Goal: Task Accomplishment & Management: Manage account settings

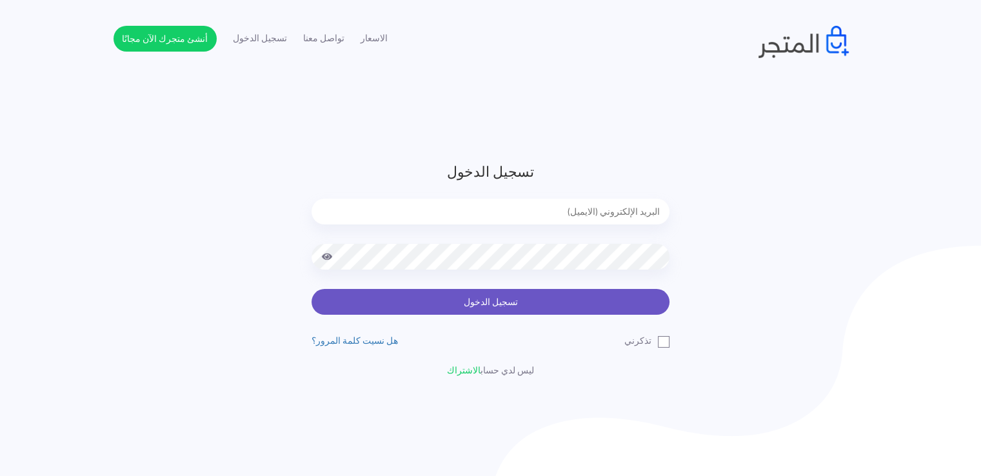
type input "noha_mae86@yahoo.com"
click at [614, 299] on button "تسجيل الدخول" at bounding box center [490, 302] width 358 height 26
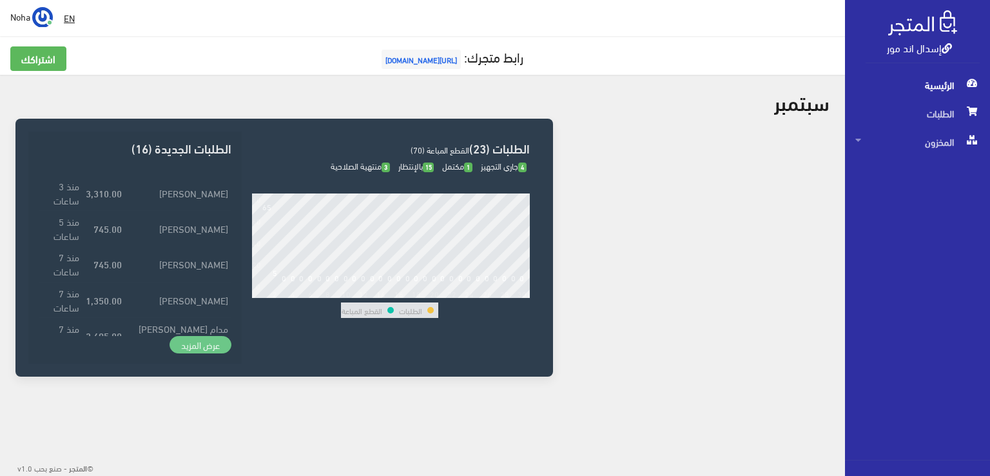
click at [202, 349] on link "عرض المزيد" at bounding box center [201, 345] width 62 height 18
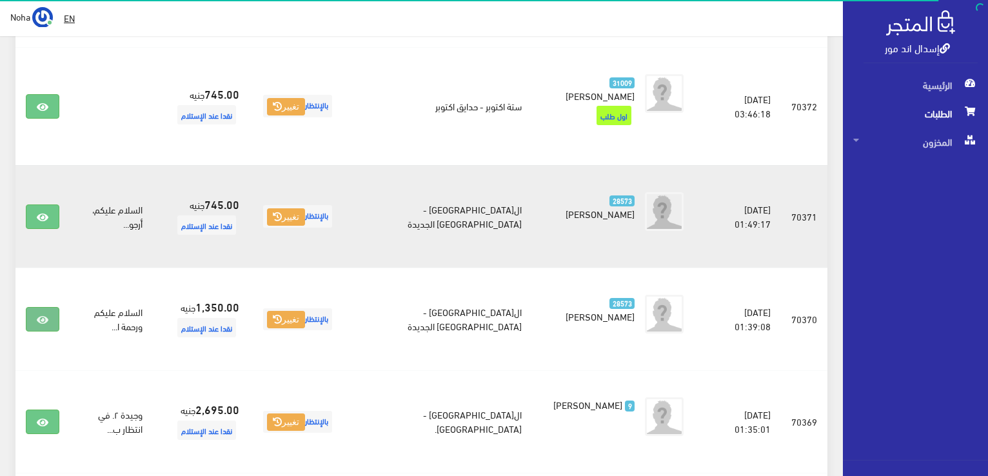
scroll to position [322, 0]
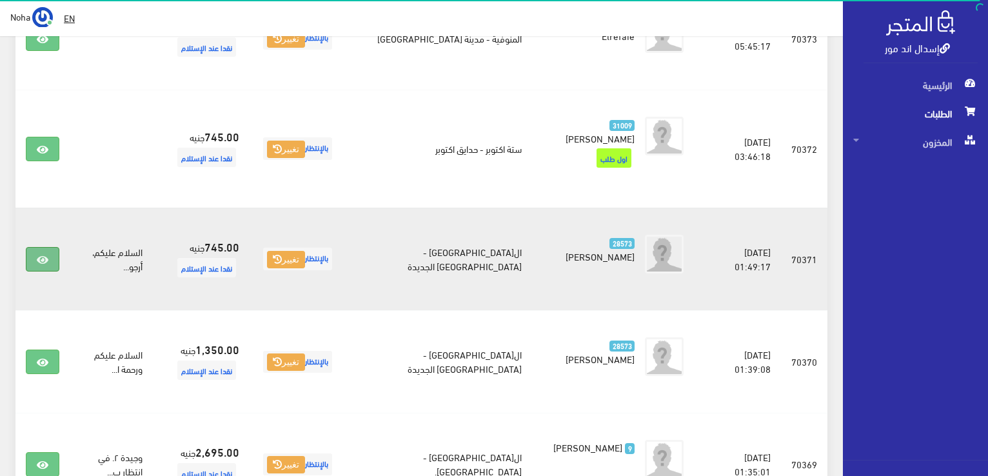
click at [53, 247] on link at bounding box center [43, 259] width 34 height 24
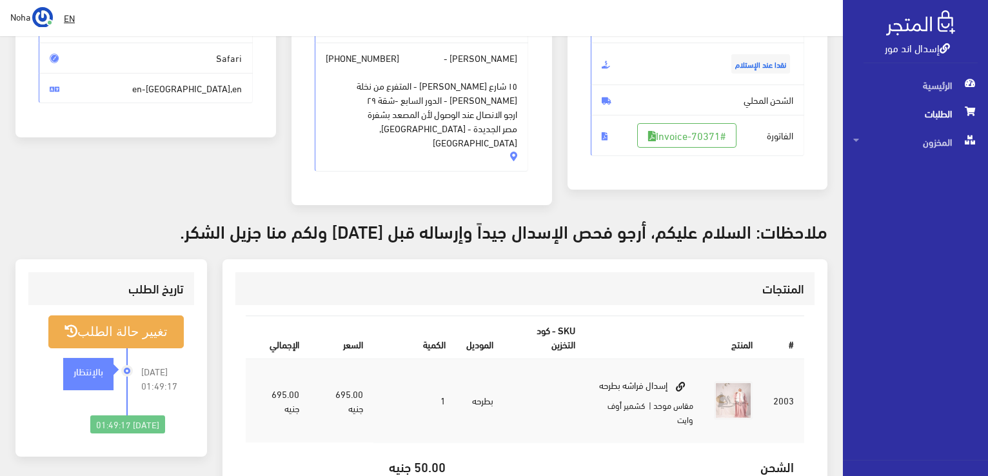
scroll to position [193, 0]
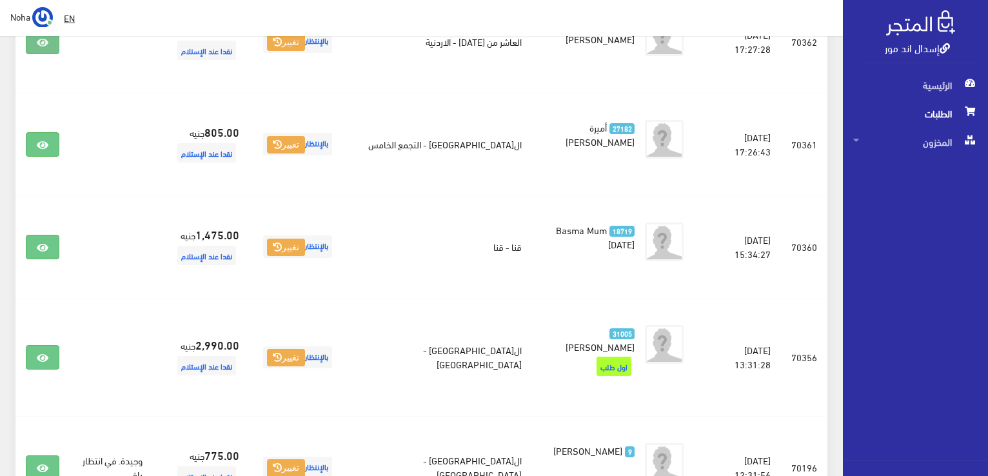
scroll to position [1596, 0]
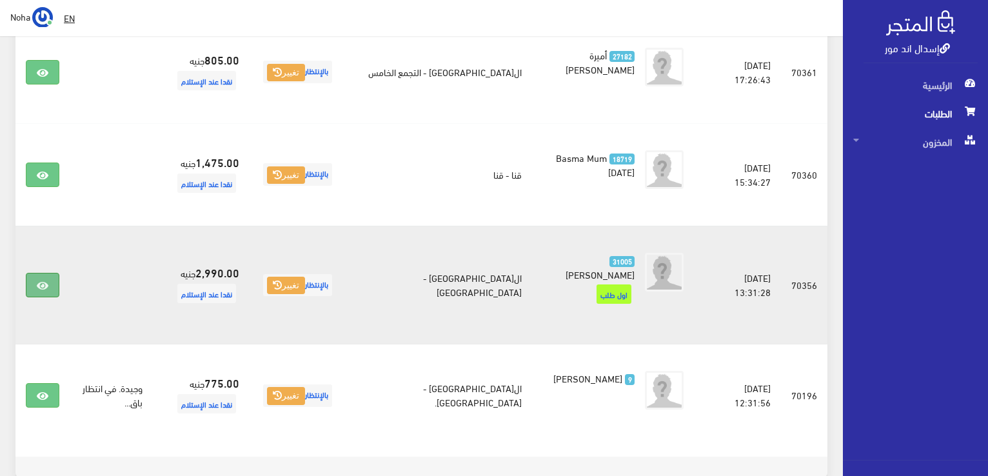
click at [45, 280] on icon at bounding box center [43, 285] width 12 height 10
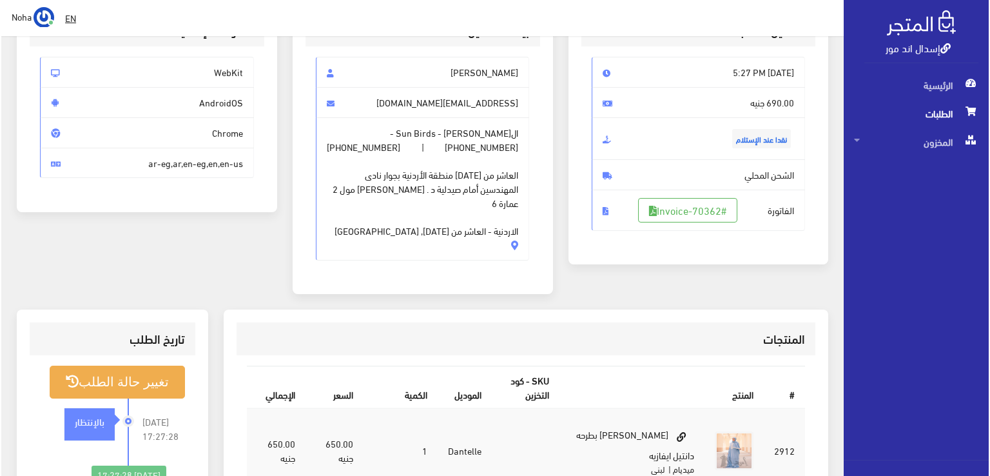
scroll to position [193, 0]
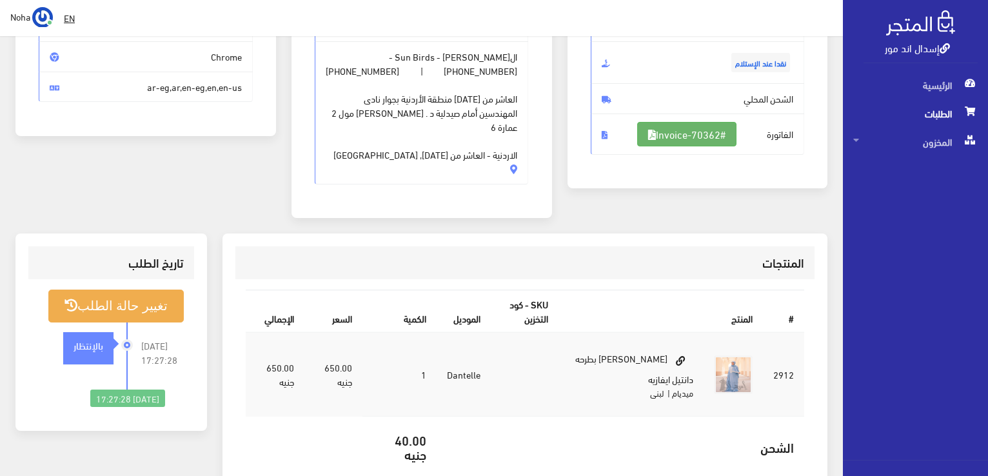
click at [700, 135] on link "#Invoice-70362" at bounding box center [686, 134] width 99 height 24
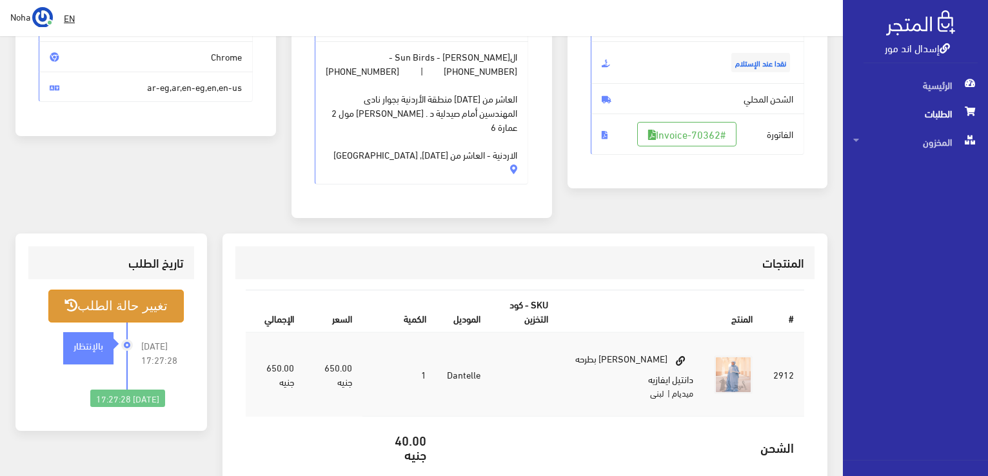
click at [107, 305] on button "تغيير حالة الطلب" at bounding box center [115, 305] width 135 height 33
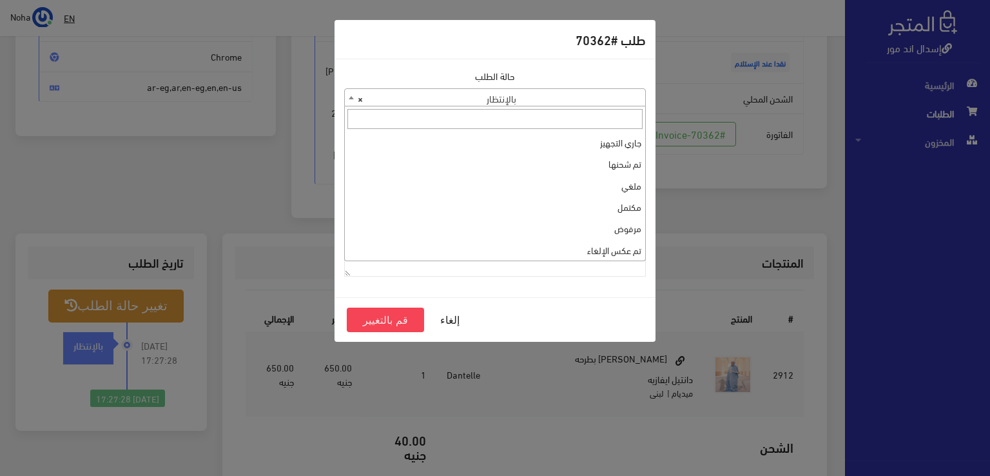
click at [505, 103] on span "× بالإنتظار" at bounding box center [495, 98] width 300 height 18
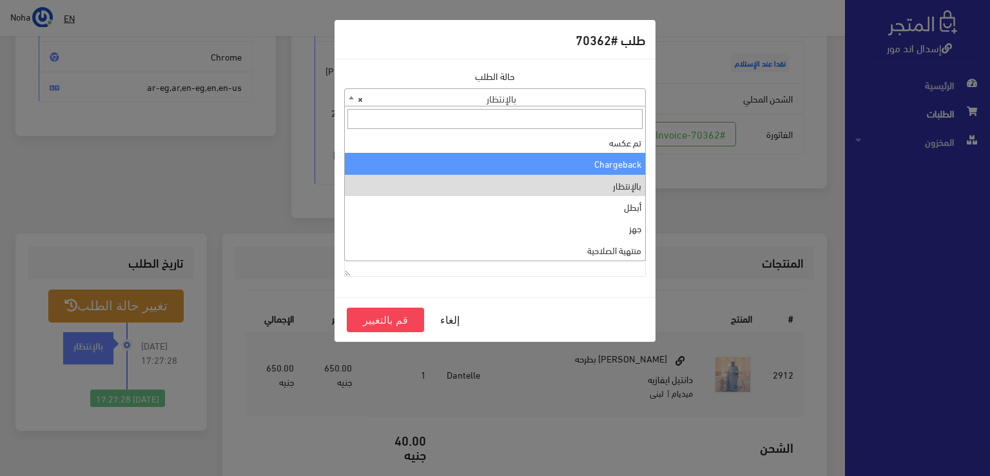
scroll to position [0, 0]
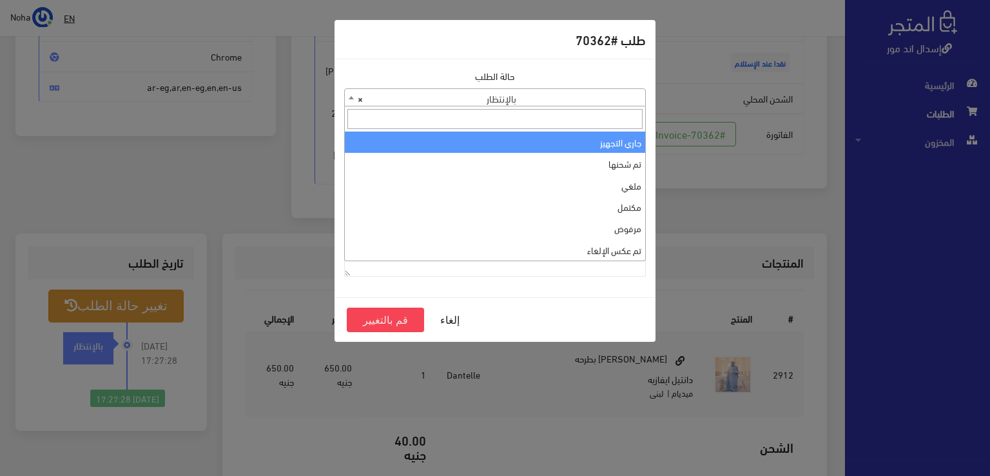
select select "1"
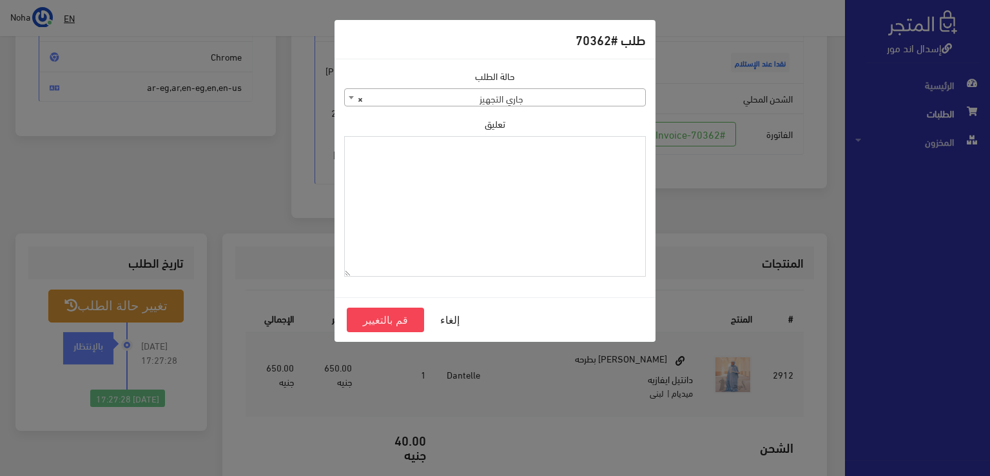
drag, startPoint x: 534, startPoint y: 179, endPoint x: 484, endPoint y: 229, distance: 71.1
click at [484, 229] on textarea "تعليق" at bounding box center [495, 206] width 302 height 141
type textarea "1118133"
click at [405, 324] on button "قم بالتغيير" at bounding box center [385, 320] width 77 height 24
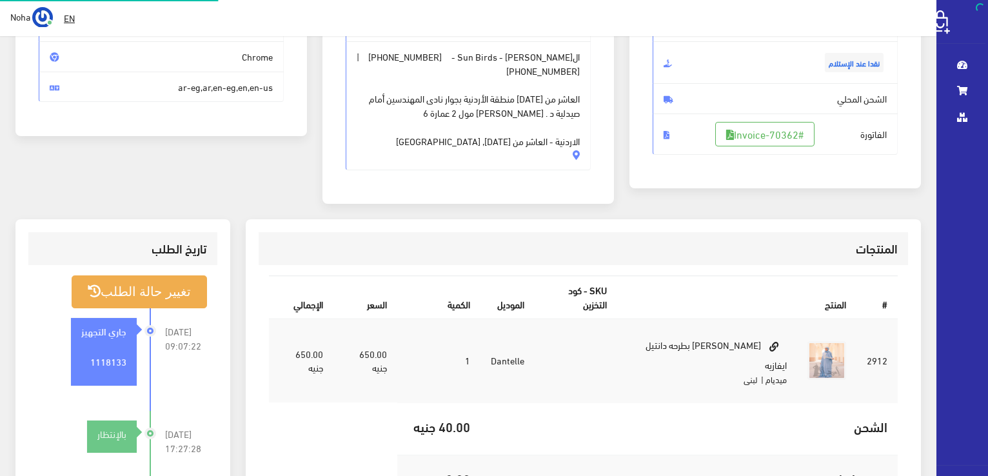
scroll to position [193, 0]
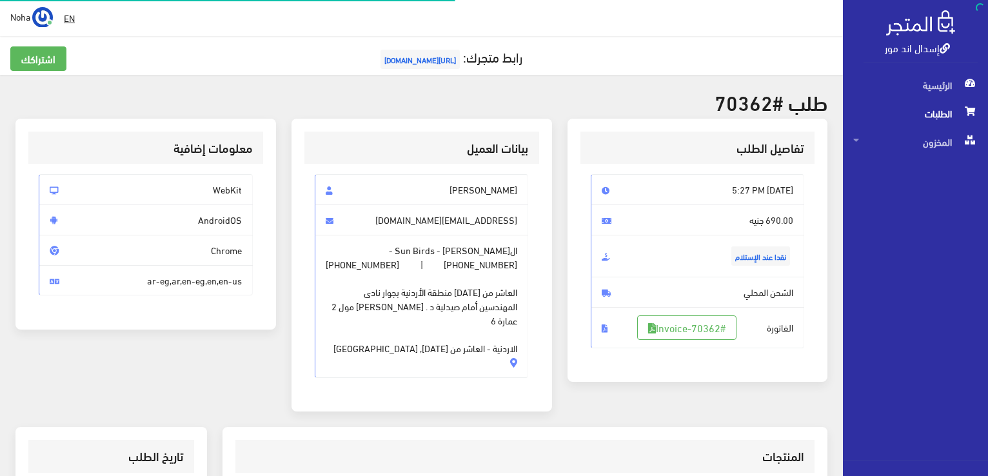
scroll to position [185, 0]
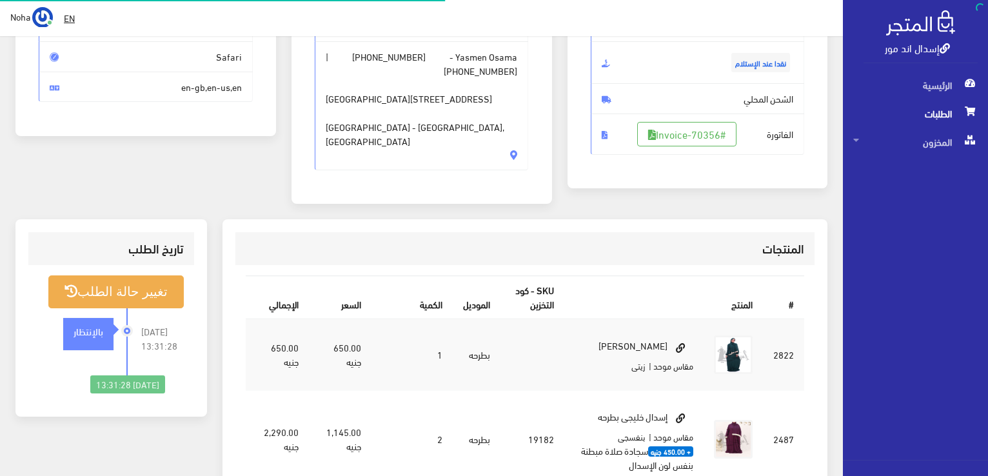
scroll to position [193, 0]
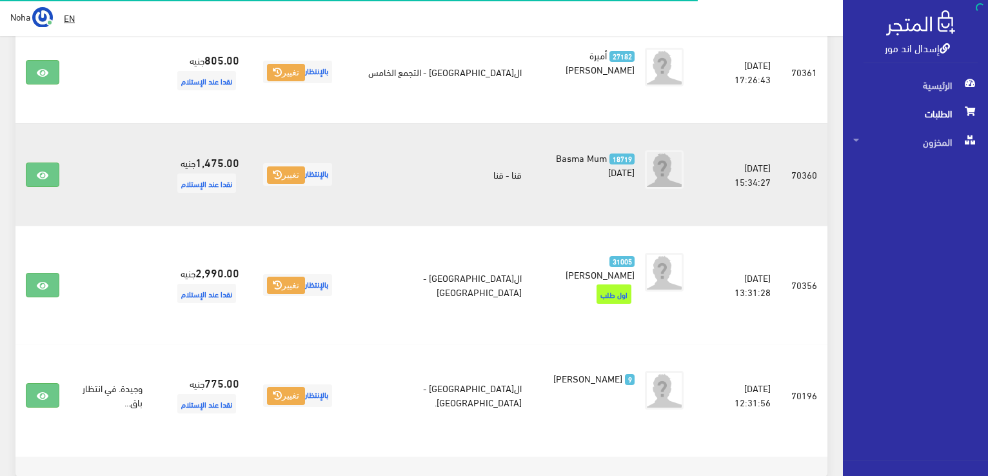
scroll to position [1596, 0]
click at [37, 170] on icon at bounding box center [43, 175] width 12 height 10
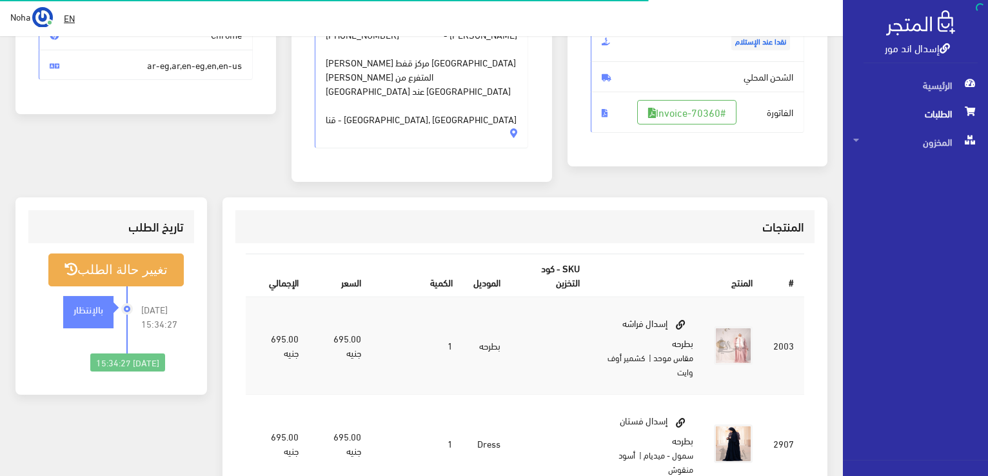
scroll to position [193, 0]
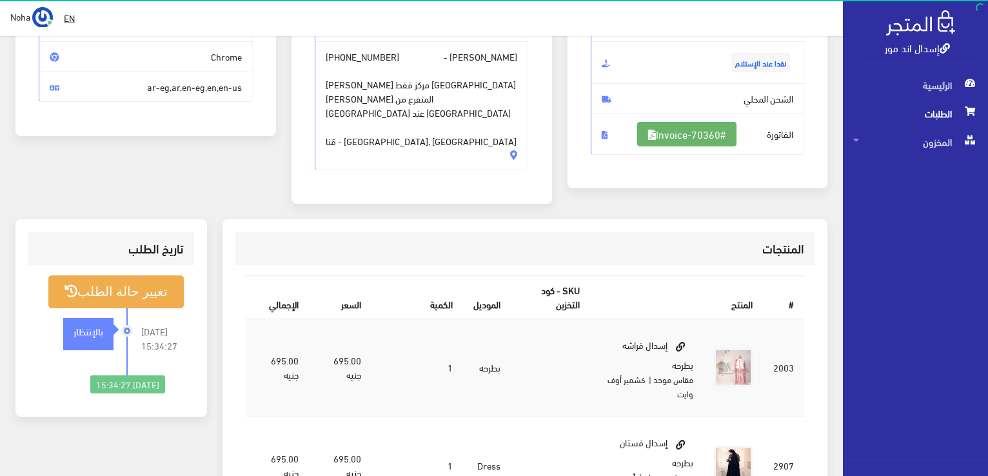
click at [671, 141] on link "#Invoice-70360" at bounding box center [686, 134] width 99 height 24
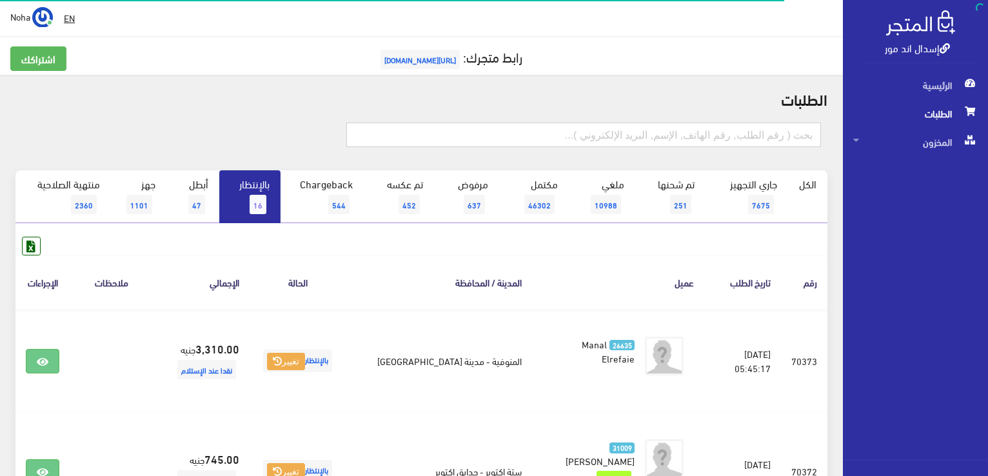
click at [725, 129] on input "text" at bounding box center [583, 134] width 475 height 24
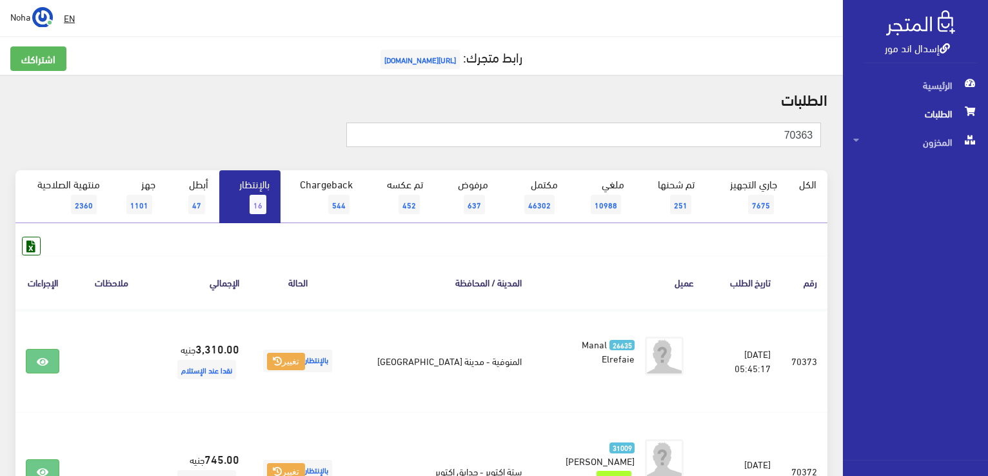
type input "70363"
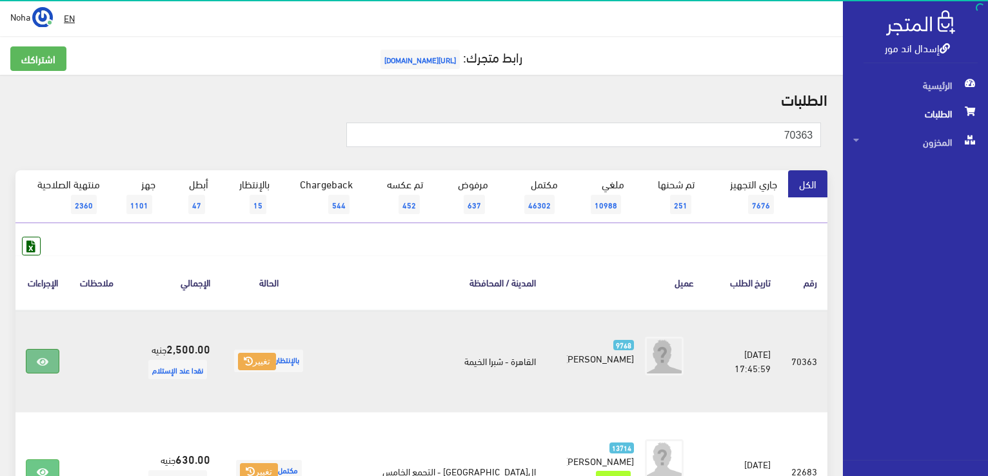
click at [50, 369] on link at bounding box center [43, 361] width 34 height 24
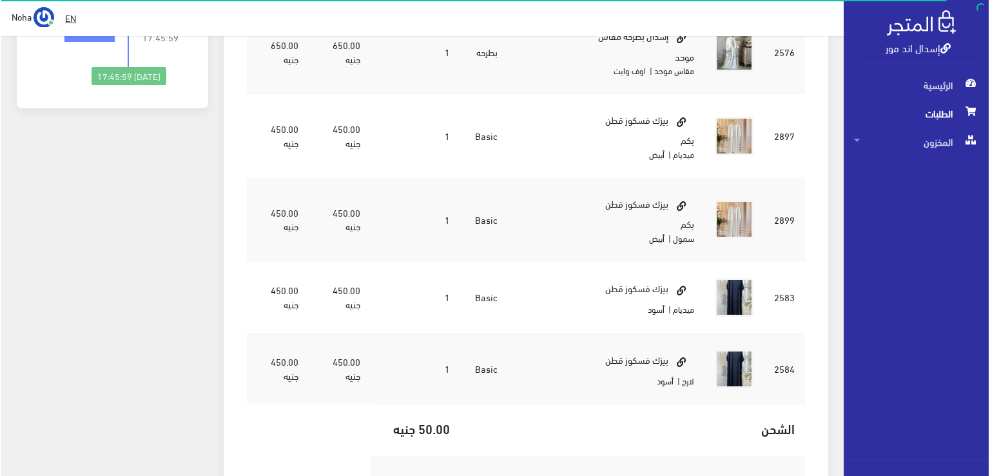
scroll to position [258, 0]
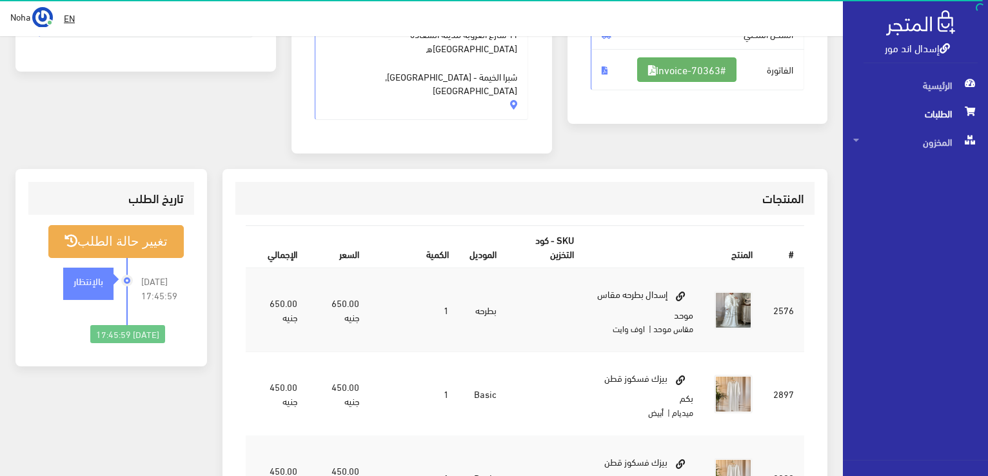
click at [688, 59] on link "#Invoice-70363" at bounding box center [686, 69] width 99 height 24
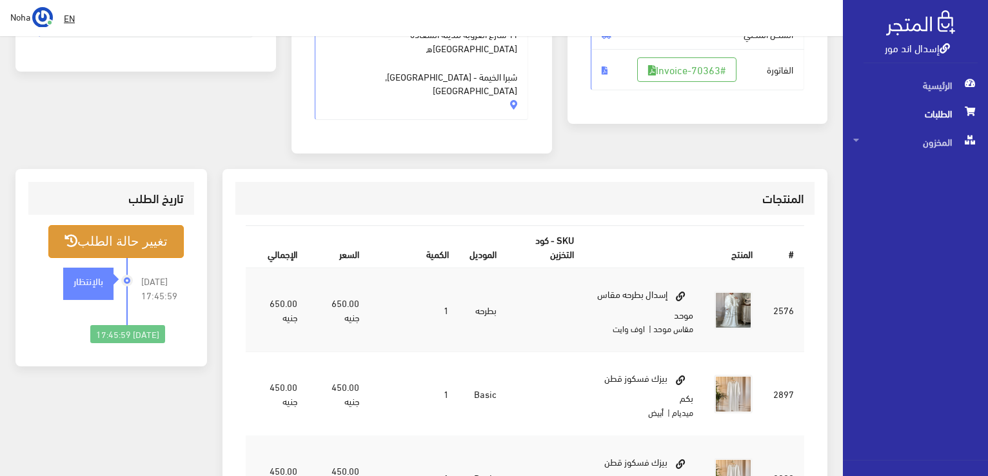
click at [108, 225] on button "تغيير حالة الطلب" at bounding box center [115, 241] width 135 height 33
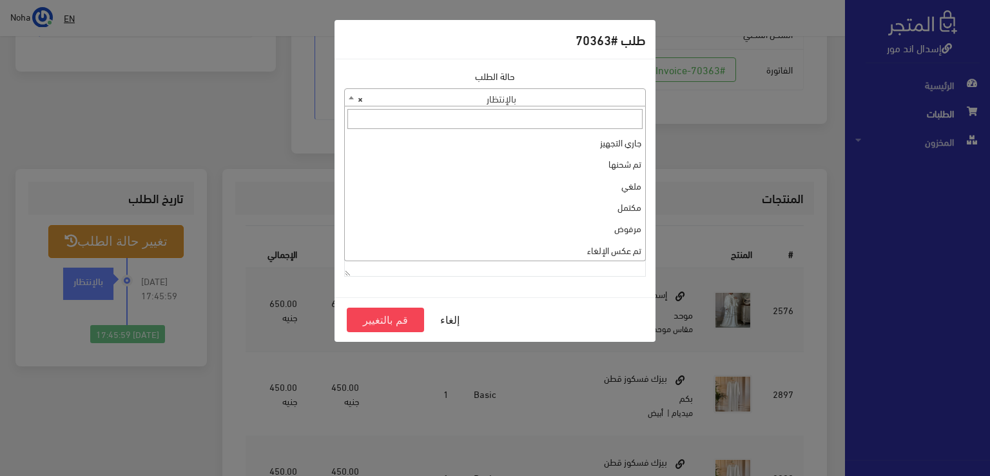
drag, startPoint x: 587, startPoint y: 96, endPoint x: 591, endPoint y: 125, distance: 29.3
click at [587, 96] on span "× بالإنتظار" at bounding box center [495, 98] width 300 height 18
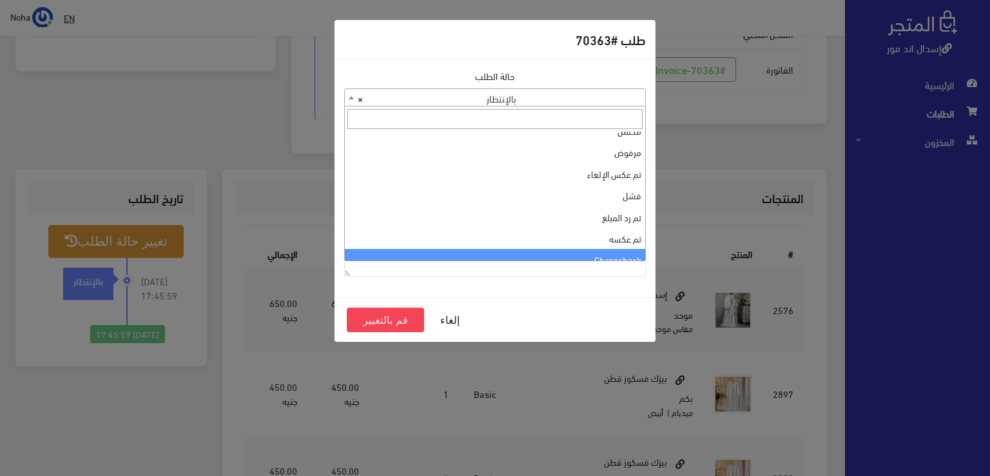
scroll to position [0, 0]
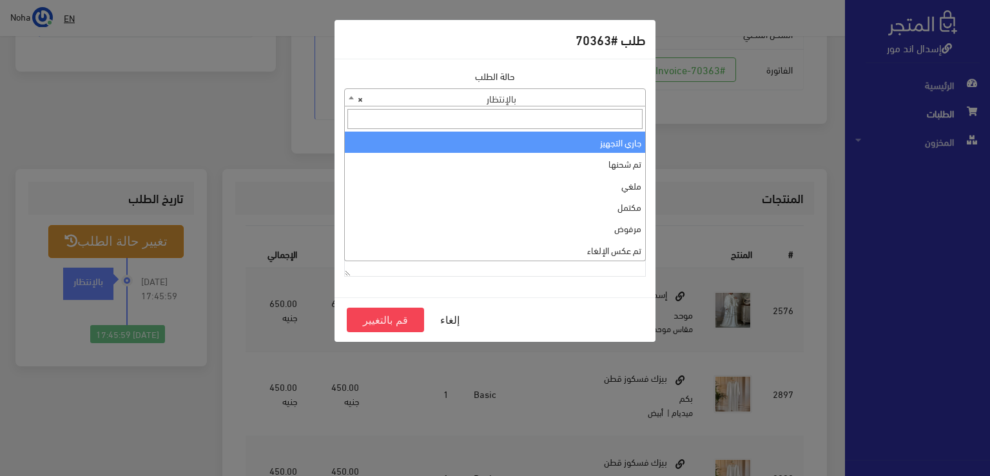
select select "1"
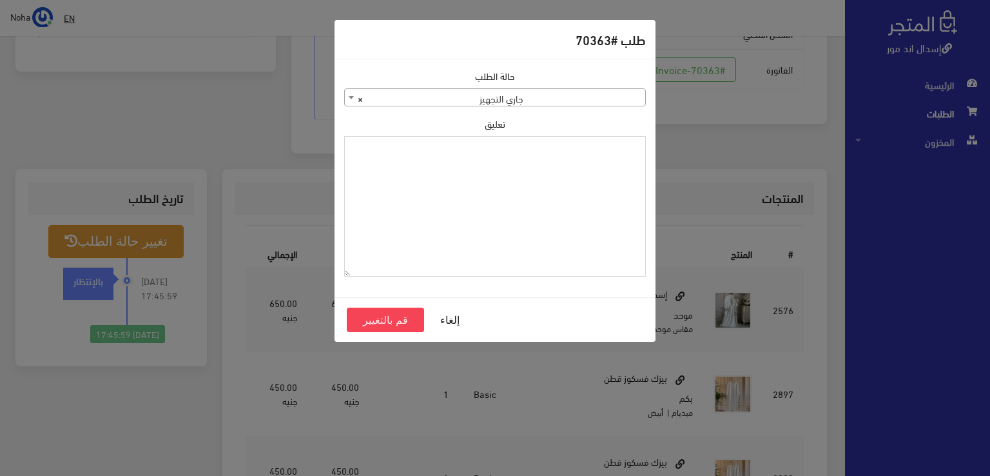
drag, startPoint x: 607, startPoint y: 174, endPoint x: 533, endPoint y: 177, distance: 74.9
click at [533, 177] on textarea "تعليق" at bounding box center [495, 206] width 302 height 141
click at [625, 144] on textarea "1118133" at bounding box center [495, 206] width 302 height 141
type textarea "1118133"
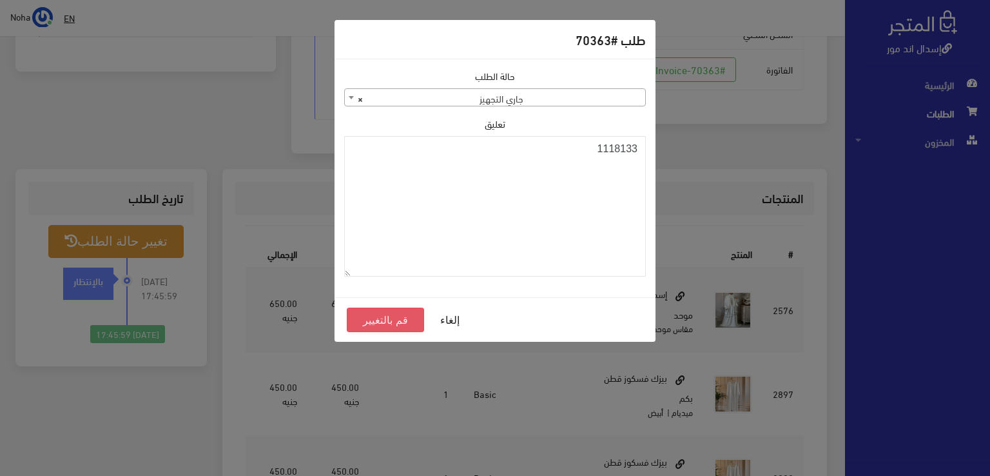
click at [387, 317] on button "قم بالتغيير" at bounding box center [385, 320] width 77 height 24
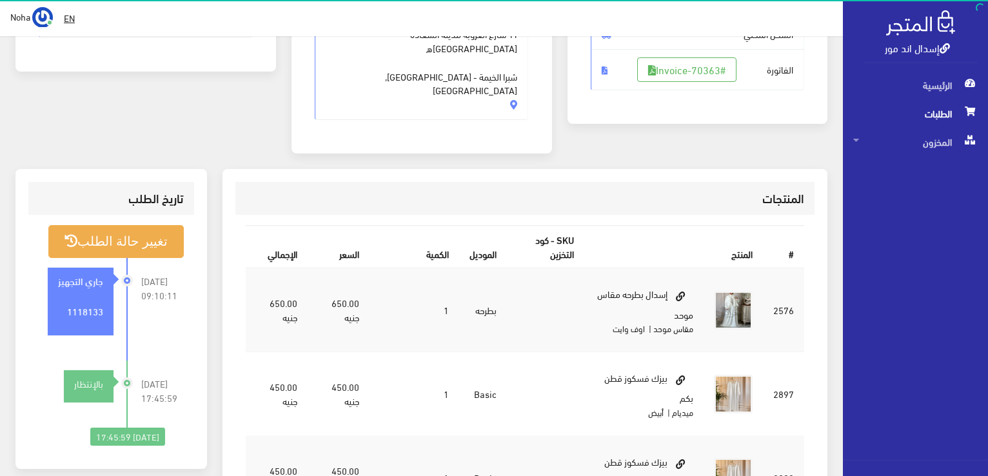
scroll to position [129, 0]
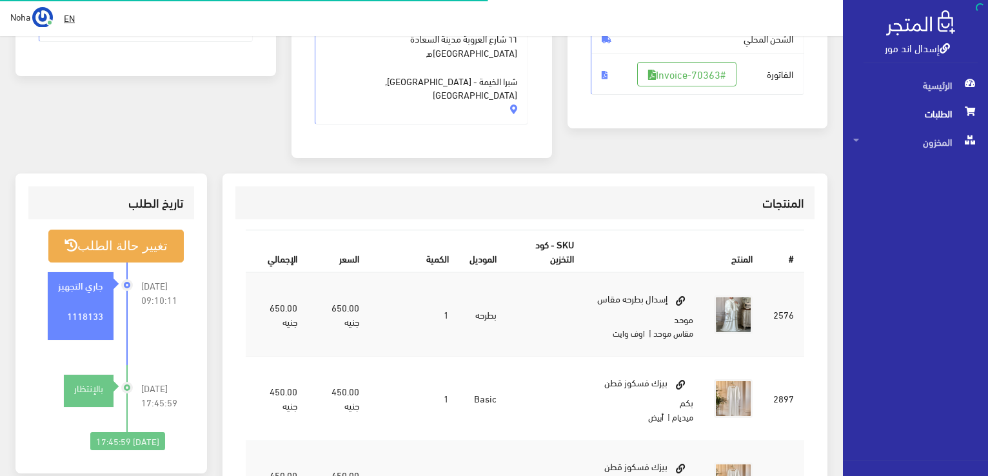
scroll to position [253, 0]
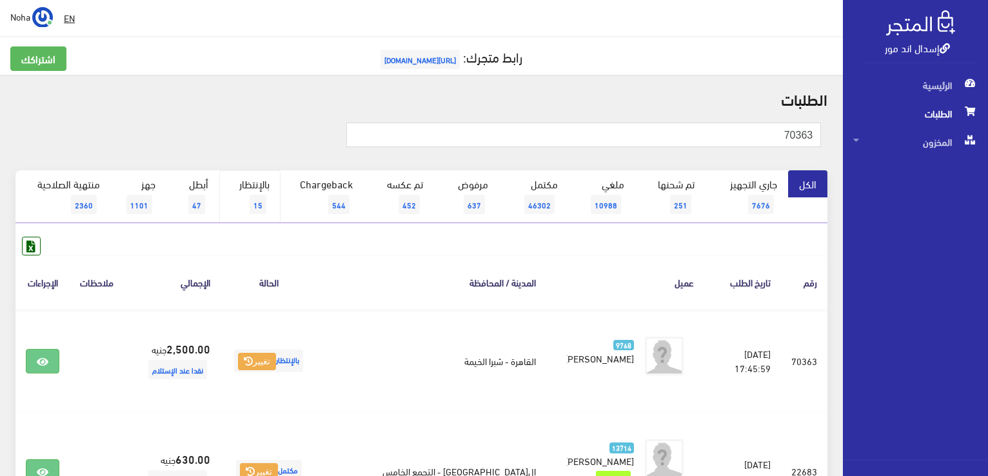
click at [249, 207] on link "بالإنتظار 15" at bounding box center [249, 196] width 61 height 53
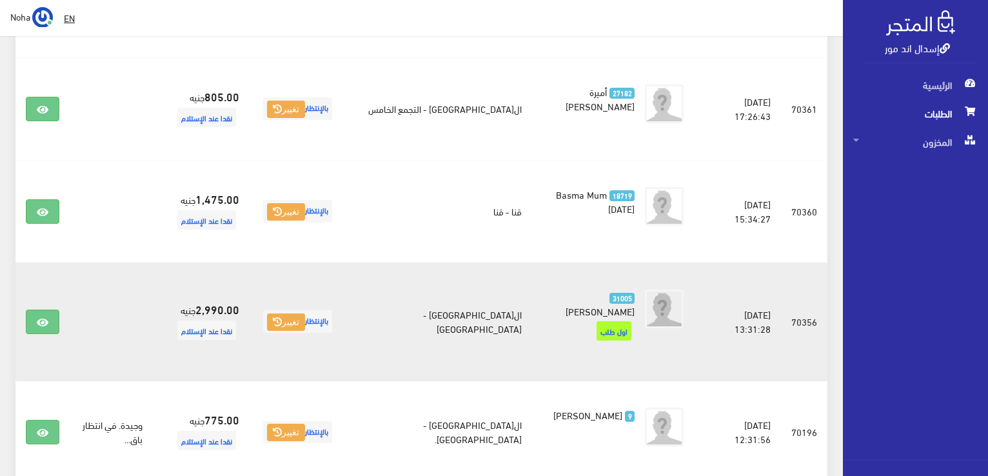
scroll to position [1289, 0]
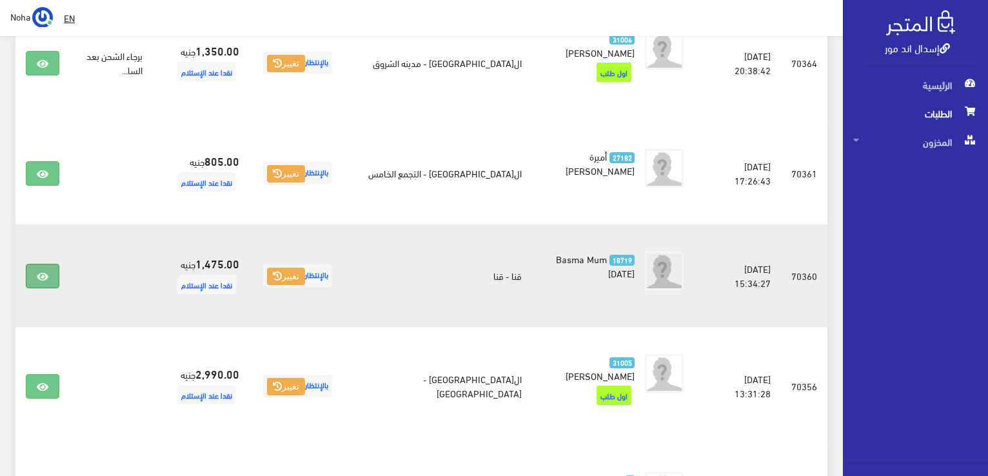
click at [35, 264] on link at bounding box center [43, 276] width 34 height 24
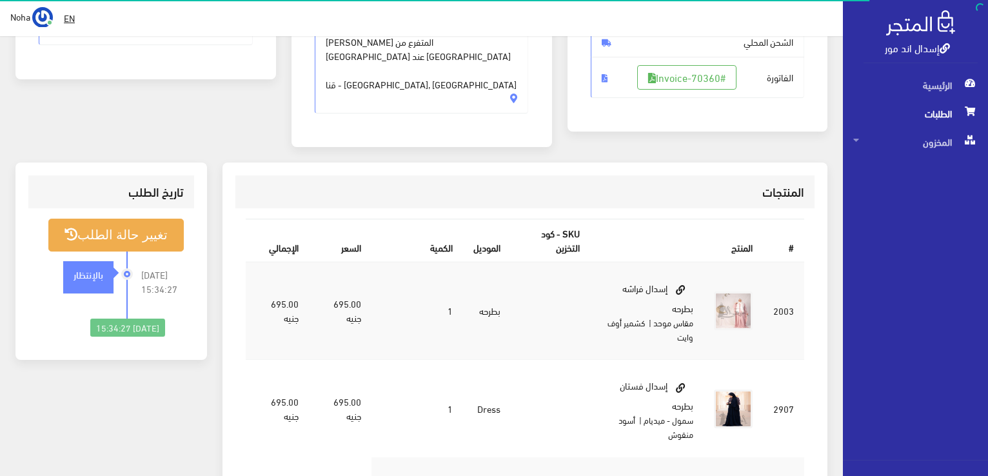
scroll to position [258, 0]
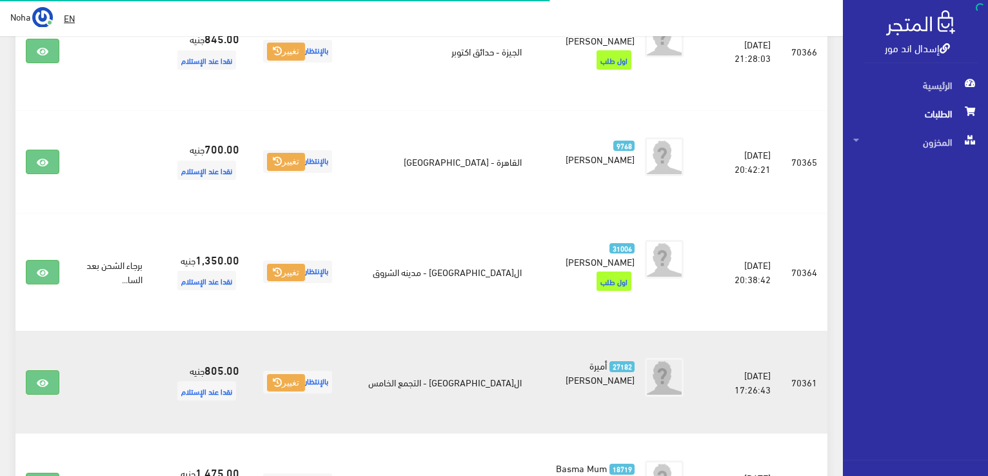
scroll to position [1032, 0]
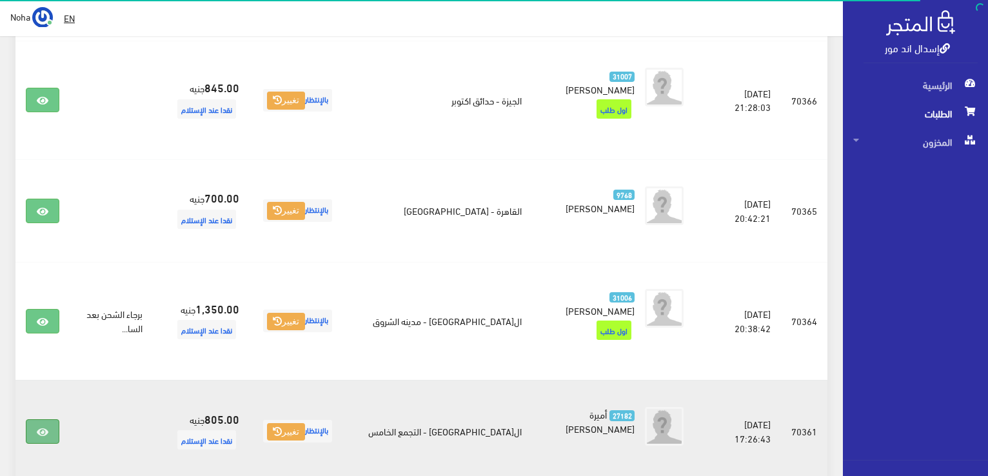
click at [46, 427] on icon at bounding box center [43, 432] width 12 height 10
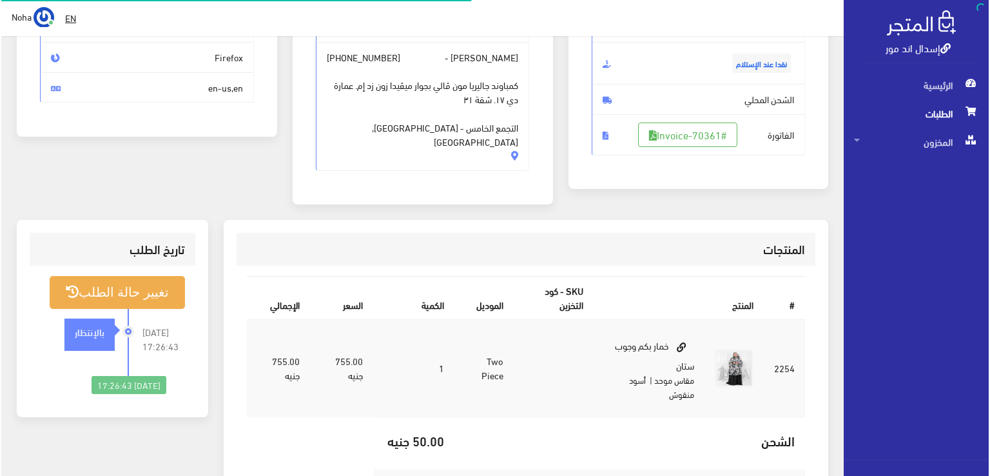
scroll to position [193, 0]
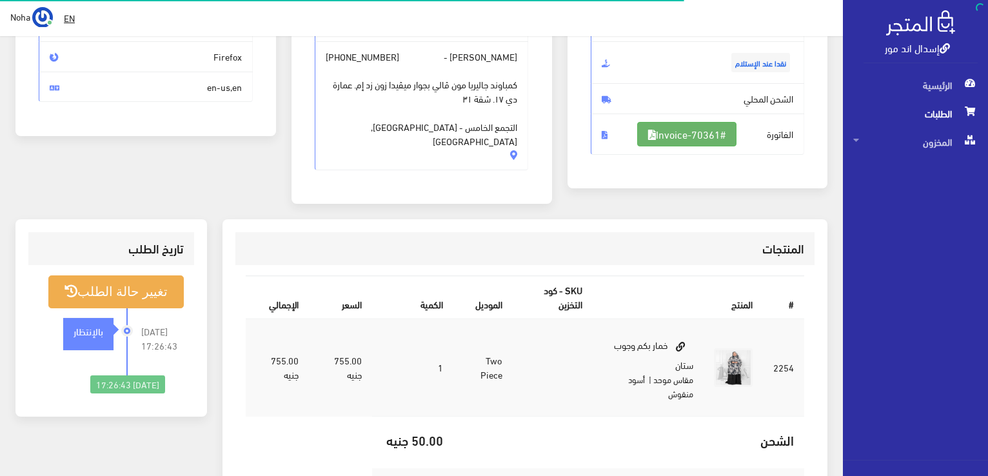
click at [704, 137] on link "#Invoice-70361" at bounding box center [686, 134] width 99 height 24
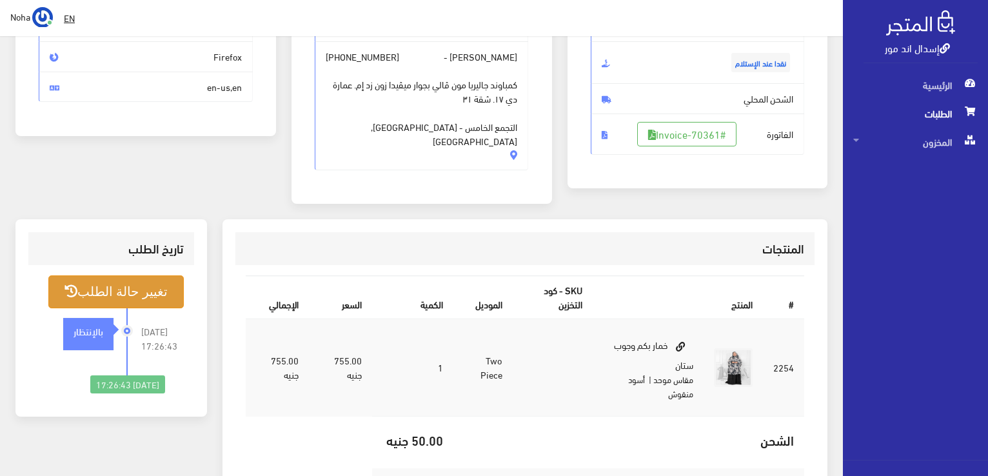
click at [160, 282] on button "تغيير حالة الطلب" at bounding box center [115, 291] width 135 height 33
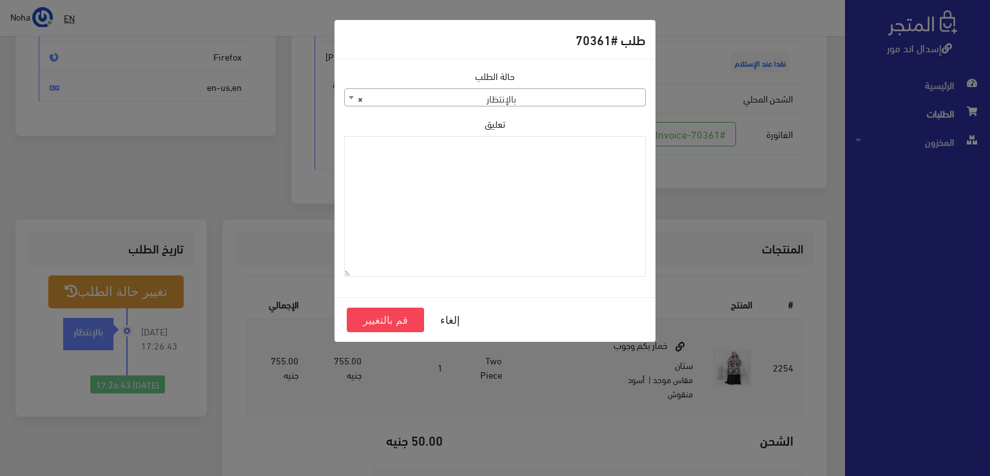
click at [578, 102] on span "× بالإنتظار" at bounding box center [495, 98] width 300 height 18
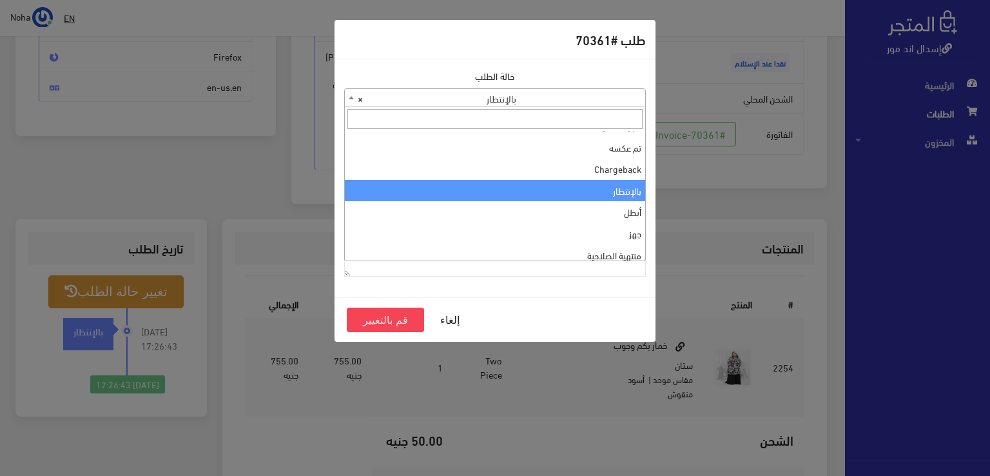
scroll to position [0, 0]
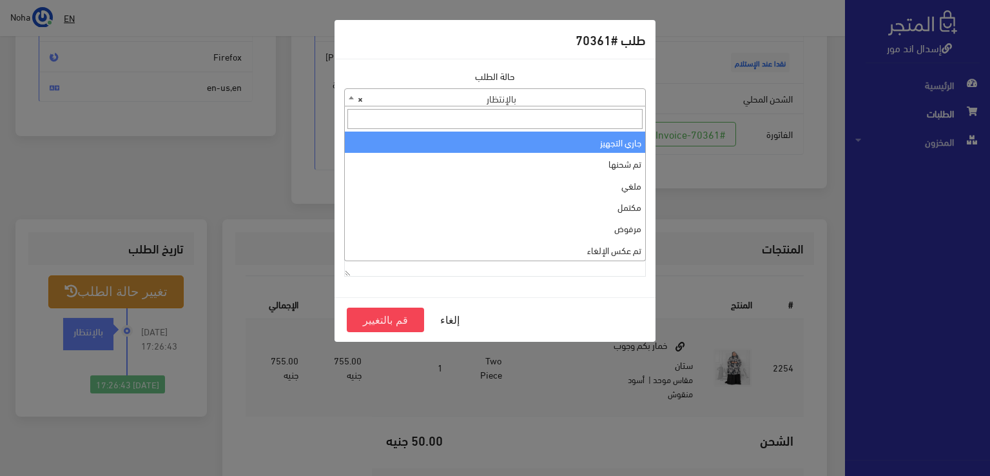
select select "1"
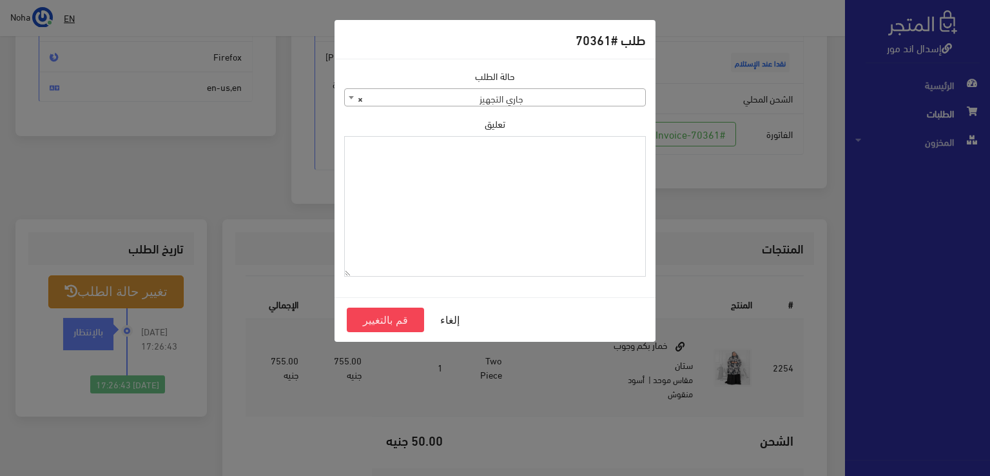
paste textarea "1118133"
type textarea "1118133"
click at [395, 324] on button "قم بالتغيير" at bounding box center [385, 320] width 77 height 24
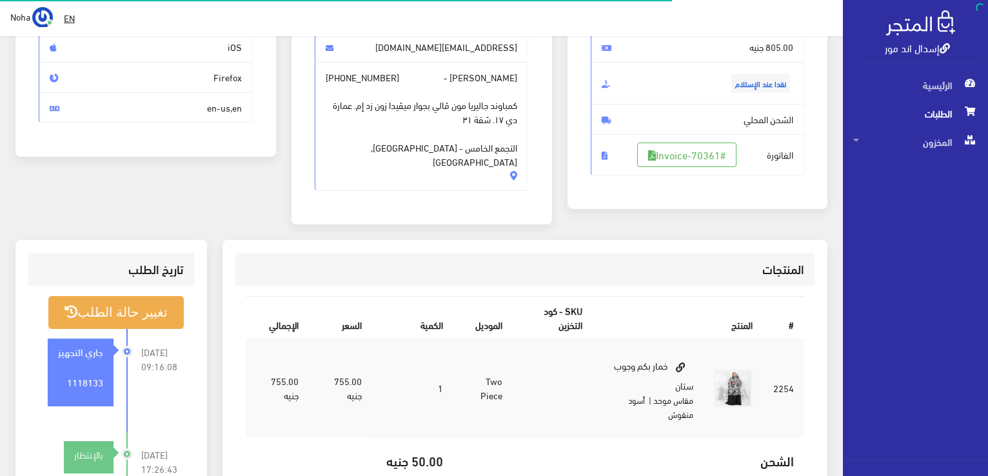
scroll to position [193, 0]
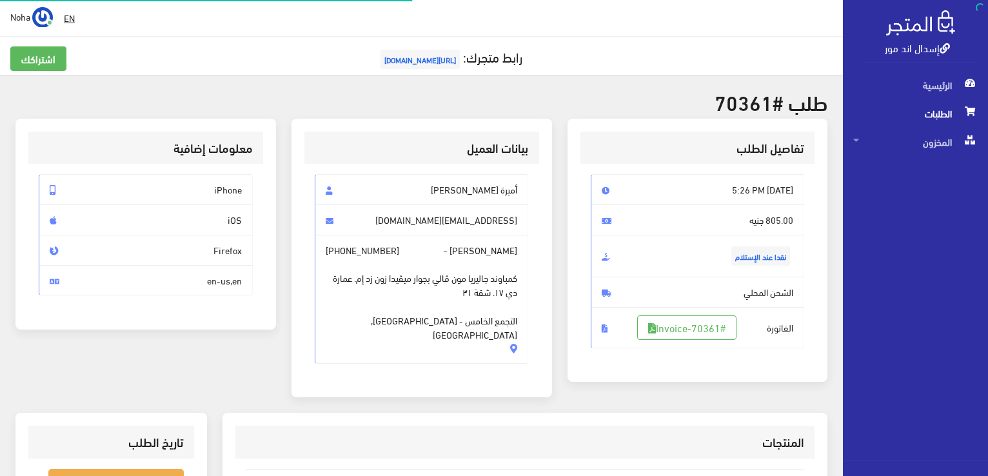
scroll to position [185, 0]
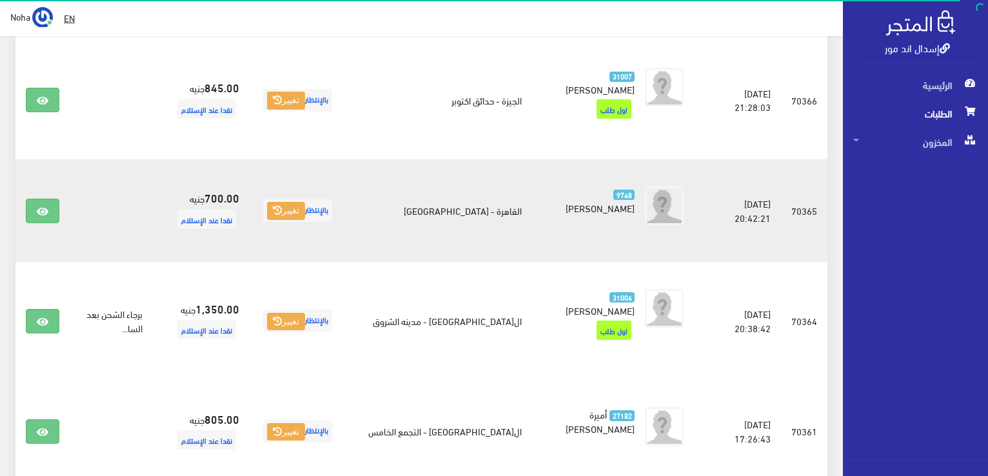
scroll to position [967, 0]
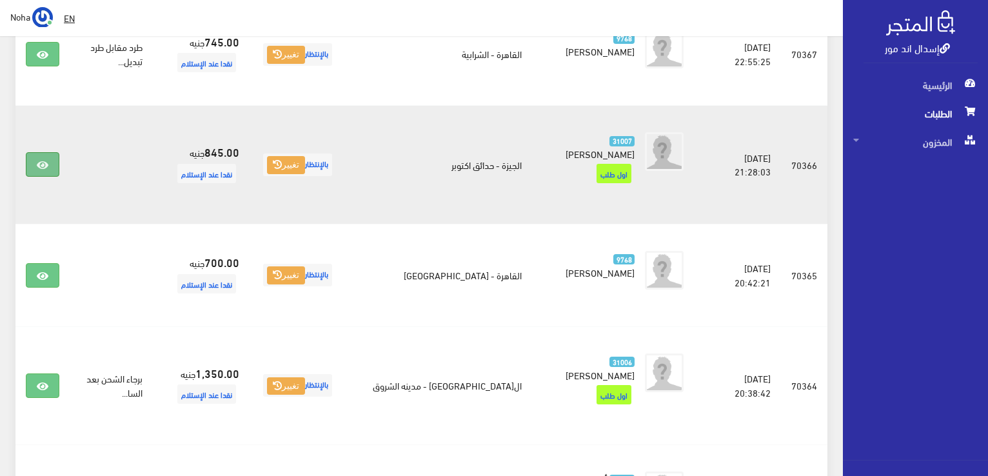
click at [46, 160] on icon at bounding box center [43, 165] width 12 height 10
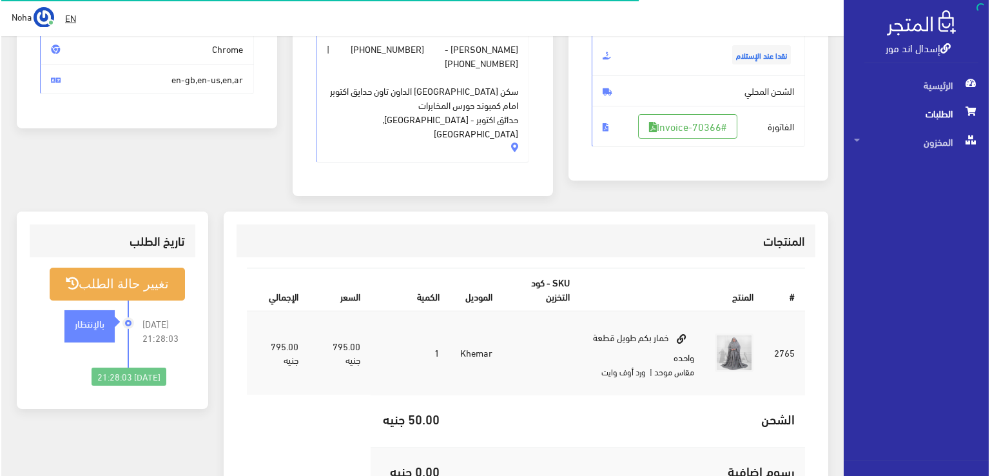
scroll to position [193, 0]
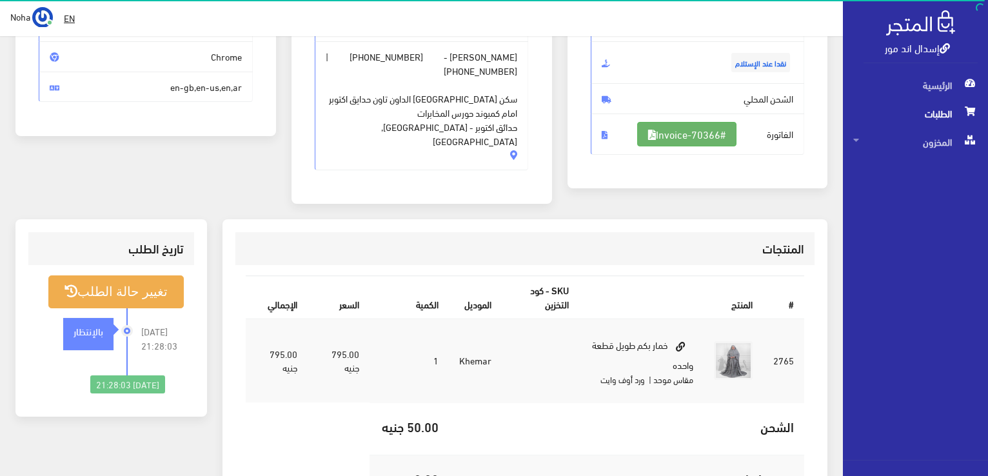
click at [678, 131] on link "#Invoice-70366" at bounding box center [686, 134] width 99 height 24
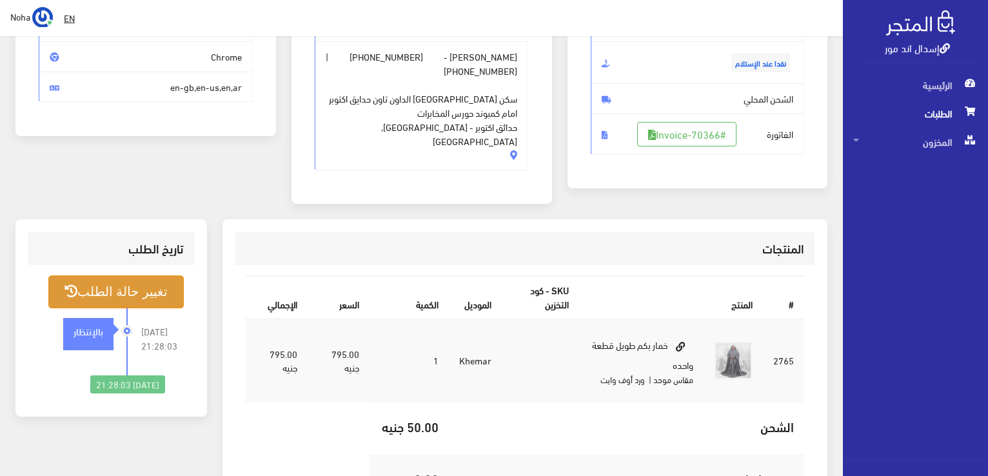
click at [146, 275] on button "تغيير حالة الطلب" at bounding box center [115, 291] width 135 height 33
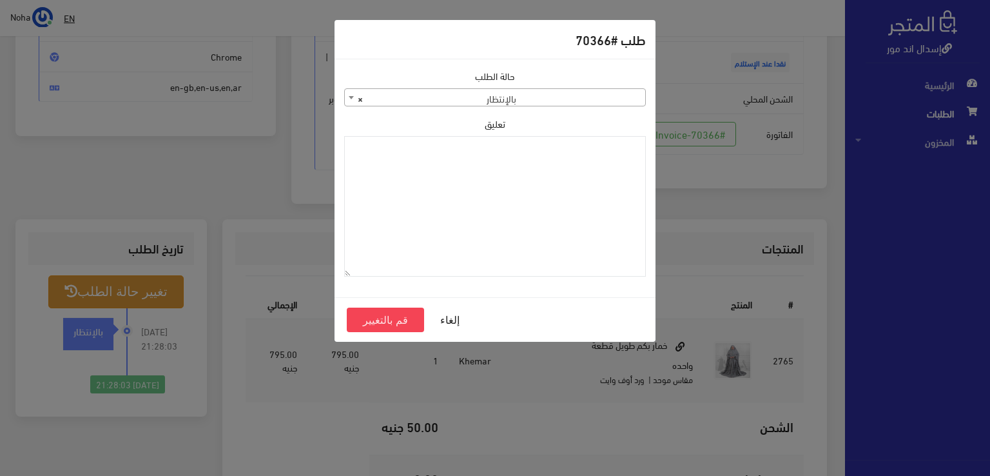
click at [536, 99] on span "× بالإنتظار" at bounding box center [495, 98] width 300 height 18
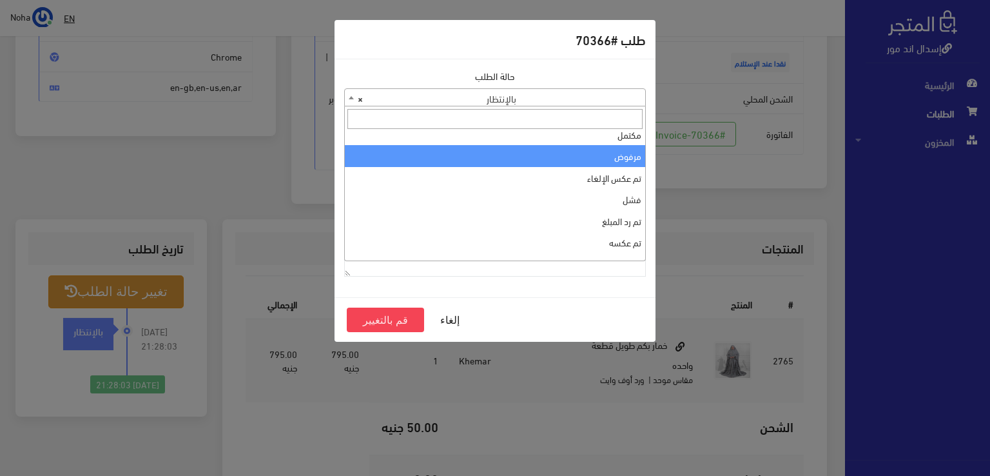
scroll to position [0, 0]
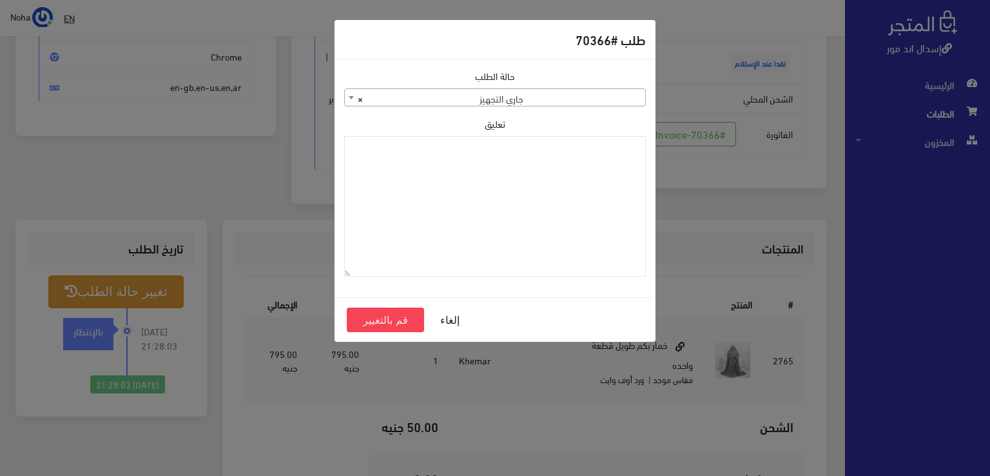
select select "1"
paste textarea "1118133"
type textarea "1118133"
click at [357, 322] on button "قم بالتغيير" at bounding box center [385, 320] width 77 height 24
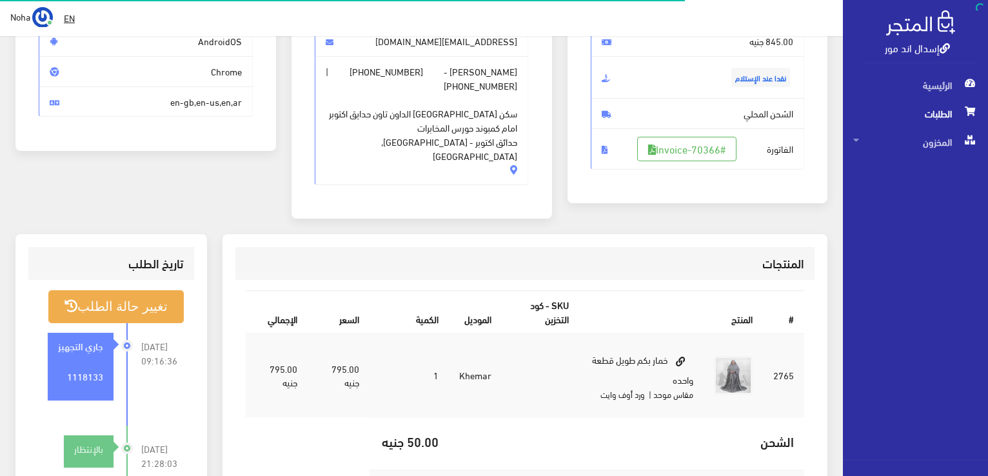
scroll to position [193, 0]
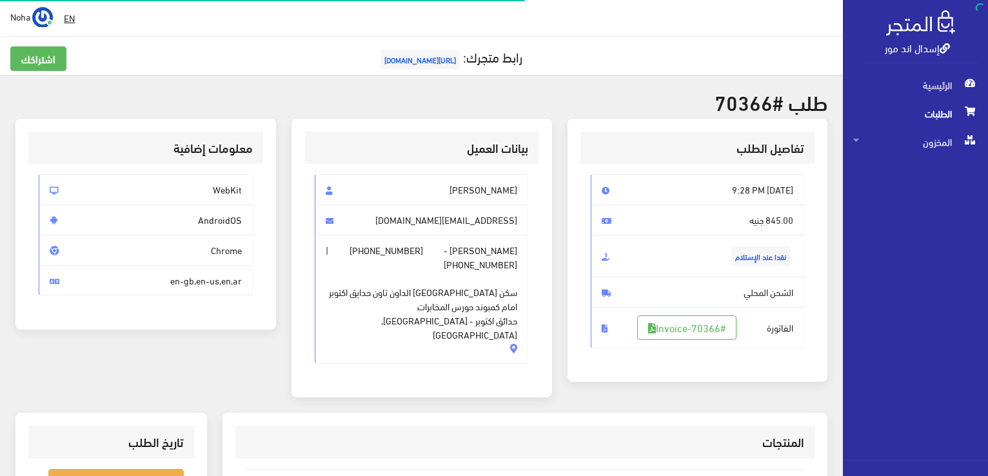
scroll to position [185, 0]
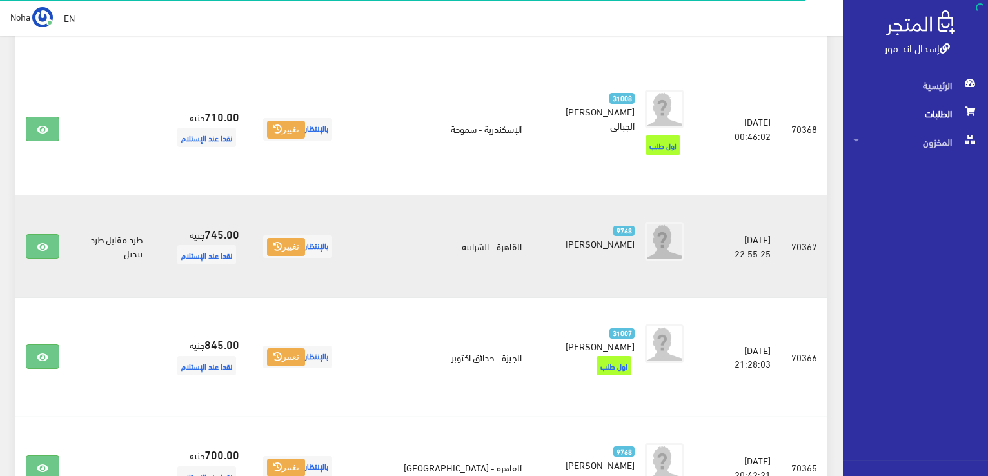
scroll to position [709, 0]
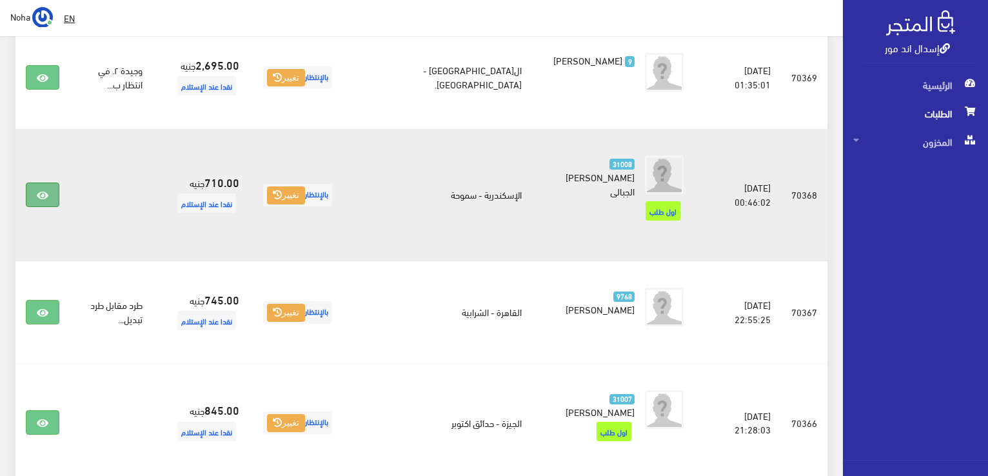
click at [40, 182] on link at bounding box center [43, 194] width 34 height 24
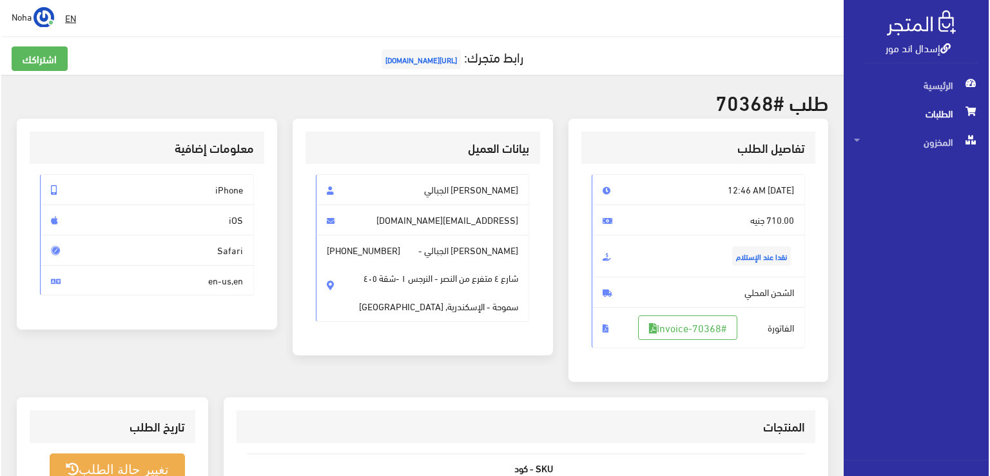
scroll to position [193, 0]
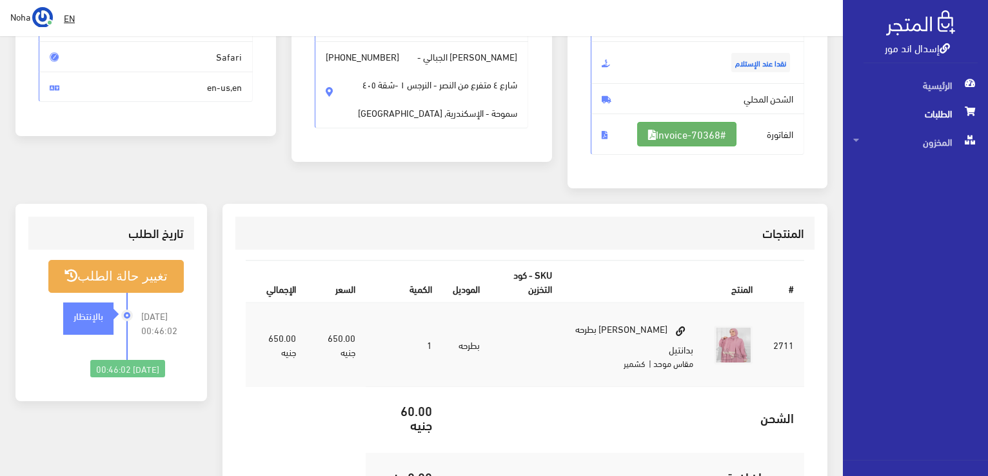
click at [655, 128] on link "#Invoice-70368" at bounding box center [686, 134] width 99 height 24
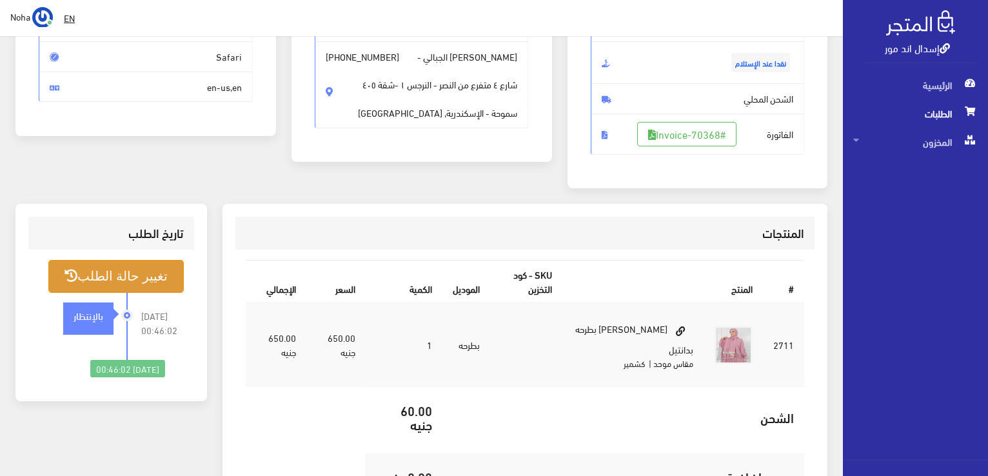
click at [117, 280] on button "تغيير حالة الطلب" at bounding box center [115, 276] width 135 height 33
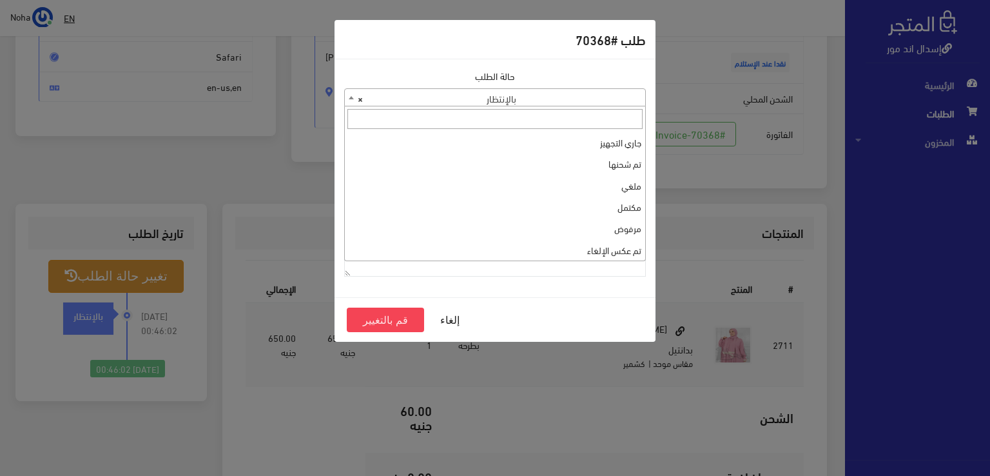
click at [512, 103] on span "× بالإنتظار" at bounding box center [495, 98] width 300 height 18
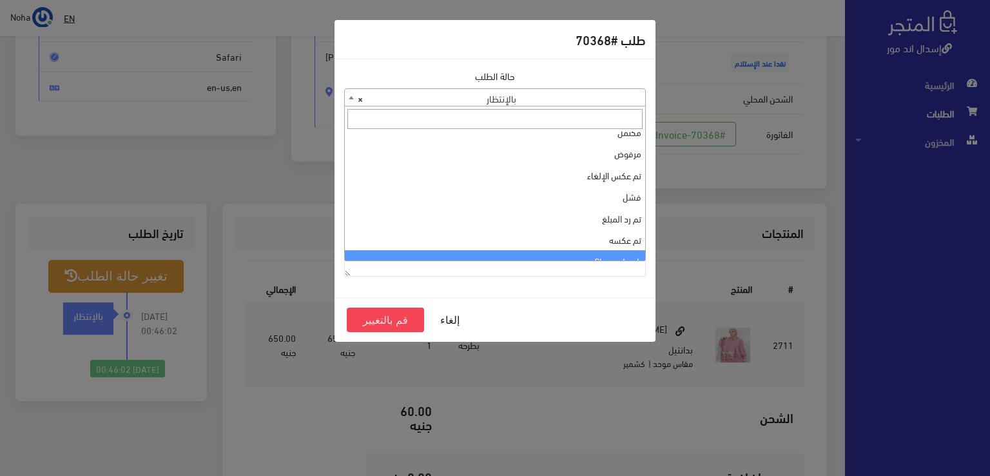
scroll to position [0, 0]
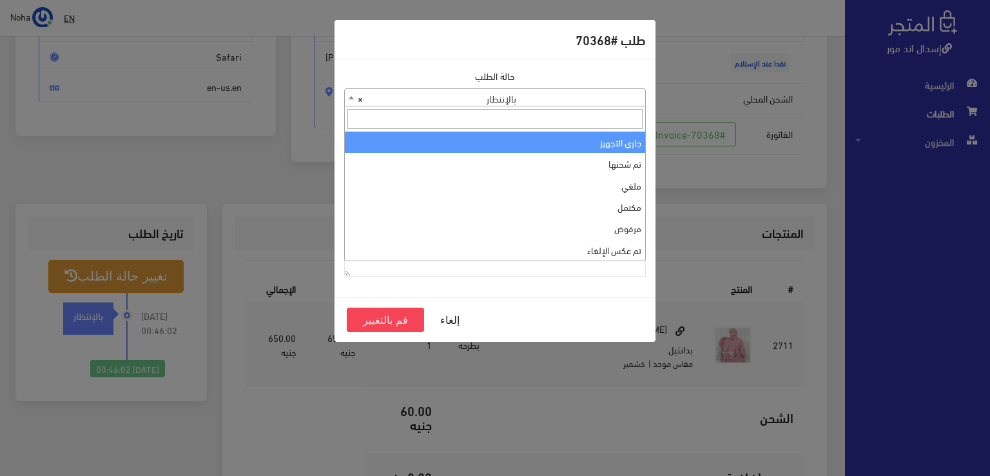
select select "1"
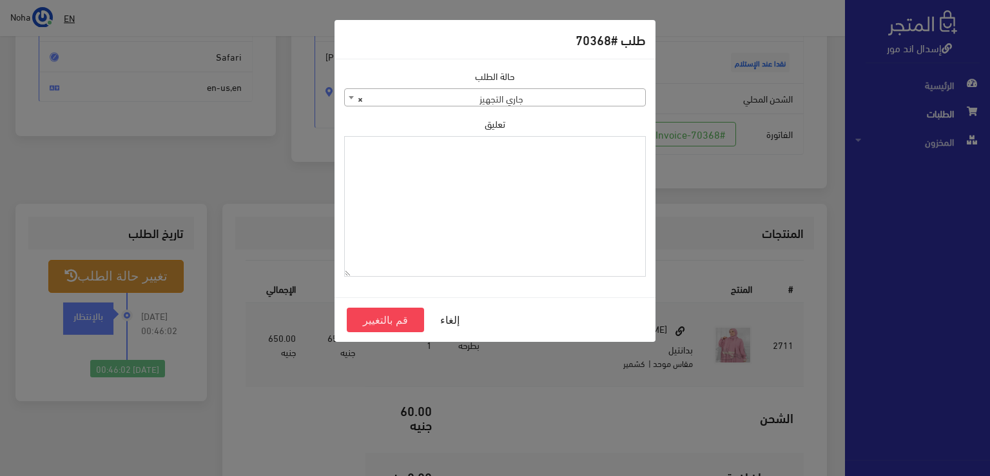
paste textarea "1118133"
type textarea "1118133"
click at [351, 324] on button "قم بالتغيير" at bounding box center [385, 320] width 77 height 24
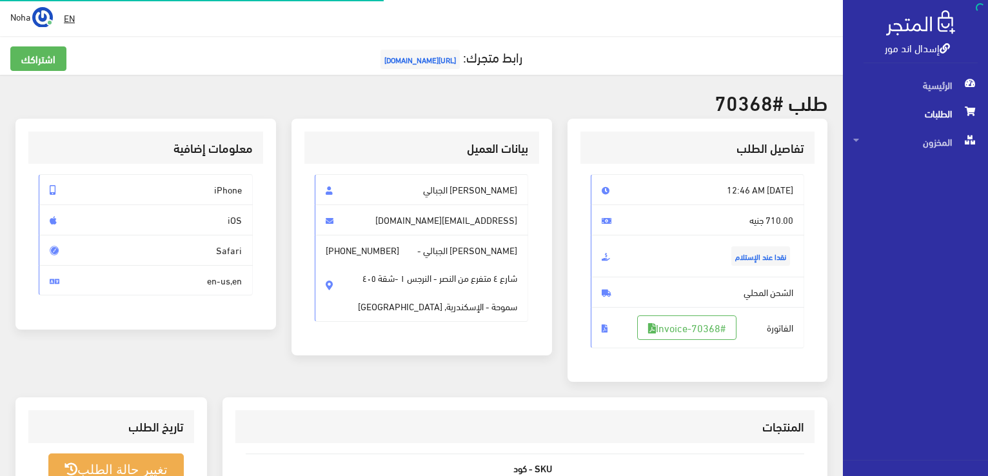
scroll to position [258, 0]
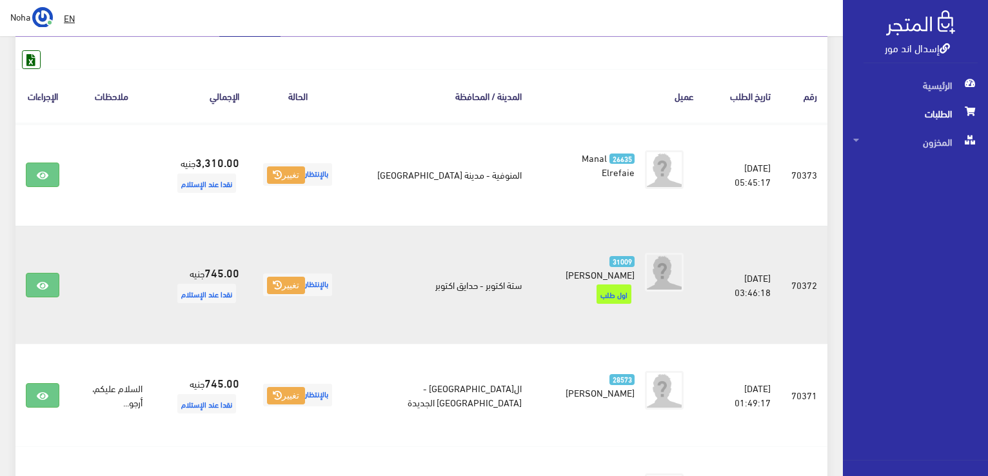
scroll to position [258, 0]
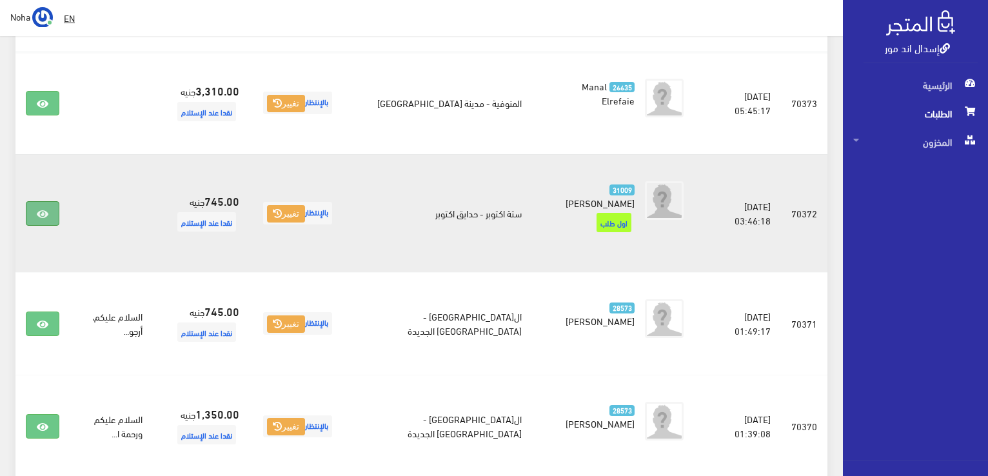
click at [40, 209] on icon at bounding box center [43, 214] width 12 height 10
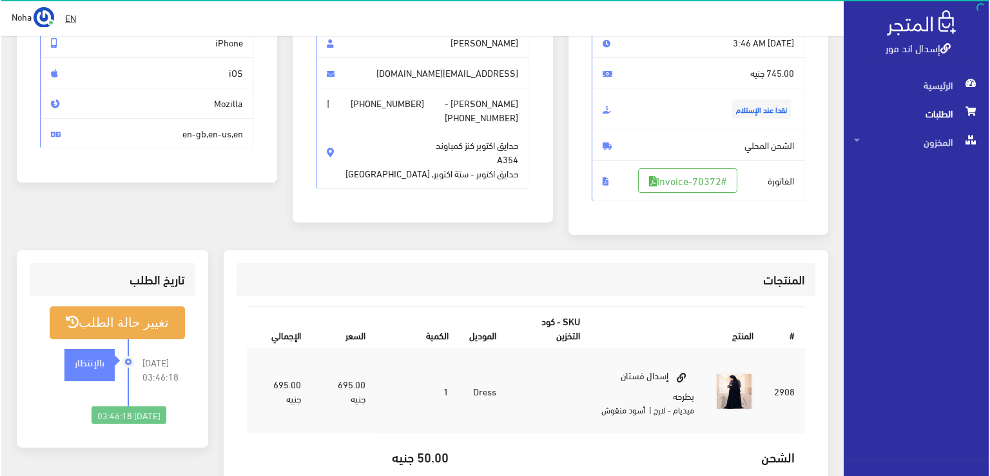
scroll to position [193, 0]
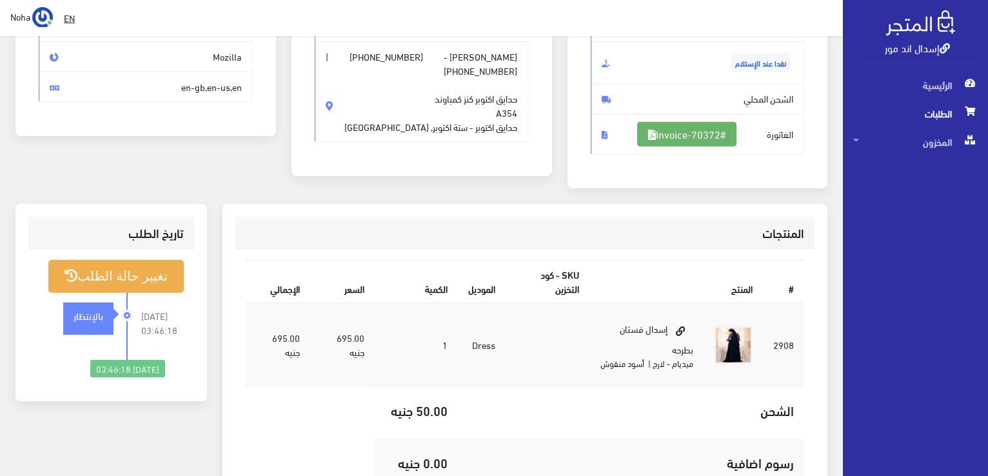
click at [676, 139] on link "#Invoice-70372" at bounding box center [686, 134] width 99 height 24
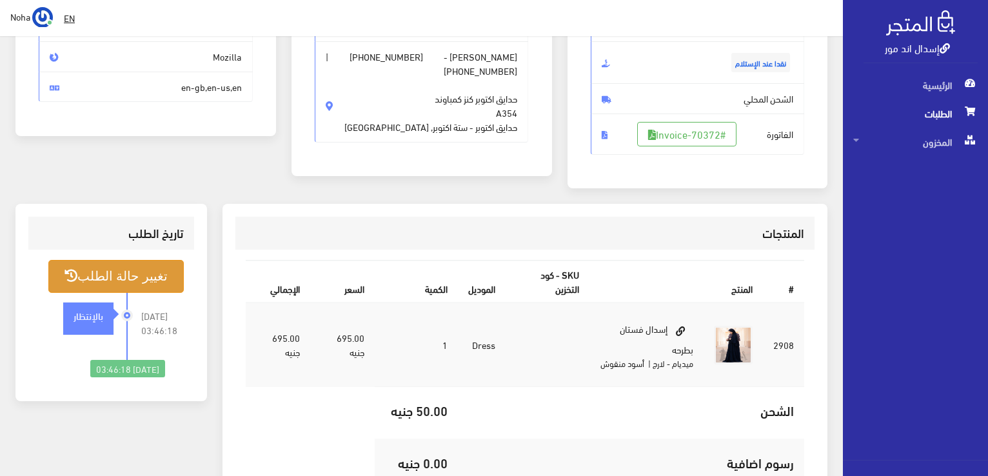
click at [162, 280] on button "تغيير حالة الطلب" at bounding box center [115, 276] width 135 height 33
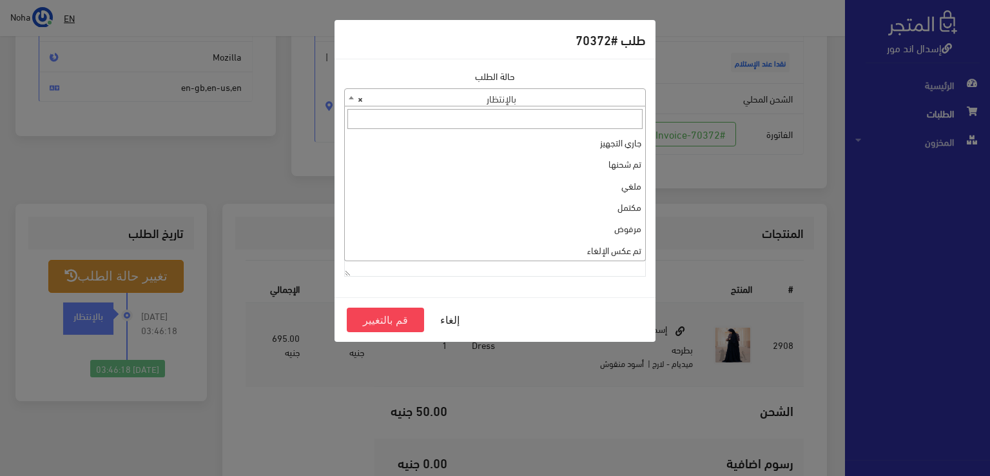
click at [407, 92] on span "× بالإنتظار" at bounding box center [495, 98] width 300 height 18
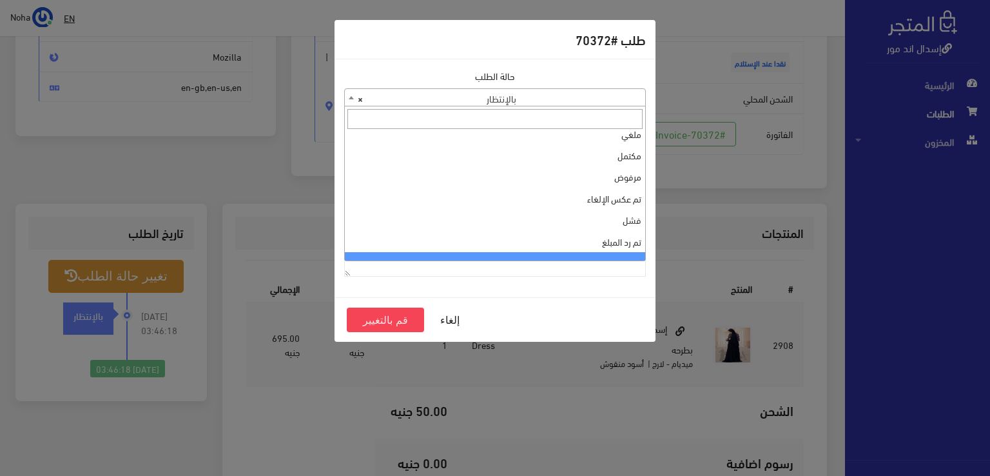
scroll to position [0, 0]
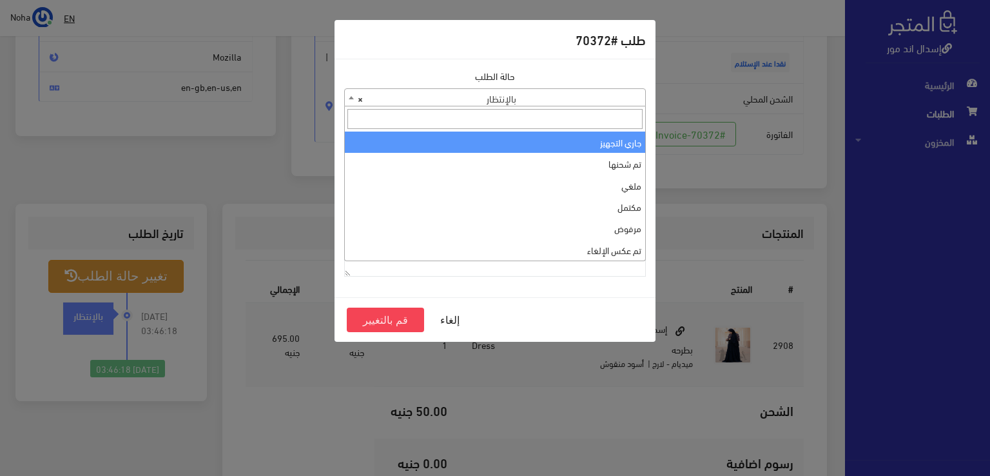
select select "1"
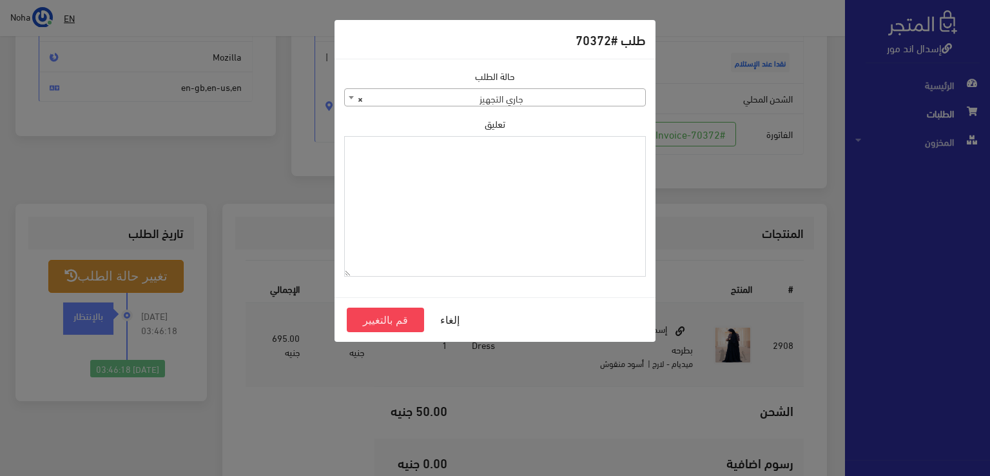
paste textarea "1118133"
type textarea "1118133"
click at [396, 320] on button "قم بالتغيير" at bounding box center [385, 320] width 77 height 24
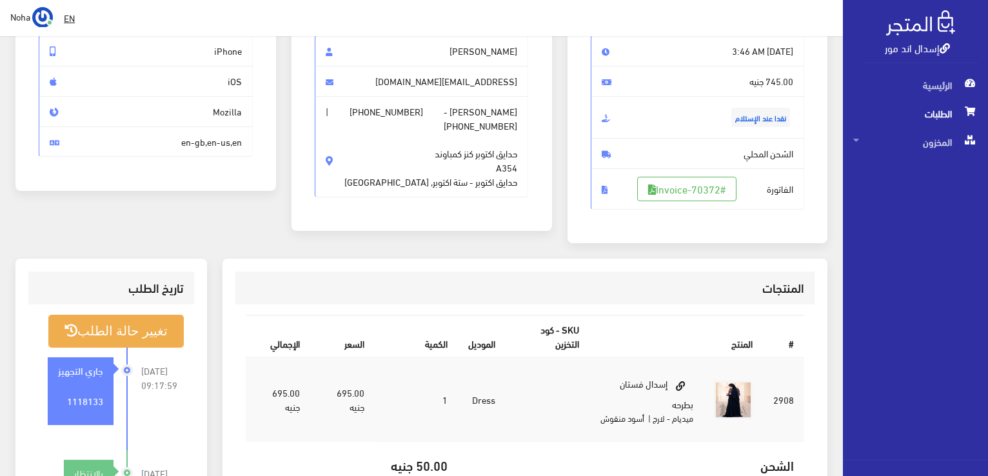
scroll to position [193, 0]
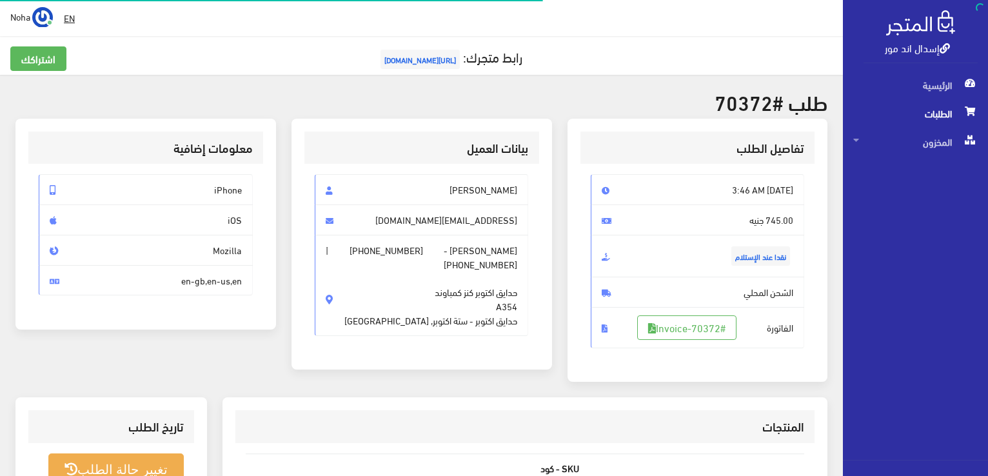
scroll to position [185, 0]
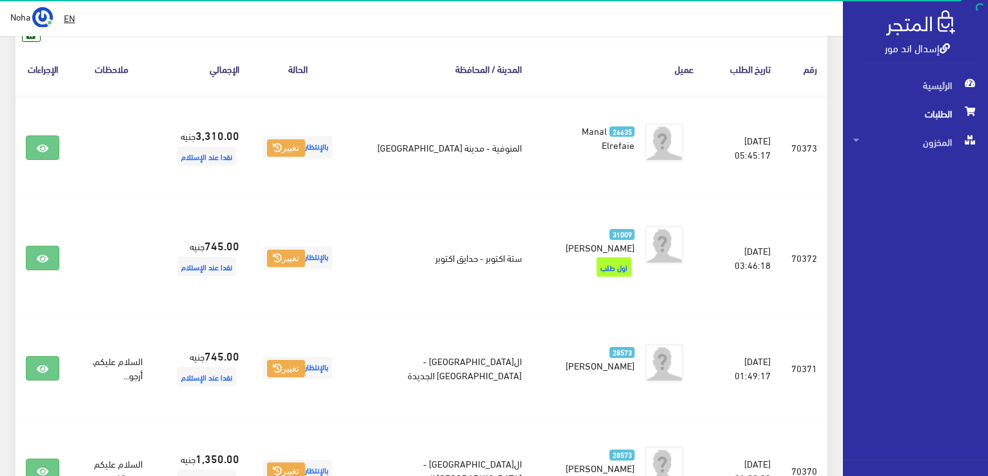
scroll to position [193, 0]
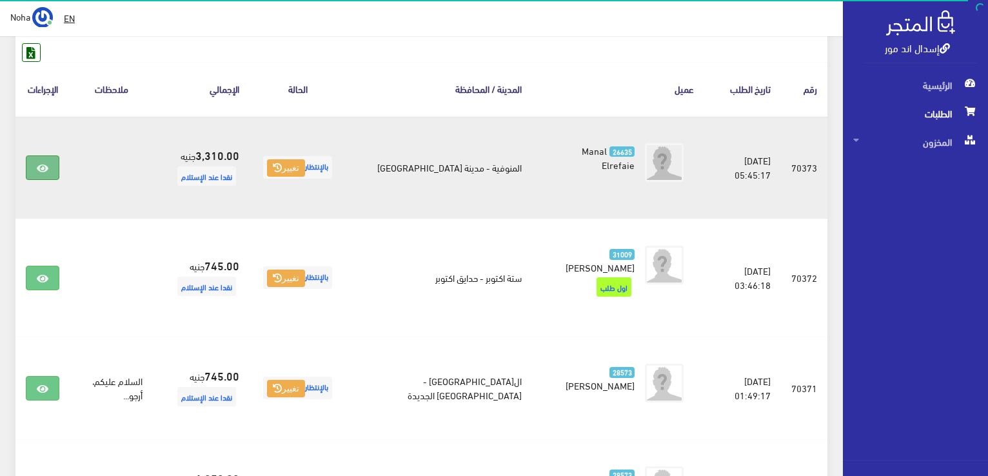
click at [39, 163] on icon at bounding box center [43, 168] width 12 height 10
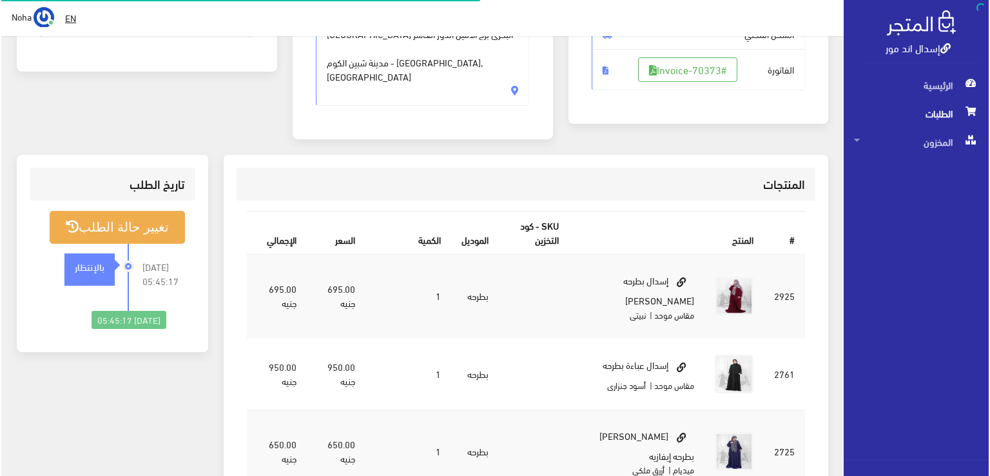
scroll to position [258, 0]
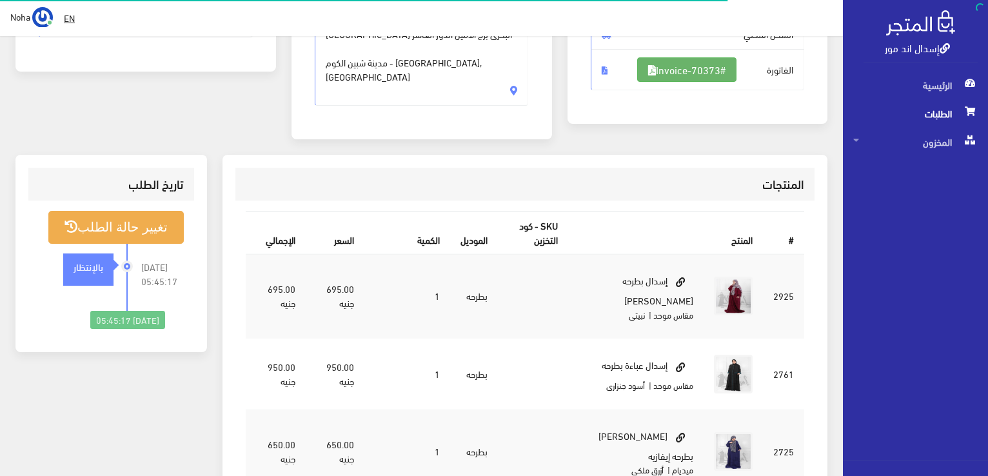
click at [701, 75] on link "#Invoice-70373" at bounding box center [686, 69] width 99 height 24
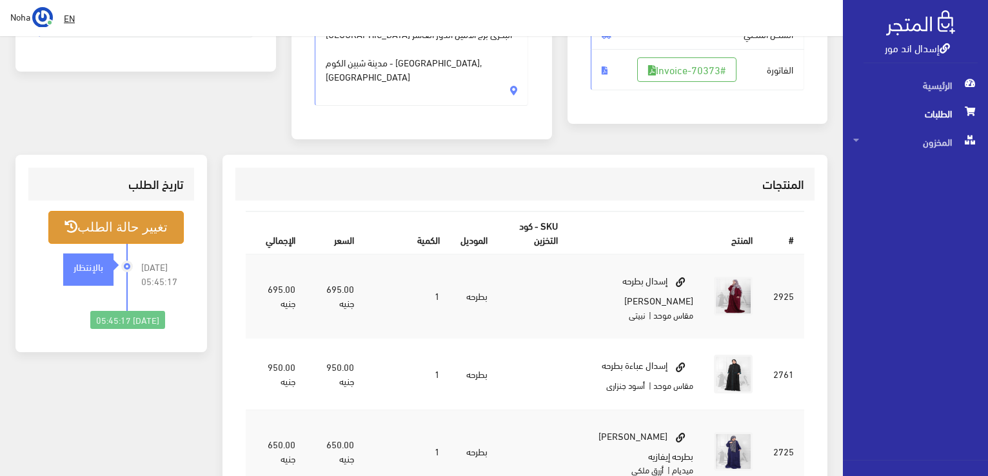
click at [111, 211] on button "تغيير حالة الطلب" at bounding box center [115, 227] width 135 height 33
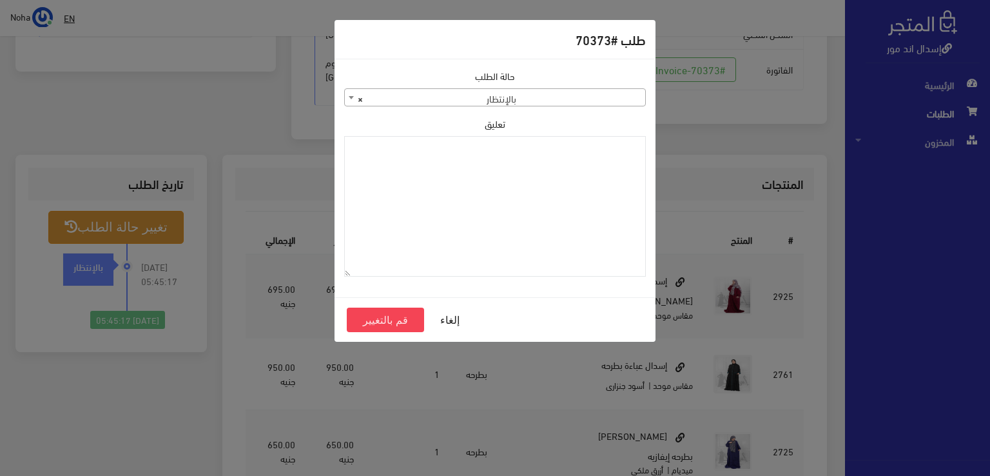
click at [560, 101] on span "× بالإنتظار" at bounding box center [495, 98] width 300 height 18
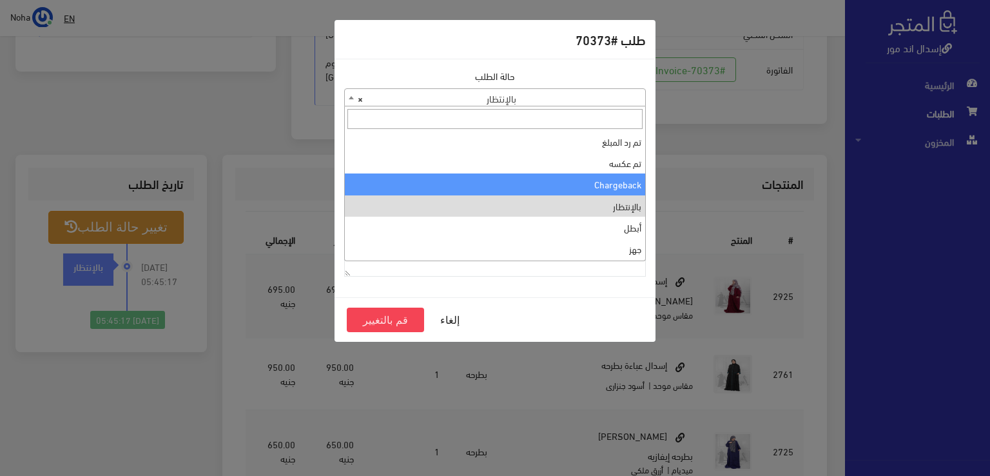
scroll to position [0, 0]
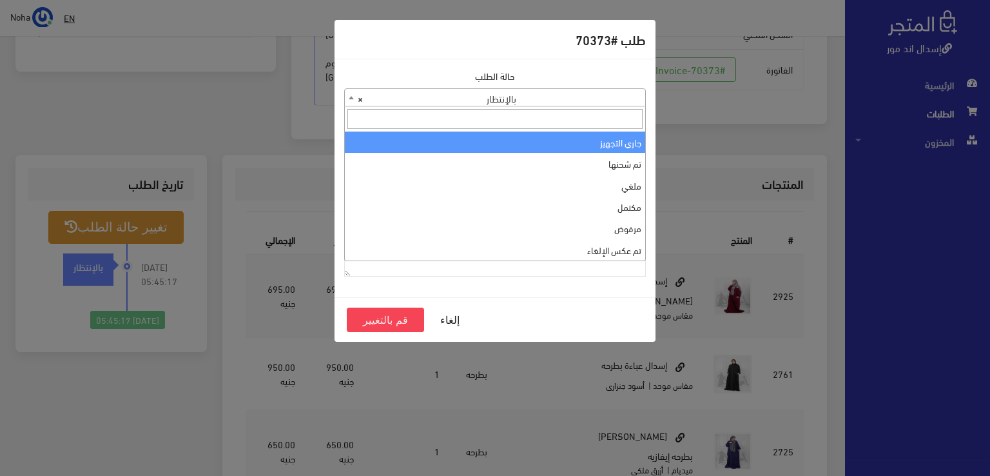
select select "1"
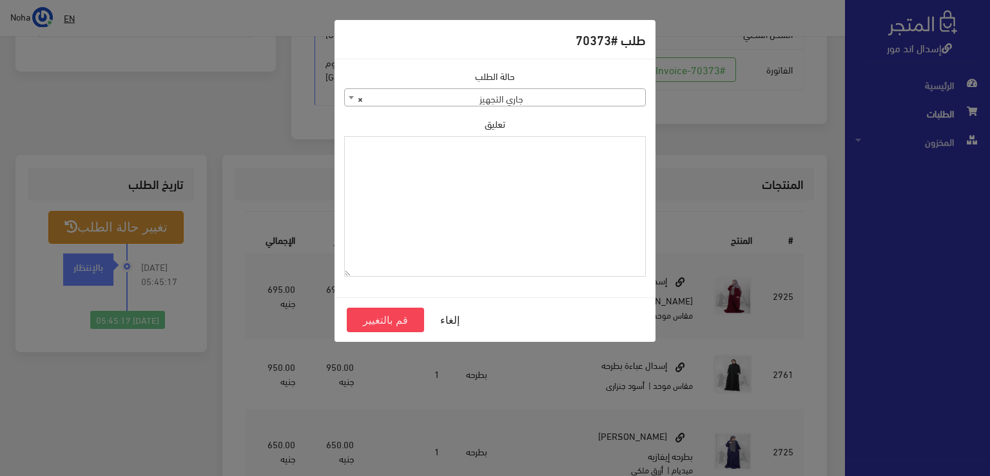
paste textarea "1118133"
type textarea "1118133"
click at [383, 320] on button "قم بالتغيير" at bounding box center [385, 320] width 77 height 24
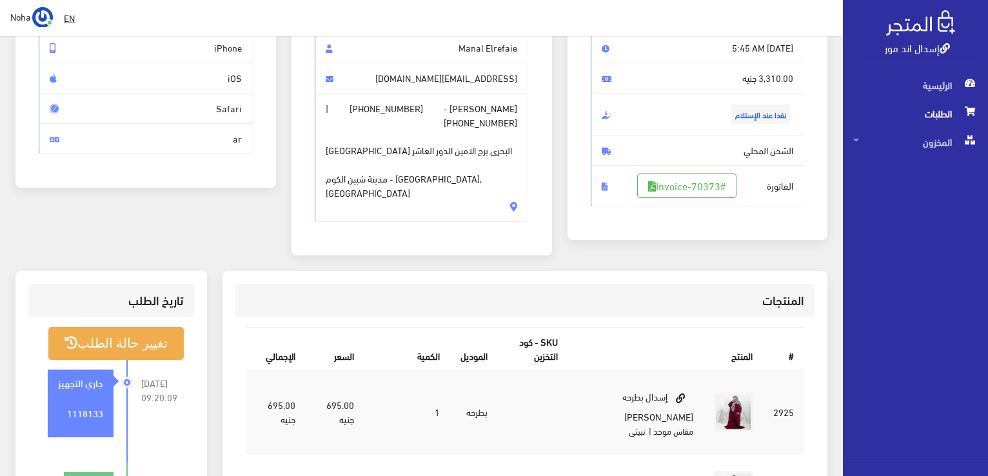
scroll to position [129, 0]
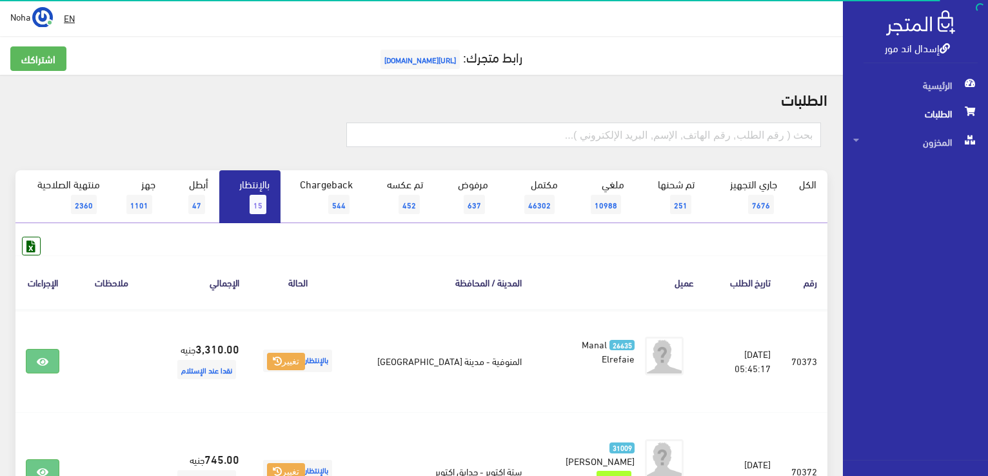
click at [253, 189] on link "بالإنتظار 15" at bounding box center [249, 196] width 61 height 53
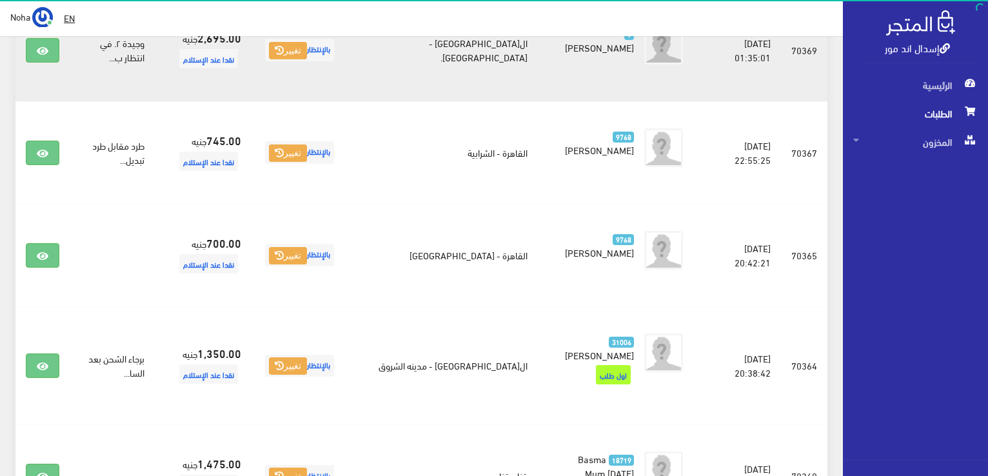
scroll to position [580, 0]
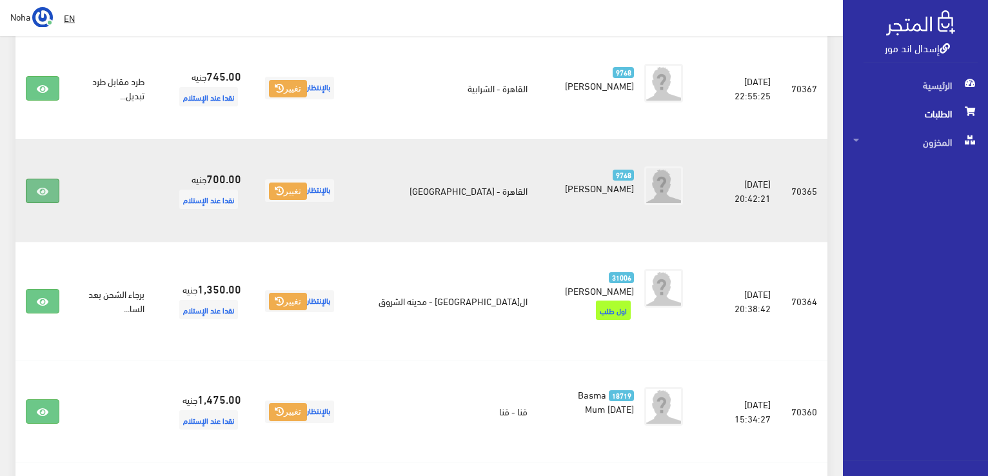
click at [40, 179] on link at bounding box center [43, 191] width 34 height 24
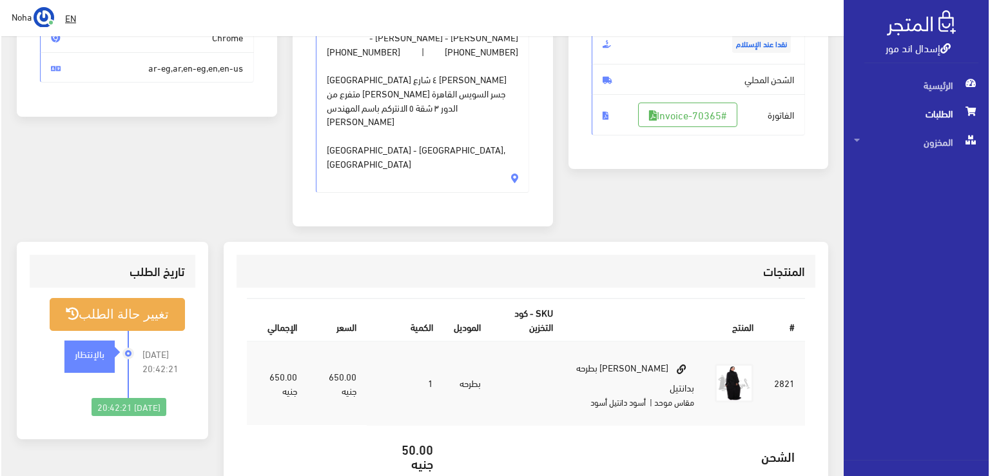
scroll to position [193, 0]
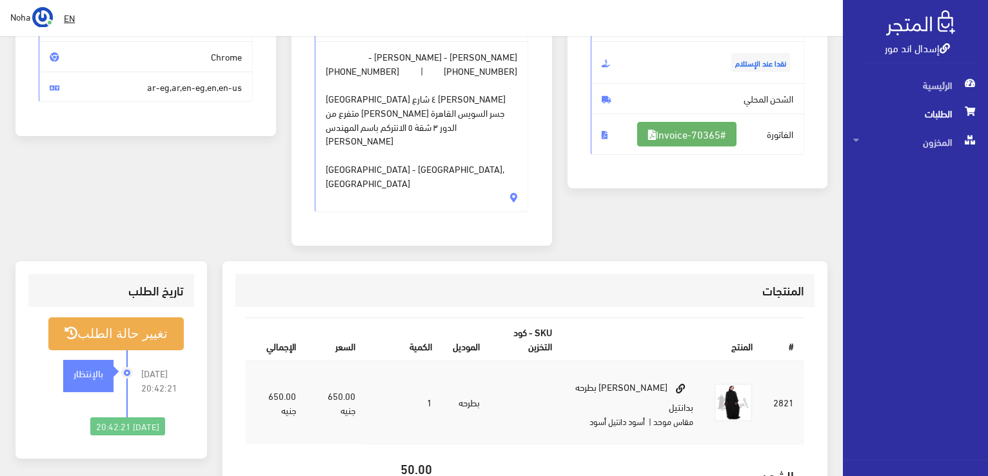
click at [717, 132] on link "#Invoice-70365" at bounding box center [686, 134] width 99 height 24
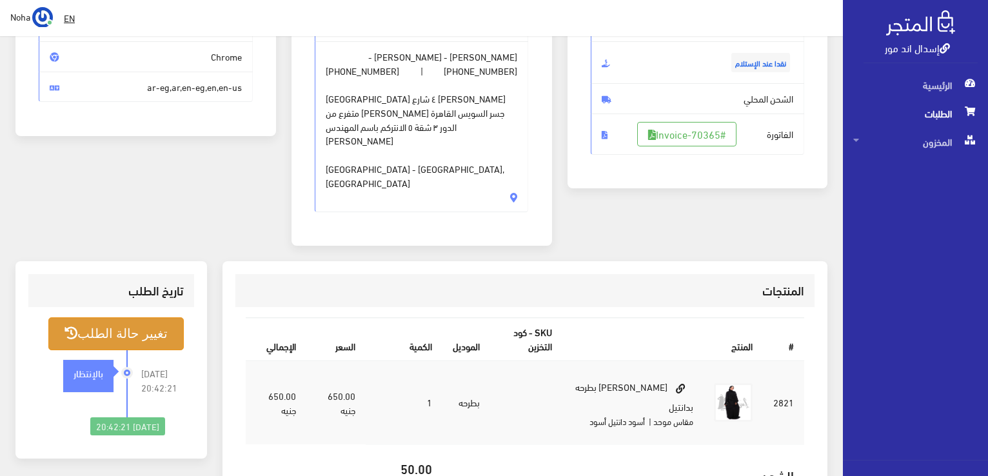
click at [139, 317] on button "تغيير حالة الطلب" at bounding box center [115, 333] width 135 height 33
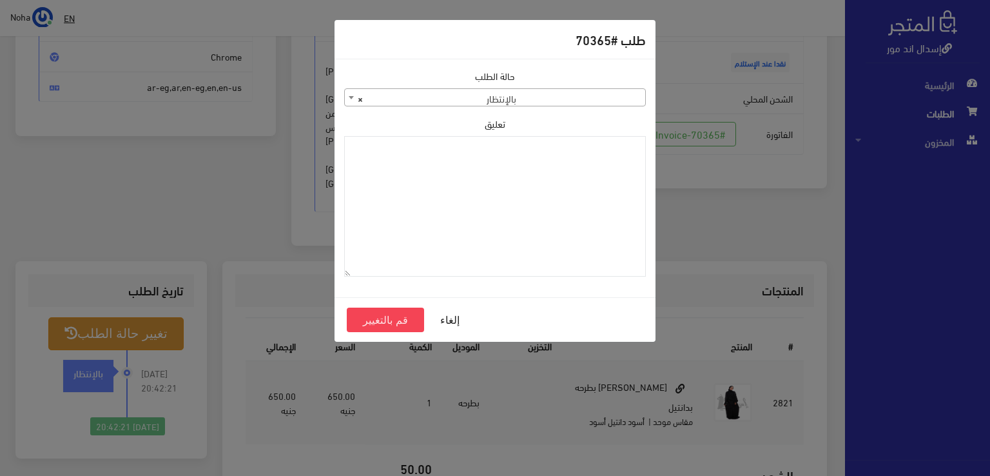
click at [472, 99] on span "× بالإنتظار" at bounding box center [495, 98] width 300 height 18
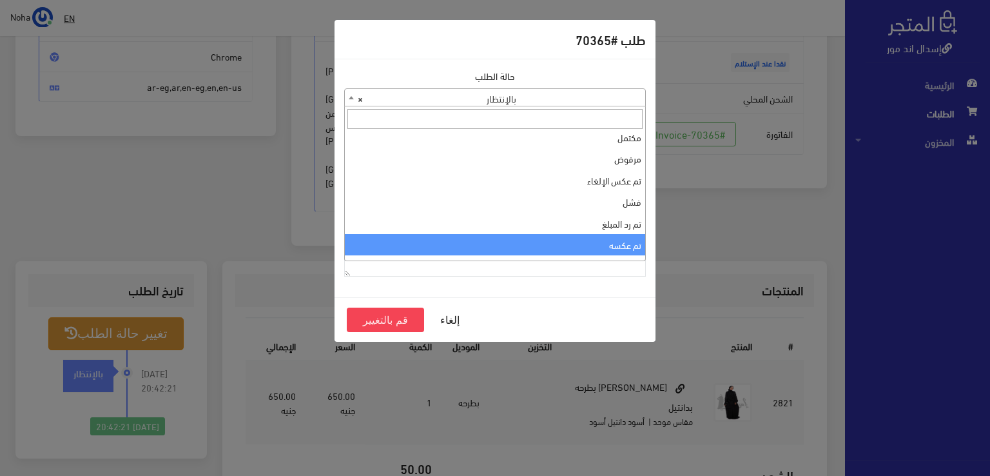
scroll to position [0, 0]
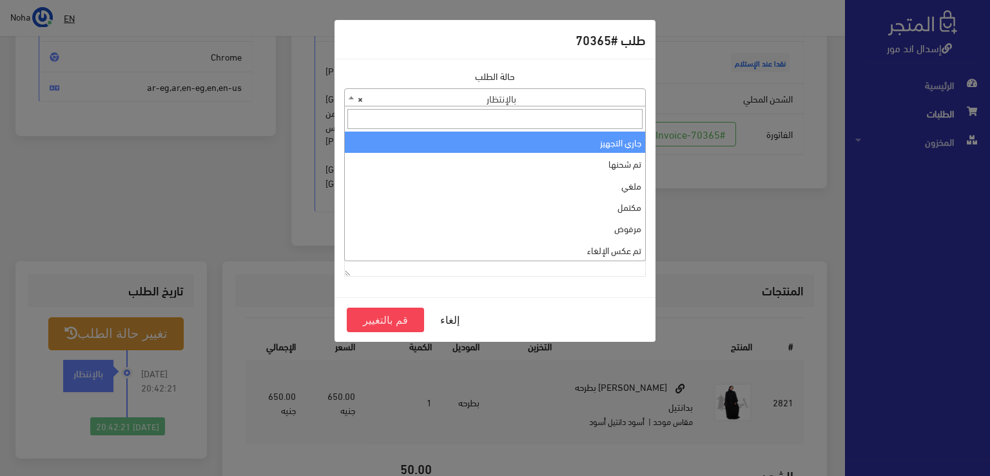
select select "1"
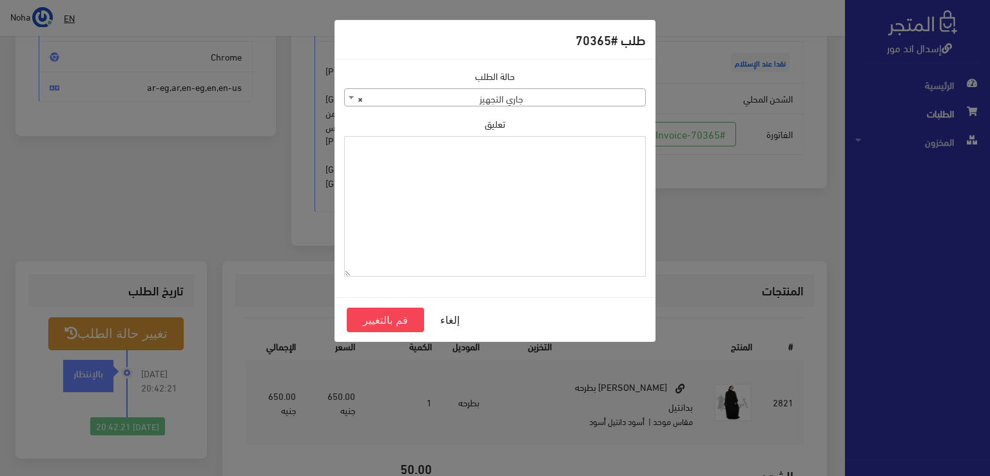
paste textarea "1118133"
type textarea "1118133"
click at [387, 323] on button "قم بالتغيير" at bounding box center [385, 320] width 77 height 24
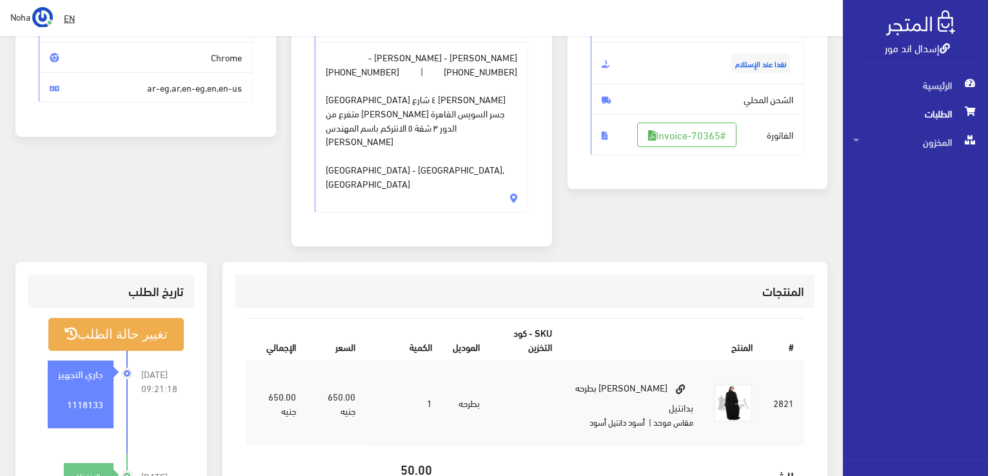
scroll to position [193, 0]
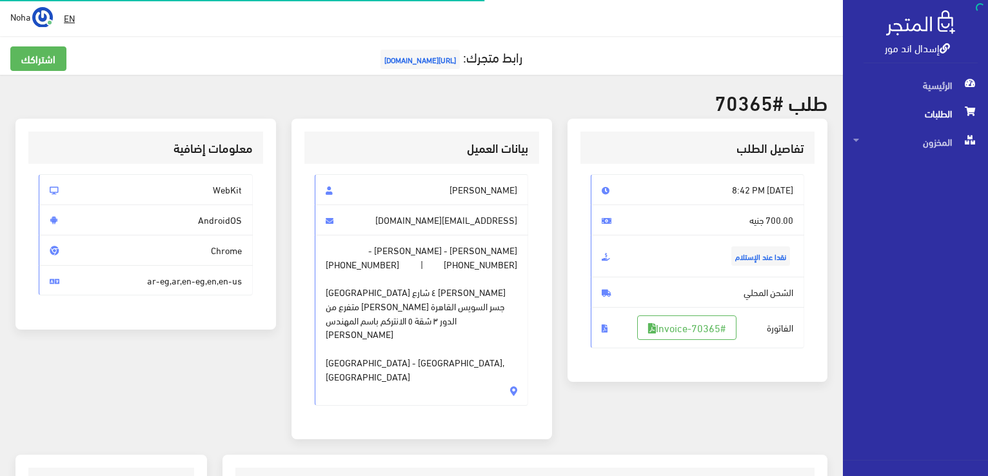
scroll to position [185, 0]
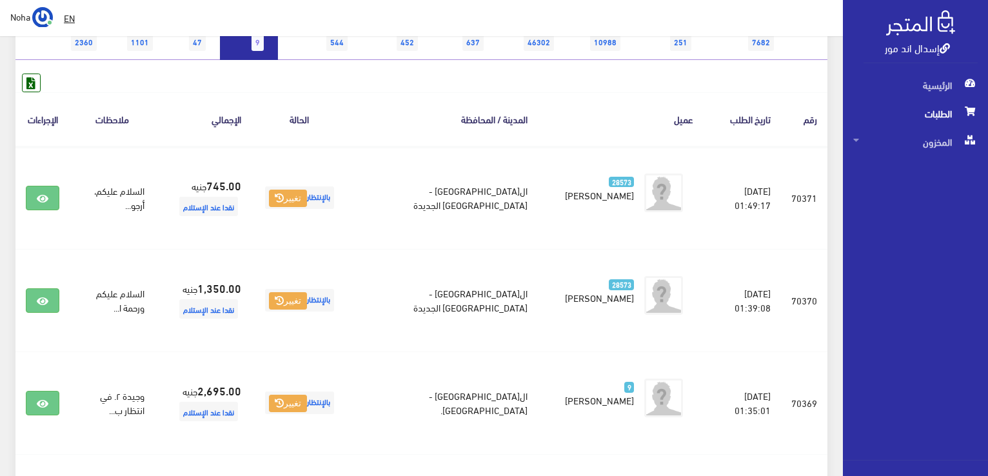
scroll to position [64, 0]
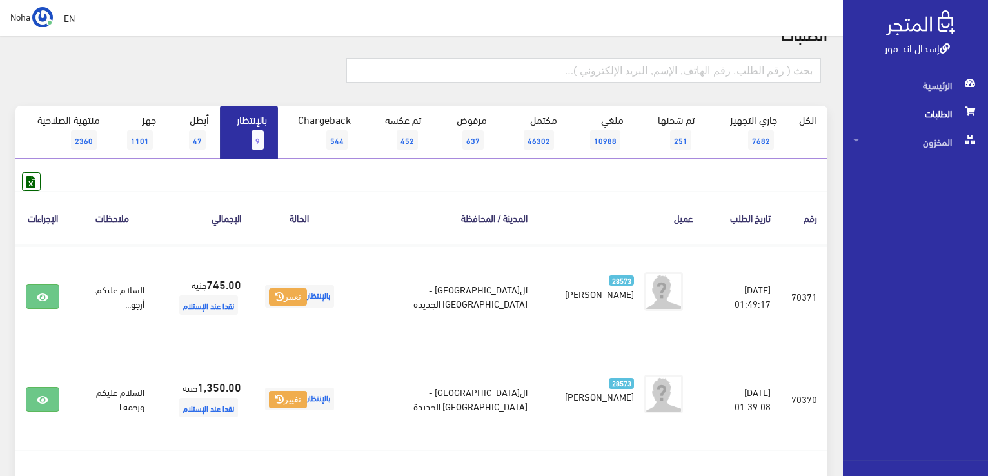
click at [267, 141] on link "بالإنتظار 9" at bounding box center [249, 132] width 58 height 53
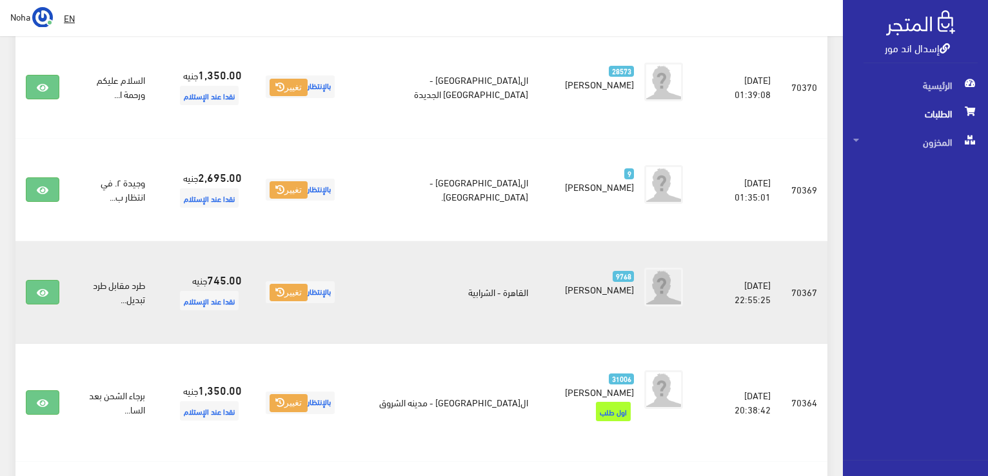
scroll to position [516, 0]
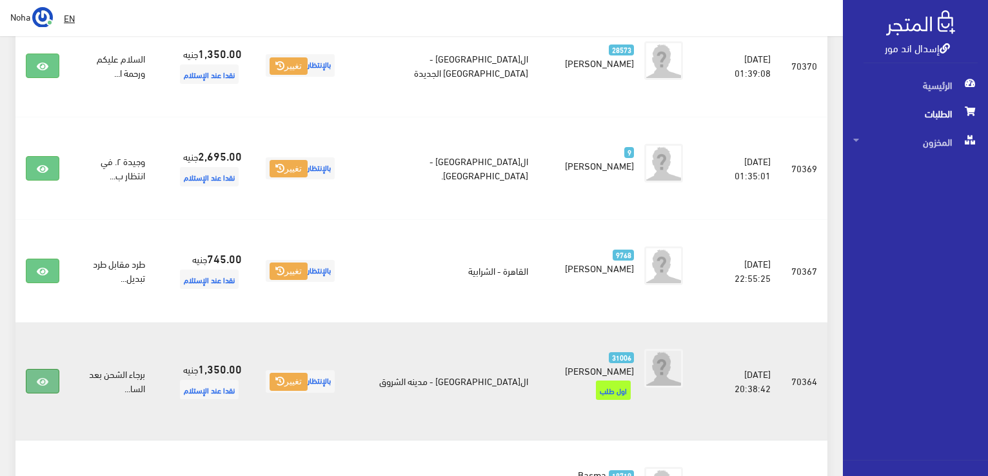
click at [40, 377] on icon at bounding box center [43, 382] width 12 height 10
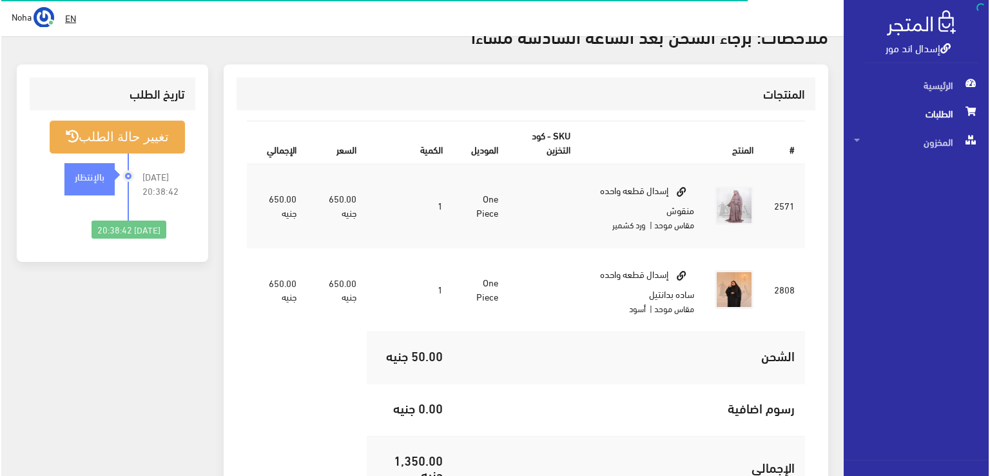
scroll to position [193, 0]
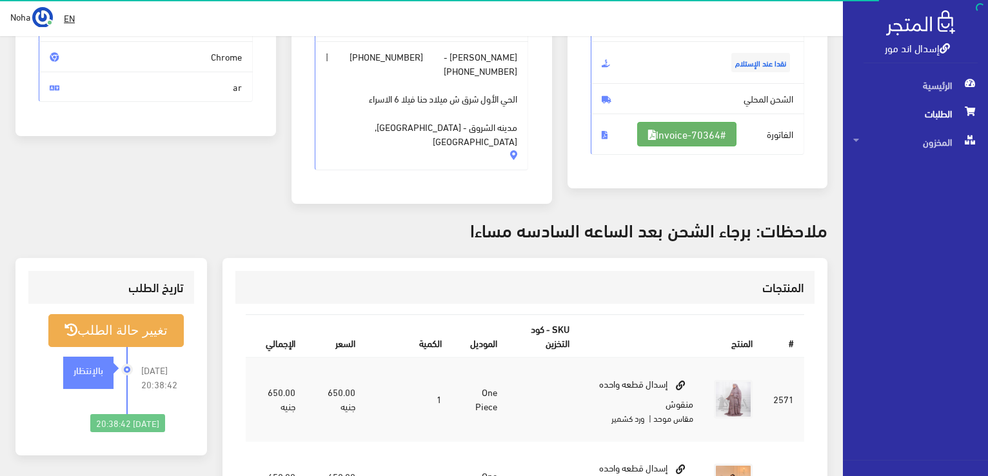
click at [655, 131] on link "#Invoice-70364" at bounding box center [686, 134] width 99 height 24
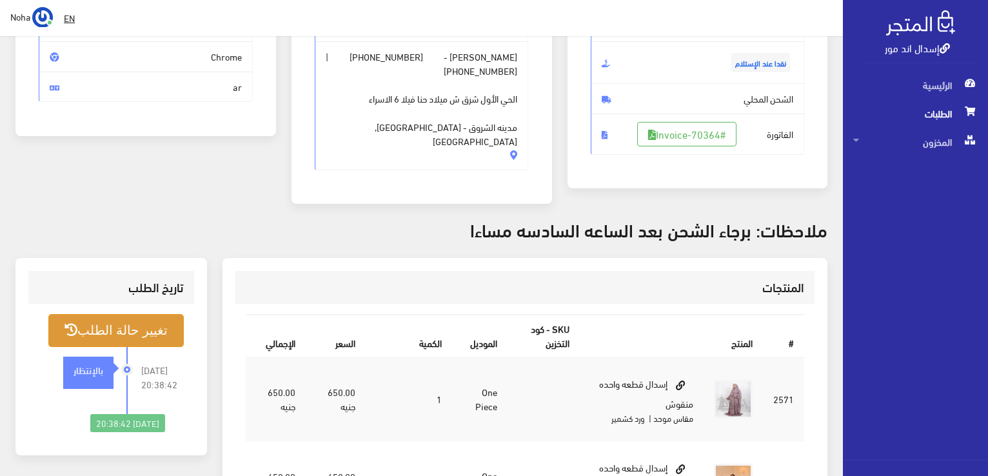
click at [146, 315] on button "تغيير حالة الطلب" at bounding box center [115, 330] width 135 height 33
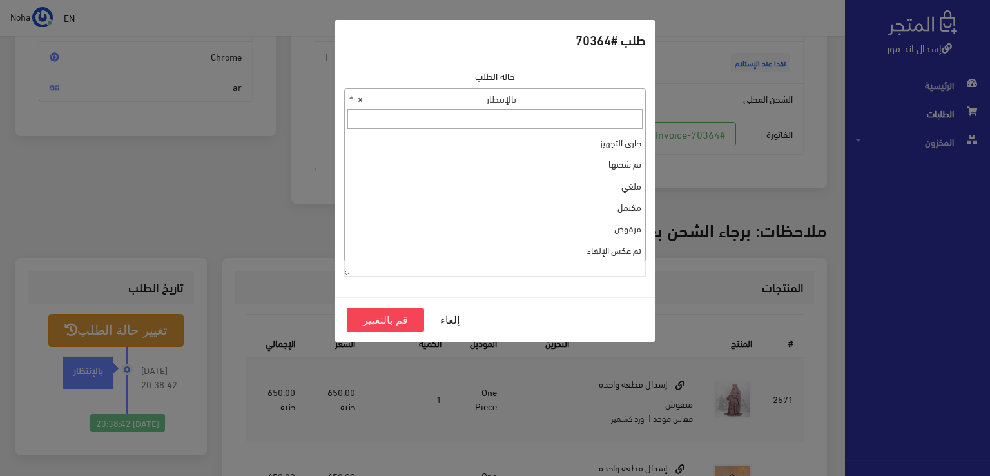
click at [593, 104] on span "× بالإنتظار" at bounding box center [495, 98] width 300 height 18
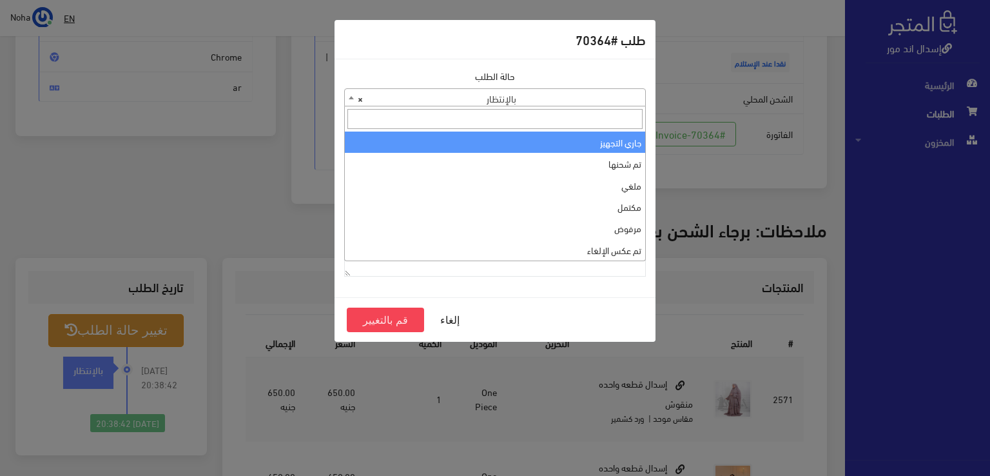
select select "1"
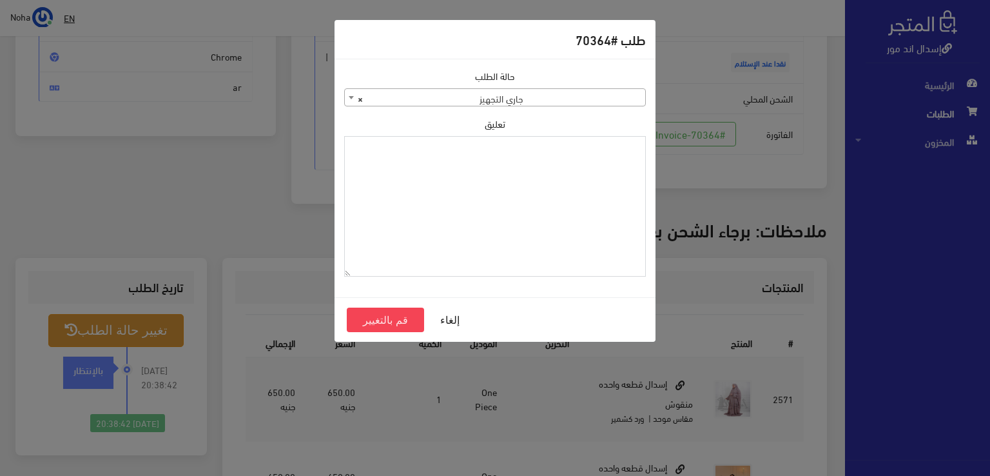
paste textarea "1118133"
type textarea "1118133"
click at [402, 321] on button "قم بالتغيير" at bounding box center [385, 320] width 77 height 24
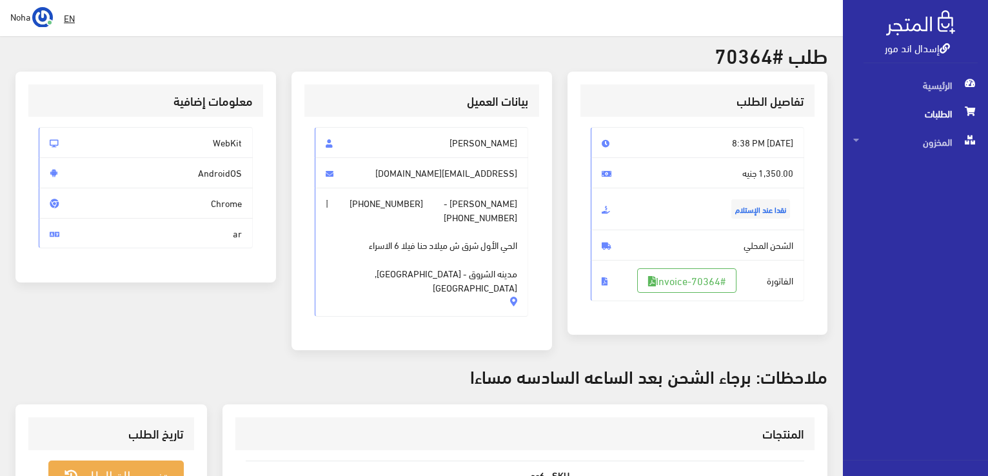
scroll to position [322, 0]
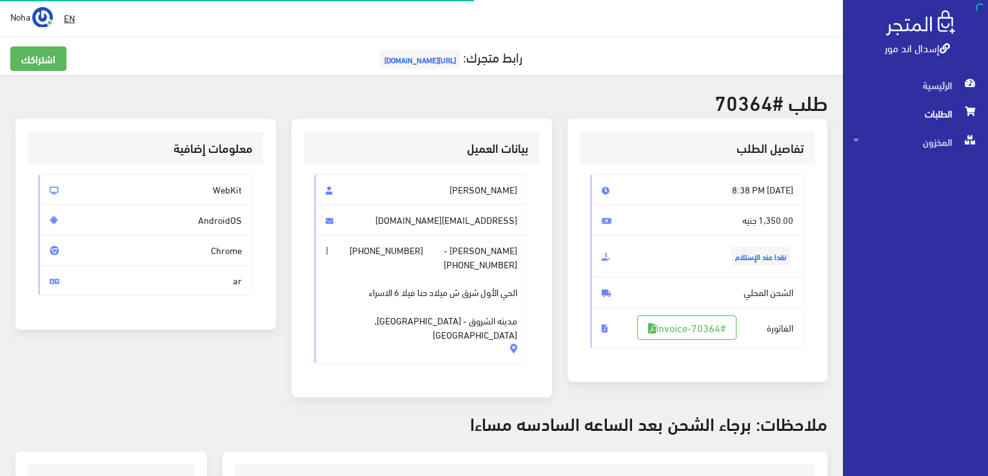
scroll to position [185, 0]
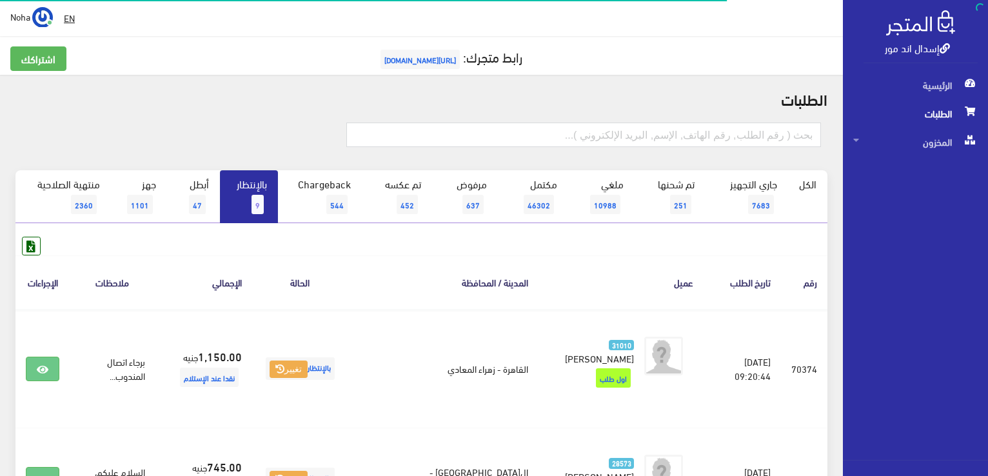
click at [260, 202] on span "9" at bounding box center [257, 204] width 12 height 19
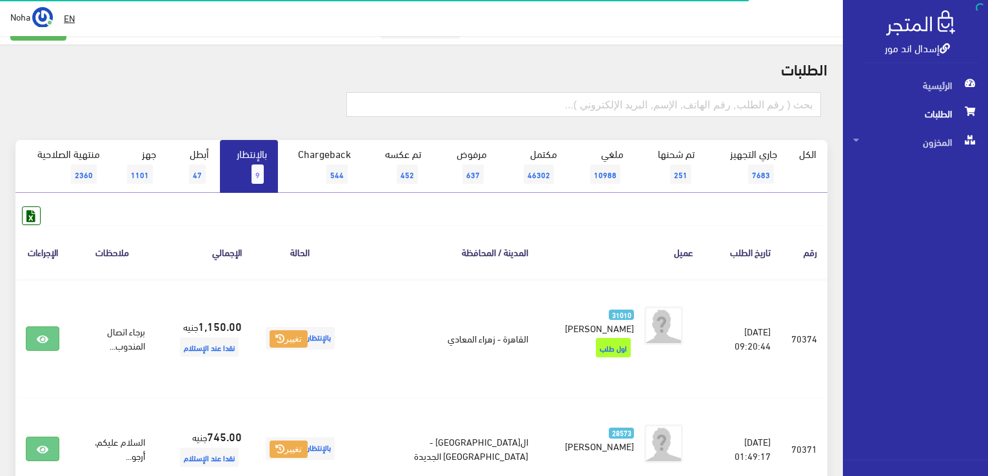
scroll to position [193, 0]
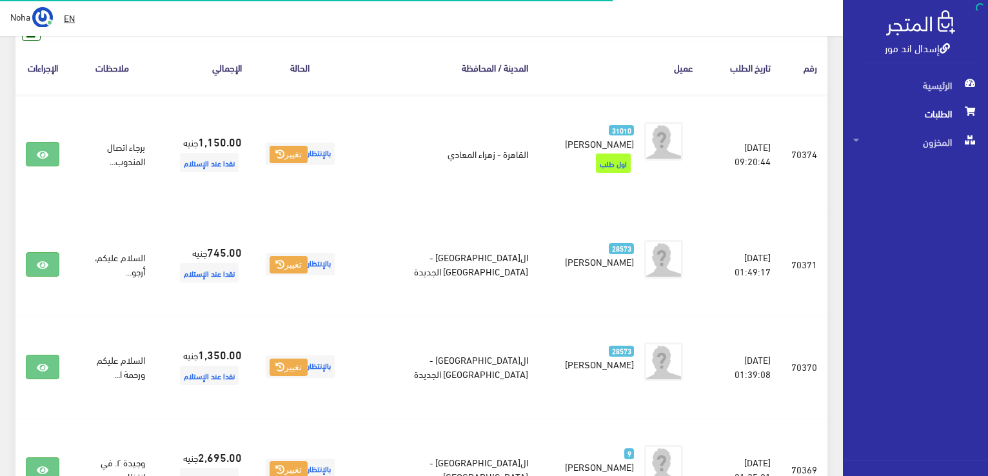
scroll to position [258, 0]
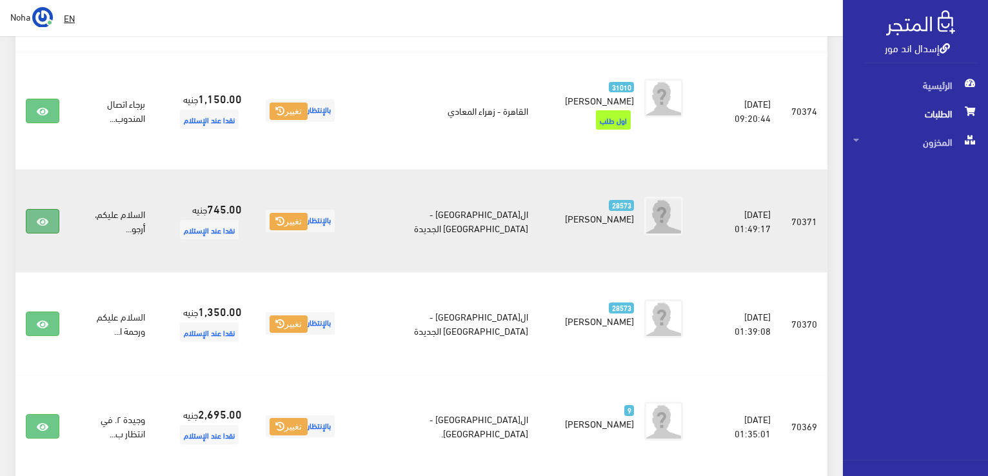
click at [47, 217] on icon at bounding box center [43, 222] width 12 height 10
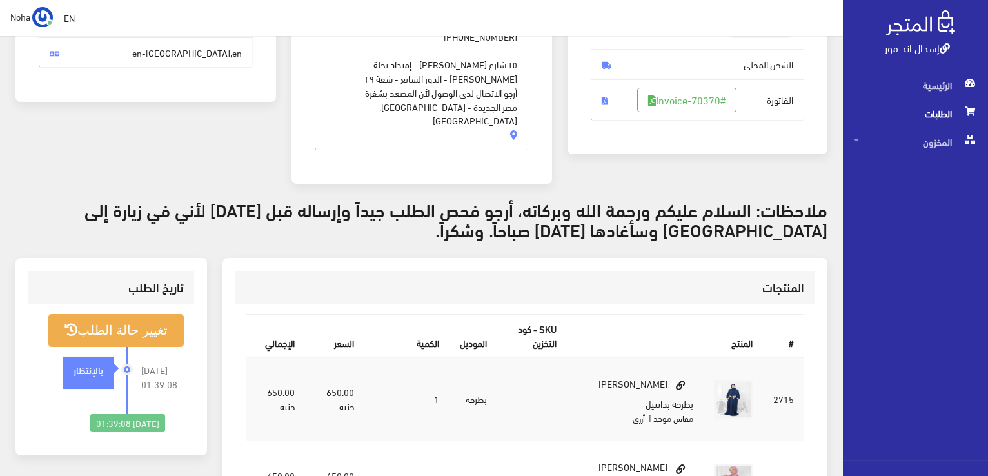
scroll to position [193, 0]
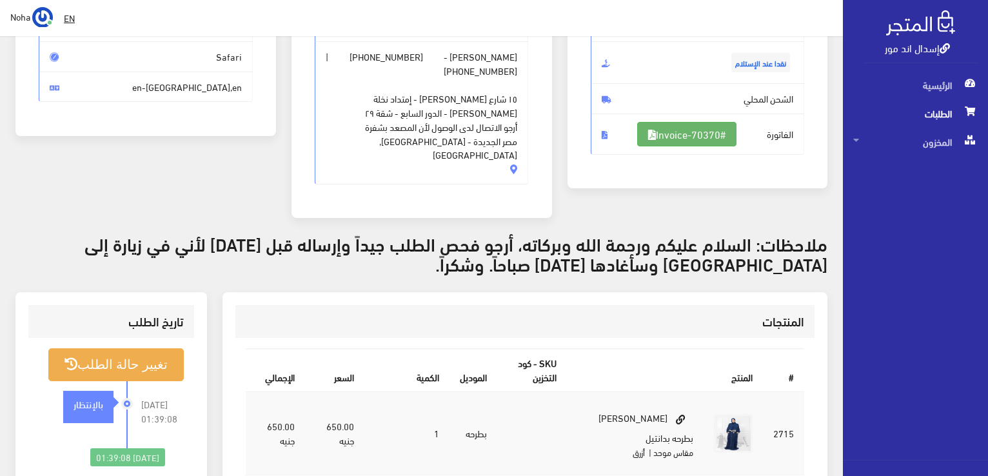
click at [691, 133] on link "#Invoice-70370" at bounding box center [686, 134] width 99 height 24
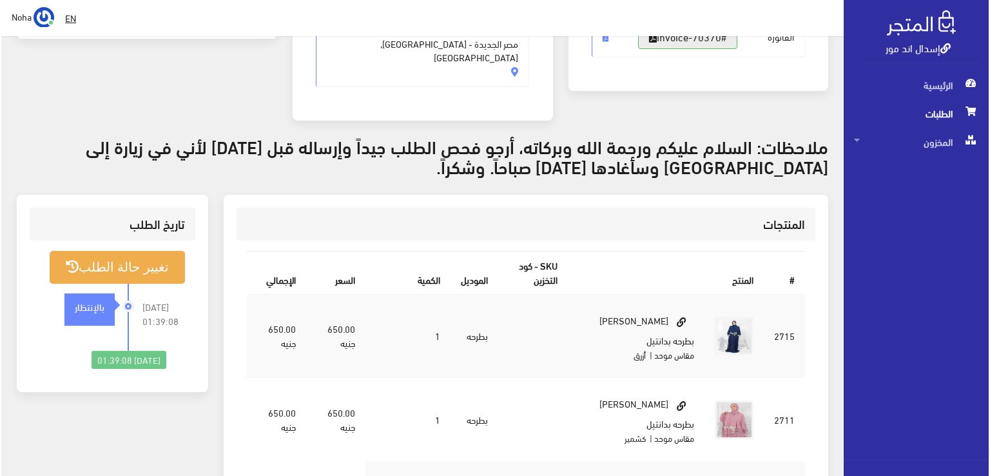
scroll to position [322, 0]
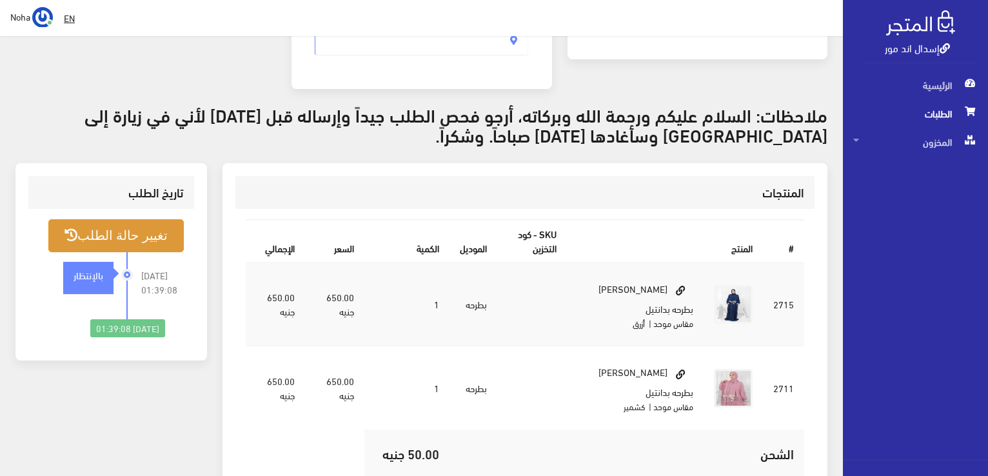
click at [119, 228] on button "تغيير حالة الطلب" at bounding box center [115, 235] width 135 height 33
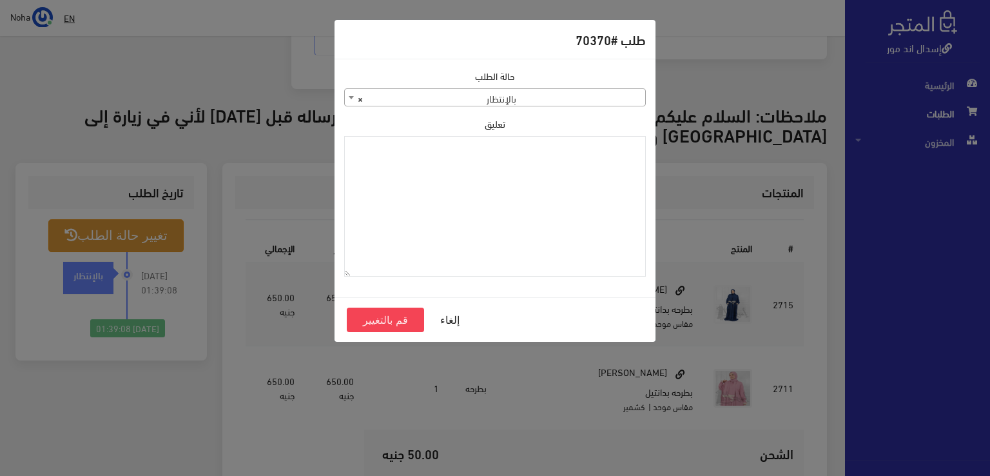
click at [516, 106] on body "إسدال اند مور الرئيسية الطلبات EN" at bounding box center [495, 192] width 990 height 1028
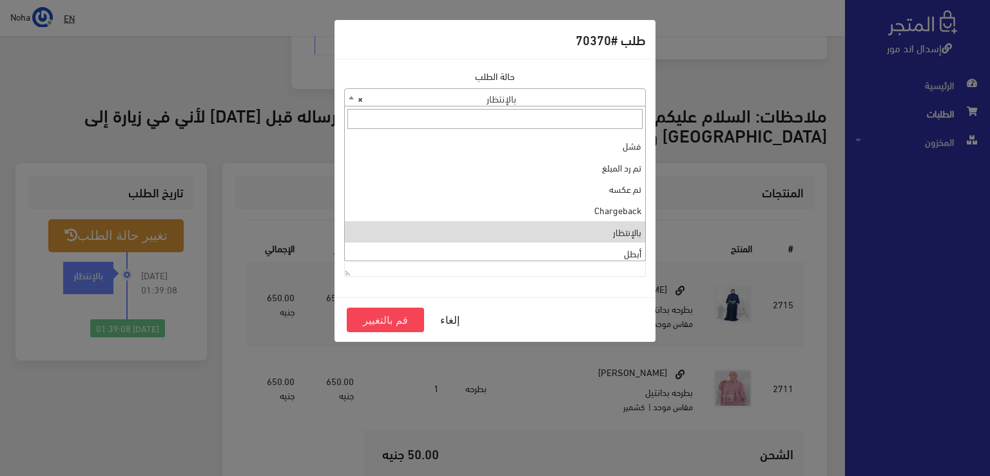
scroll to position [0, 0]
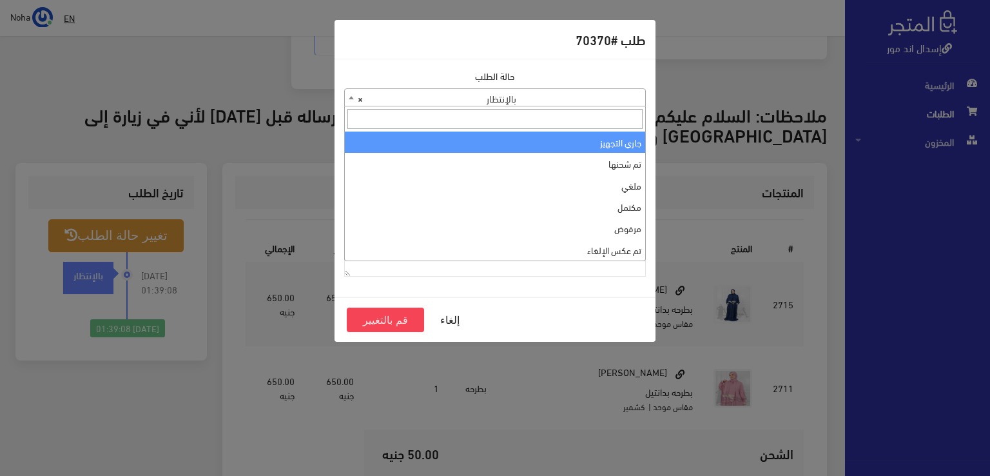
select select "1"
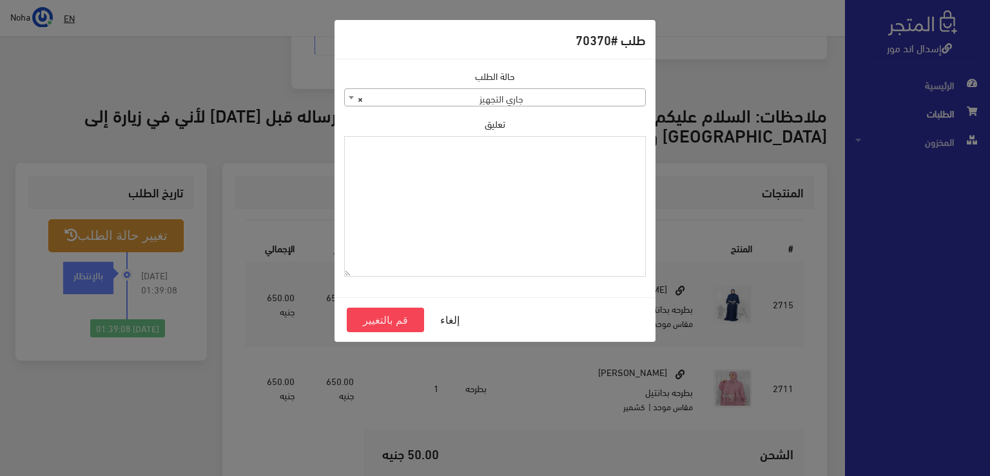
paste textarea "1118133"
type textarea "1118133"
click at [404, 325] on button "قم بالتغيير" at bounding box center [385, 320] width 77 height 24
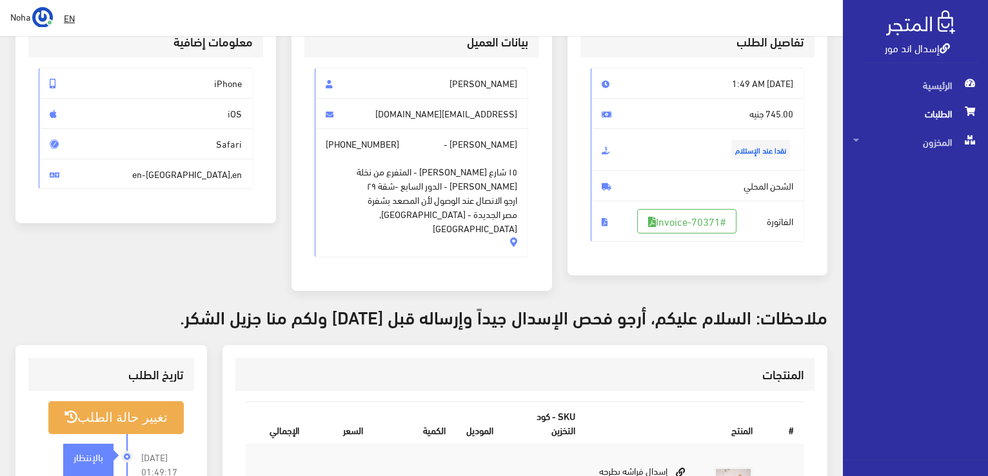
scroll to position [129, 0]
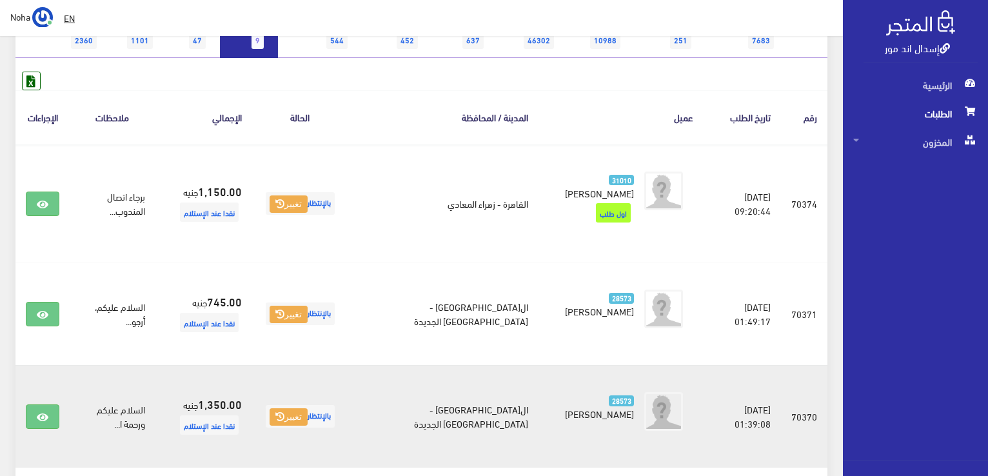
scroll to position [193, 0]
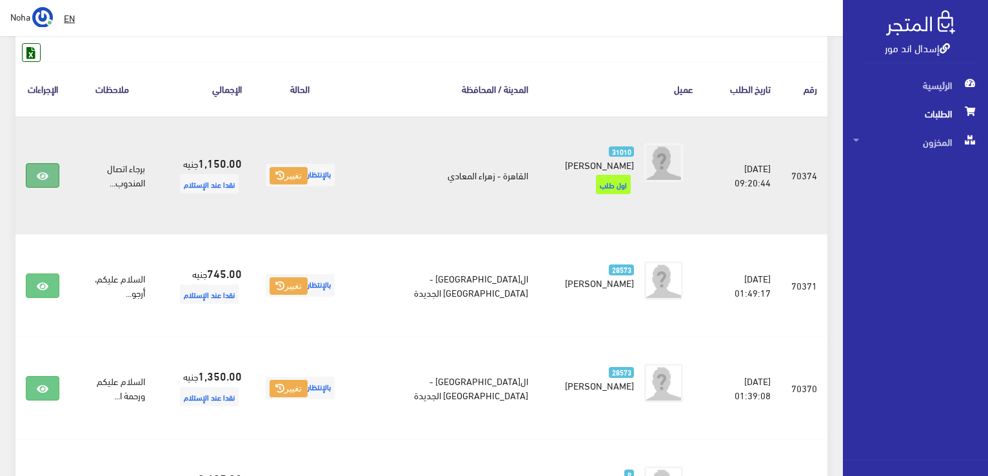
click at [46, 171] on icon at bounding box center [43, 176] width 12 height 10
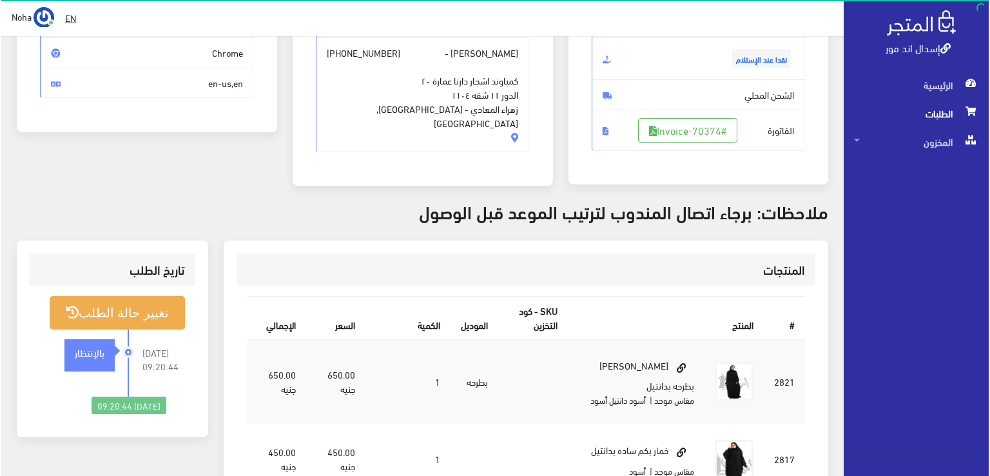
scroll to position [193, 0]
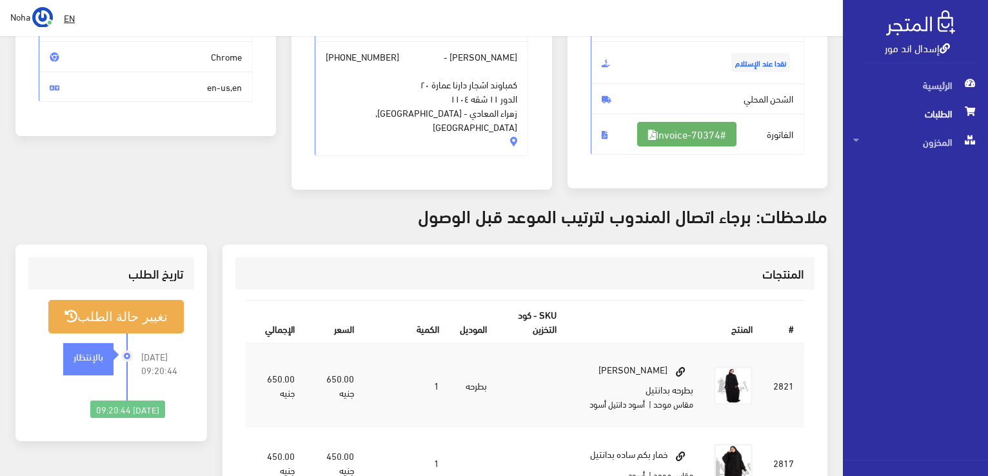
click at [695, 126] on link "#Invoice-70374" at bounding box center [686, 134] width 99 height 24
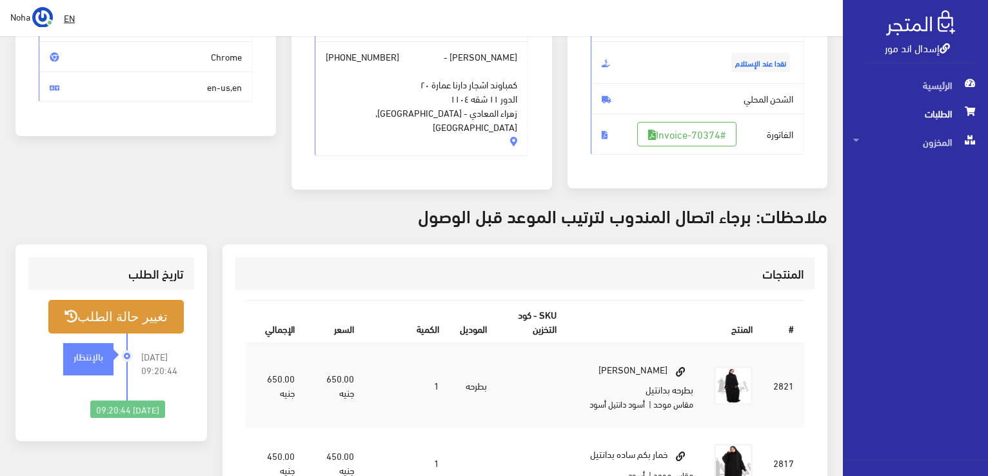
click at [103, 315] on button "تغيير حالة الطلب" at bounding box center [115, 316] width 135 height 33
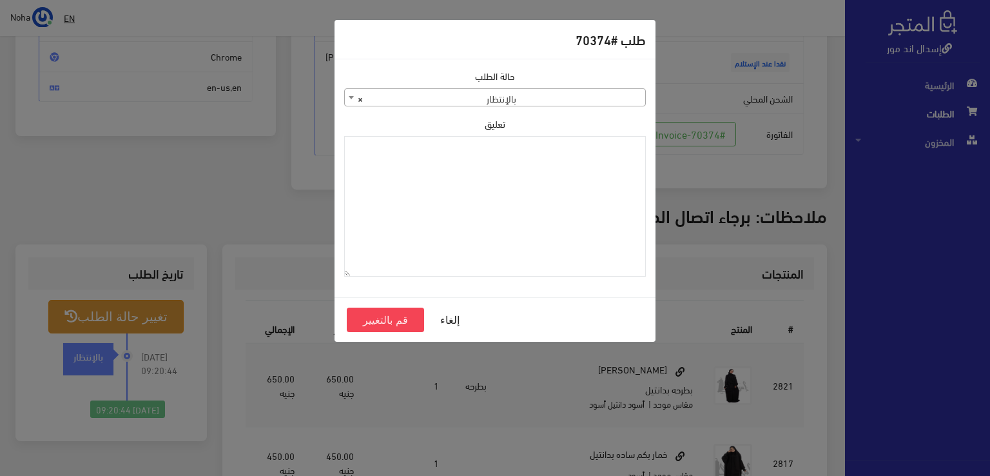
click at [421, 90] on span "× بالإنتظار" at bounding box center [495, 98] width 300 height 18
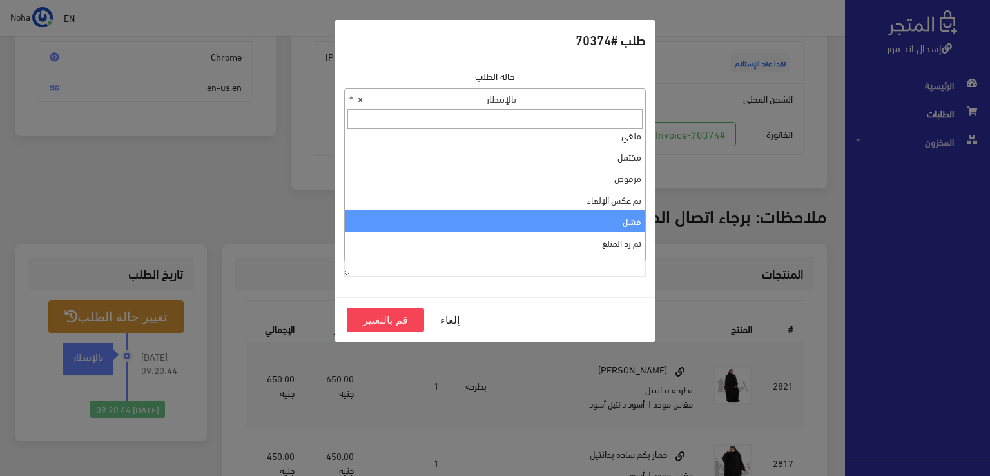
scroll to position [0, 0]
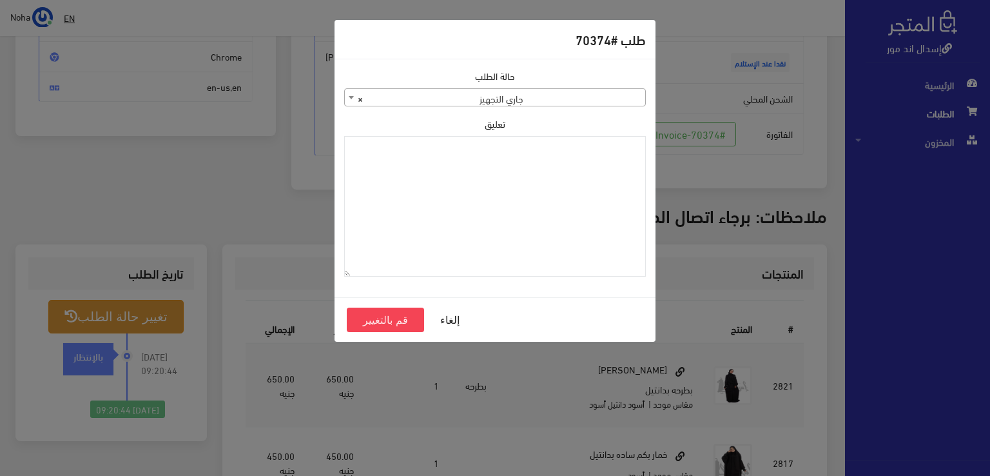
select select "1"
paste textarea "1118133"
type textarea "1118133"
click at [402, 310] on button "قم بالتغيير" at bounding box center [385, 320] width 77 height 24
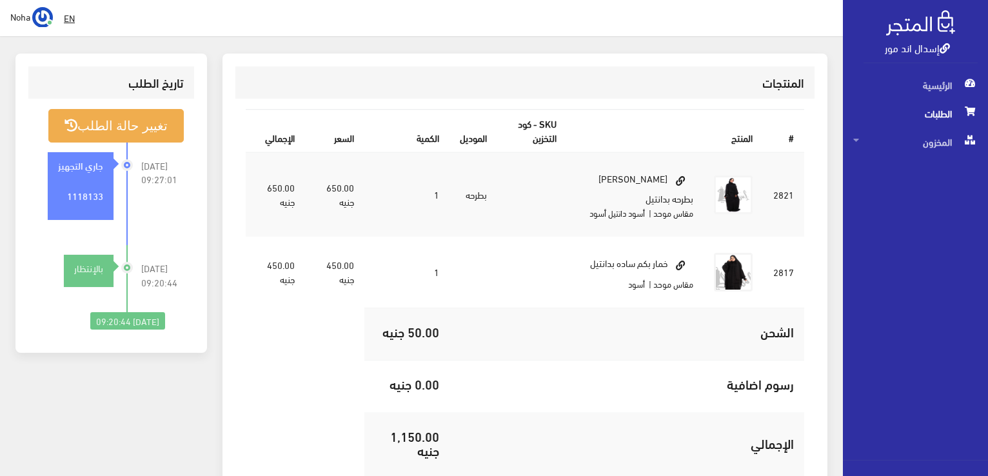
scroll to position [387, 0]
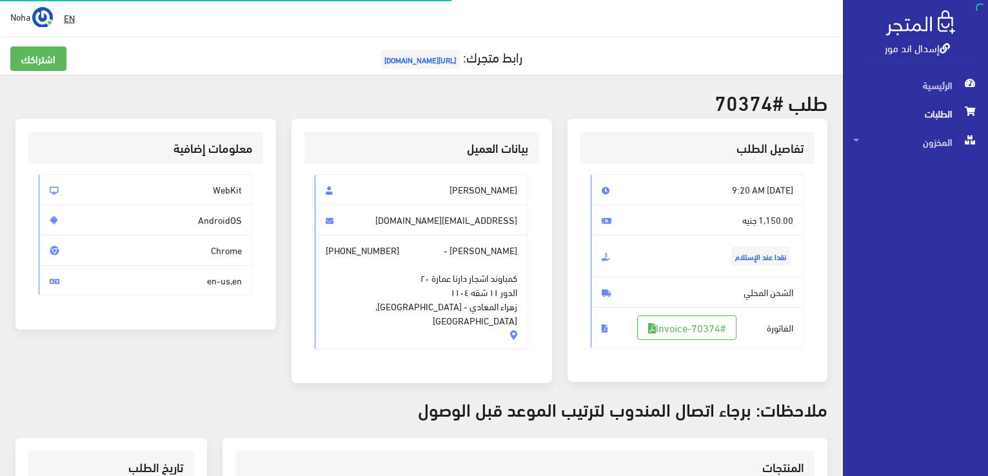
scroll to position [185, 0]
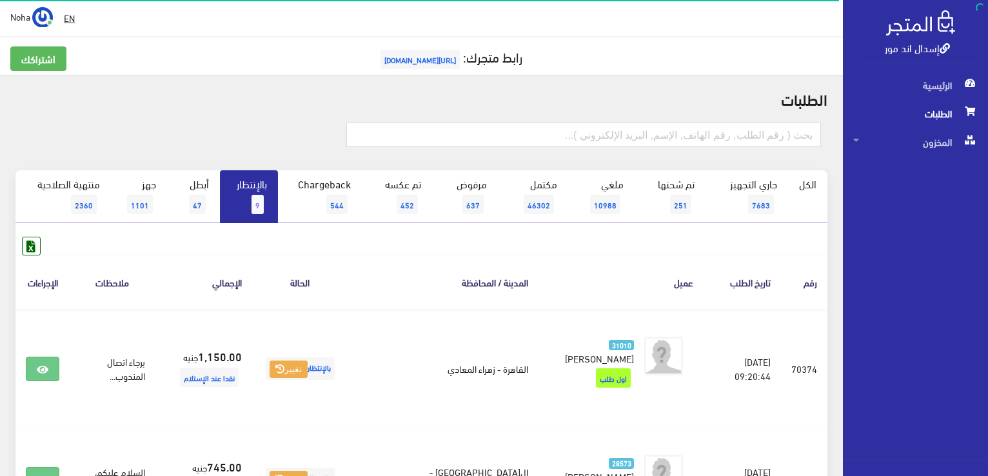
click at [260, 202] on span "9" at bounding box center [257, 204] width 12 height 19
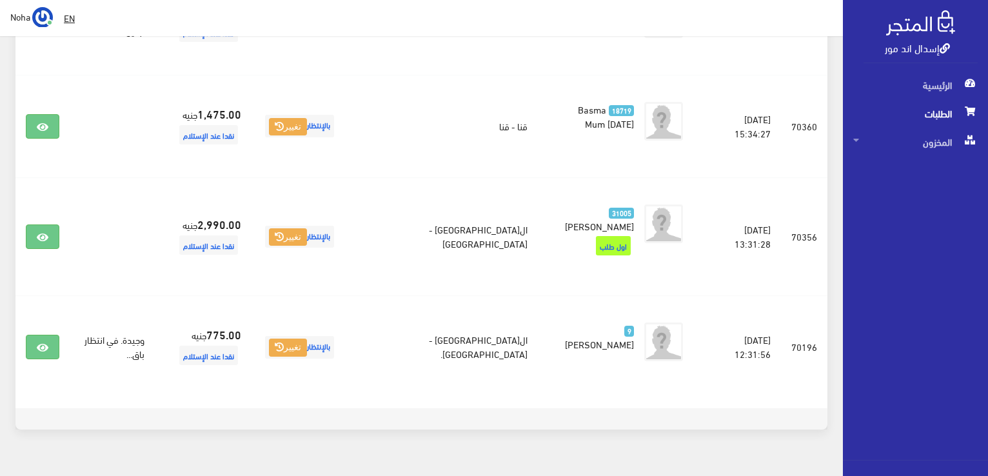
scroll to position [451, 0]
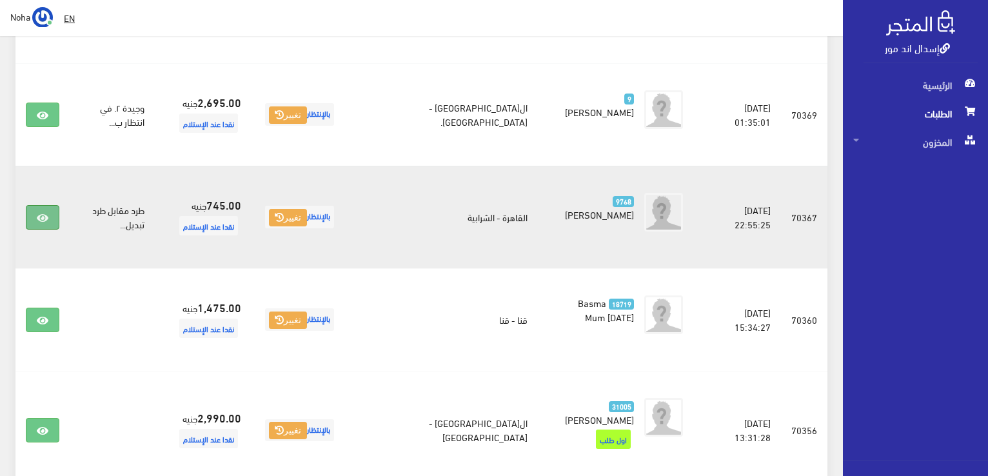
click at [49, 215] on link at bounding box center [43, 217] width 34 height 24
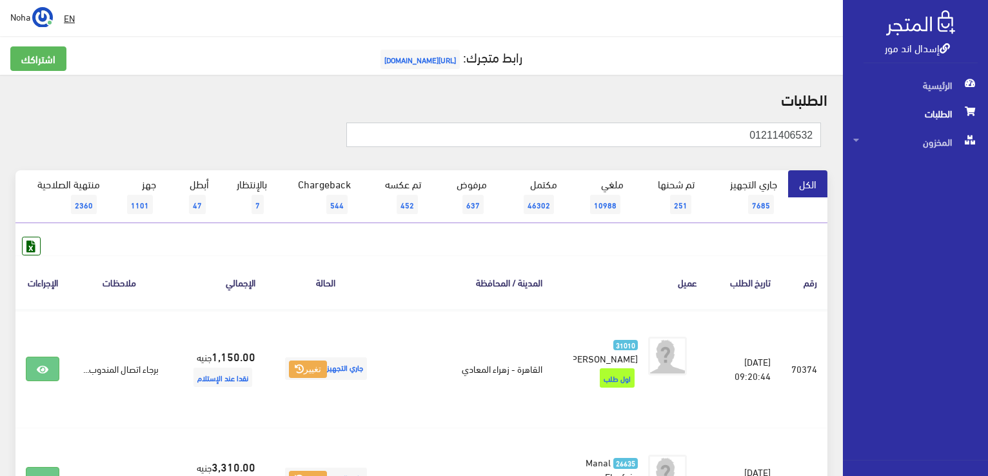
type input "01211406532"
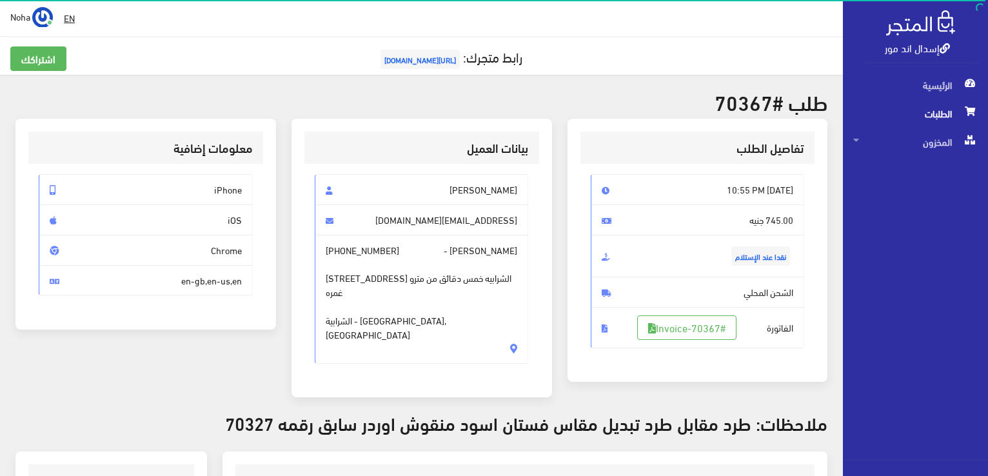
scroll to position [129, 0]
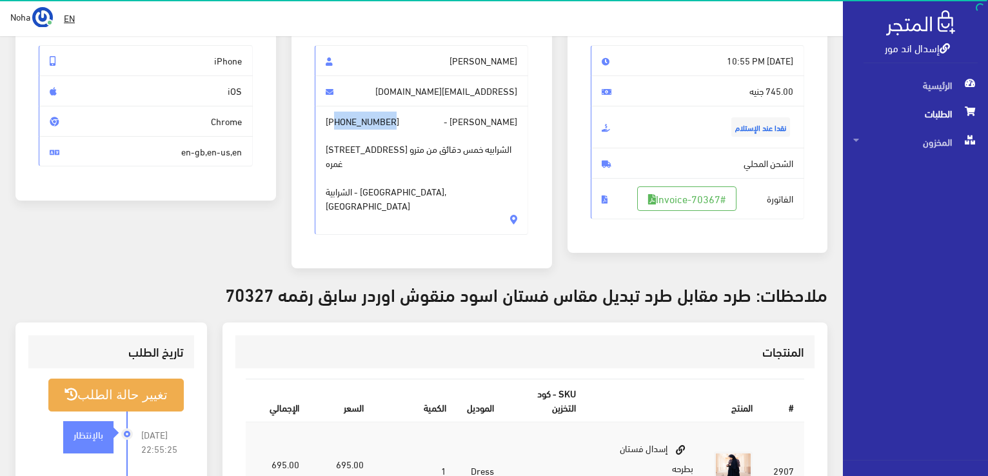
drag, startPoint x: 393, startPoint y: 122, endPoint x: 335, endPoint y: 119, distance: 57.5
click at [335, 119] on span "[PERSON_NAME] - [PHONE_NUMBER] [STREET_ADDRESS] الشرابيه خمس دقائق من مترو غمره…" at bounding box center [422, 170] width 214 height 129
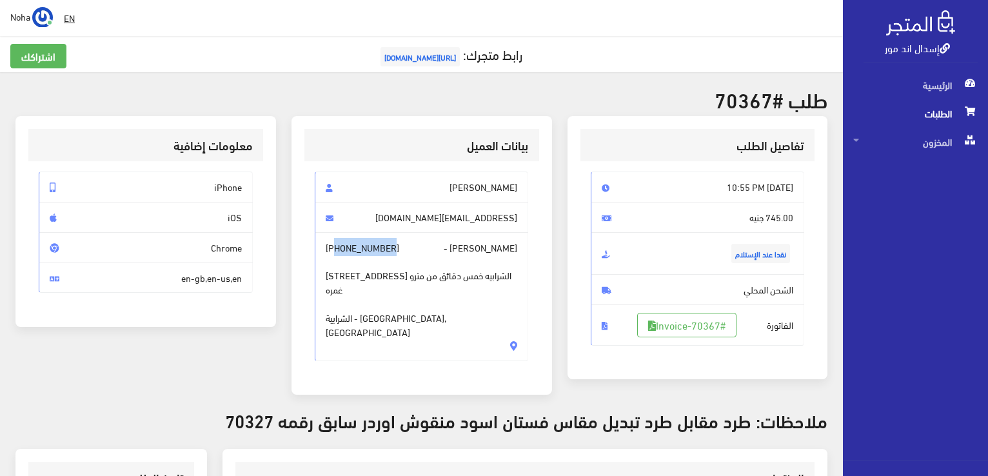
scroll to position [0, 0]
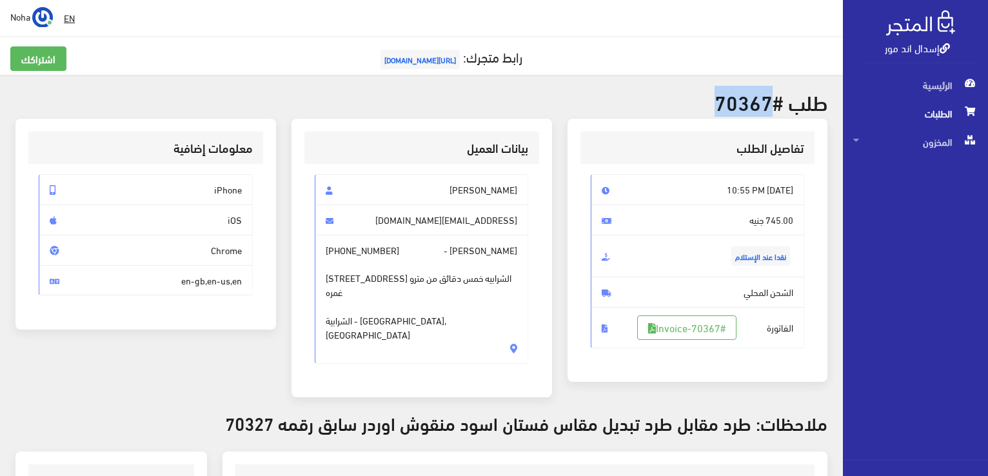
drag, startPoint x: 768, startPoint y: 108, endPoint x: 718, endPoint y: 99, distance: 51.2
click at [718, 99] on h2 "طلب #70367" at bounding box center [421, 101] width 812 height 23
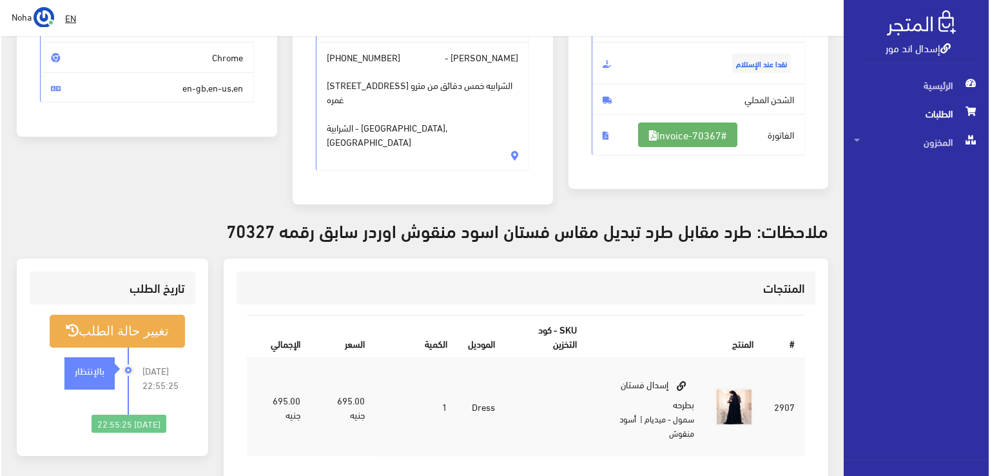
scroll to position [193, 0]
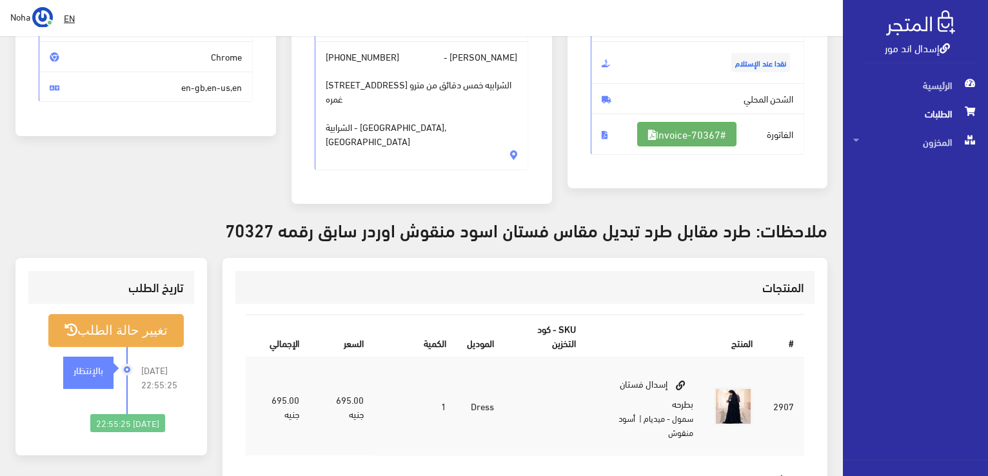
click at [713, 133] on link "#Invoice-70367" at bounding box center [686, 134] width 99 height 24
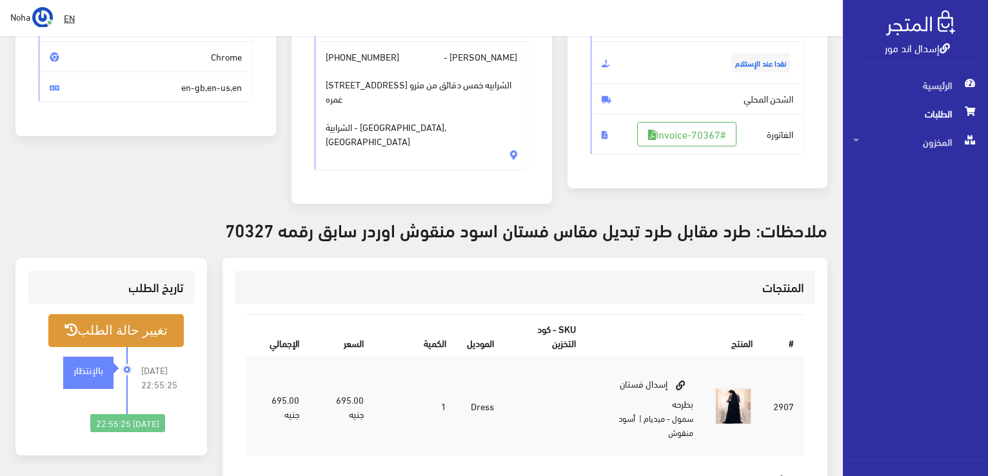
click at [143, 314] on button "تغيير حالة الطلب" at bounding box center [115, 330] width 135 height 33
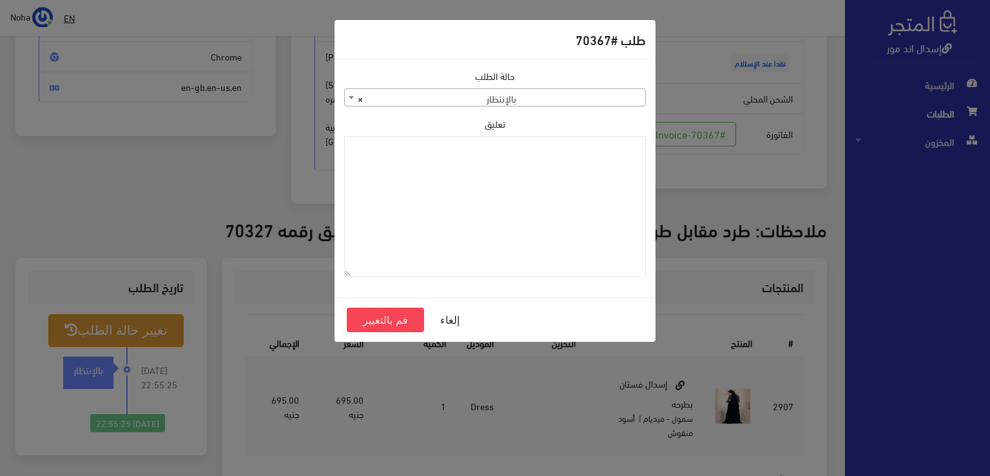
click at [473, 99] on span "× بالإنتظار" at bounding box center [495, 98] width 300 height 18
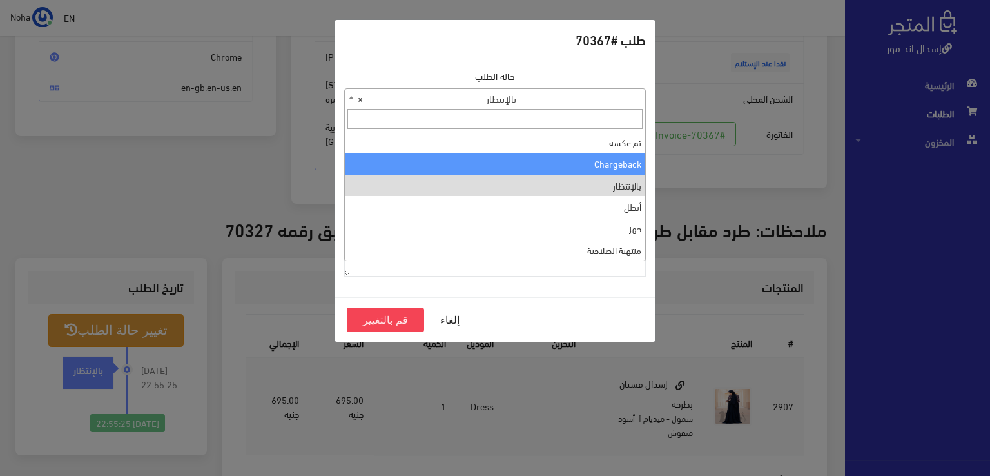
scroll to position [0, 0]
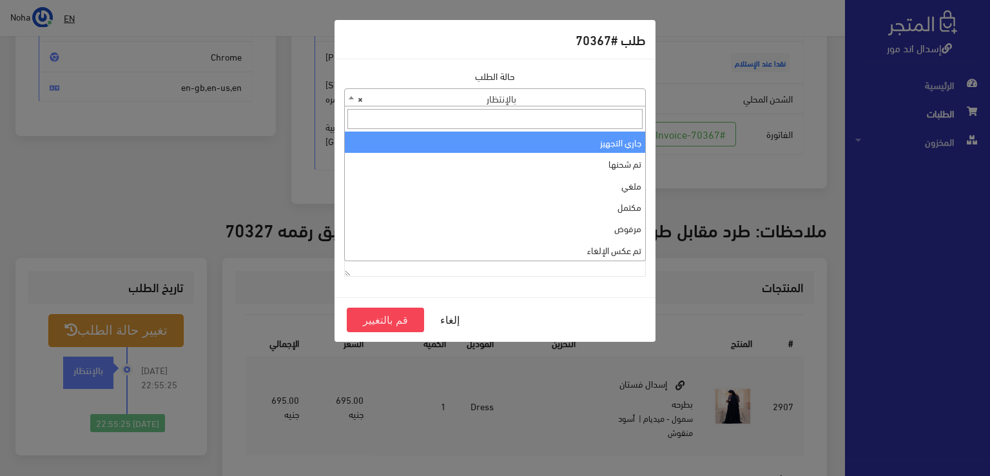
select select "1"
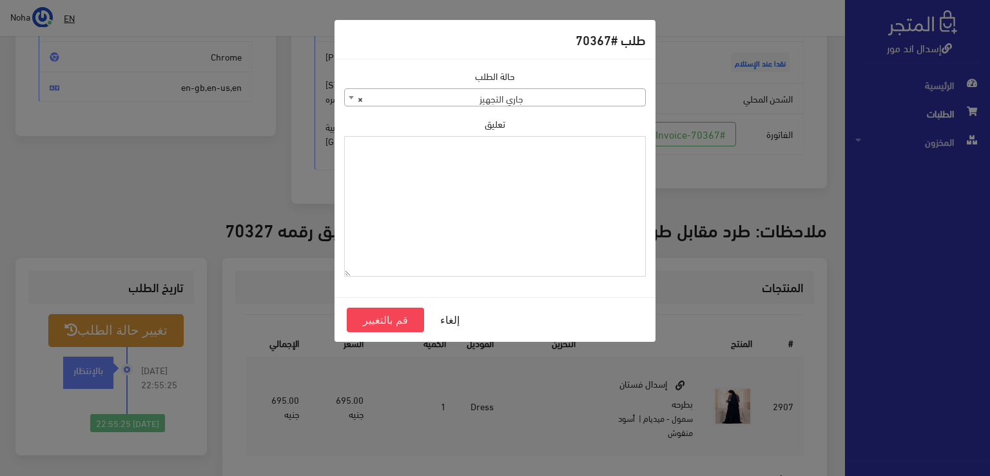
paste textarea "1118133"
type textarea "1118133"
click at [379, 318] on button "قم بالتغيير" at bounding box center [385, 320] width 77 height 24
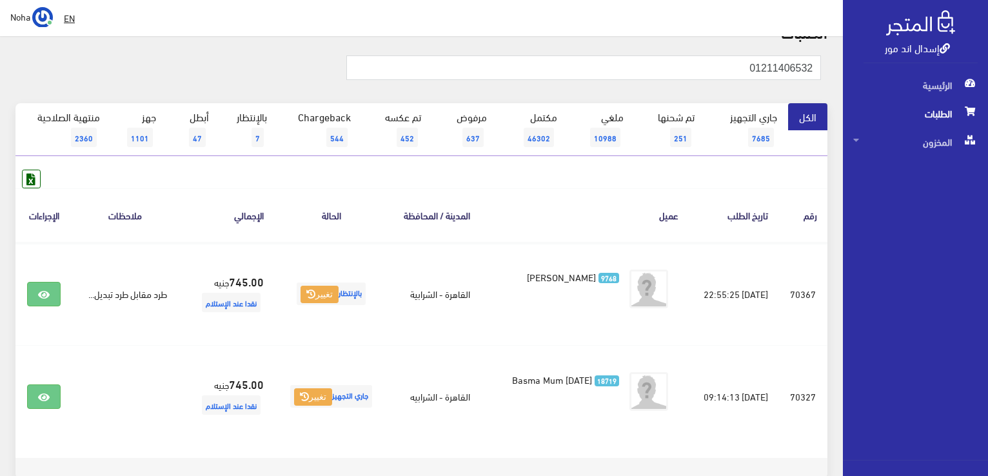
scroll to position [141, 0]
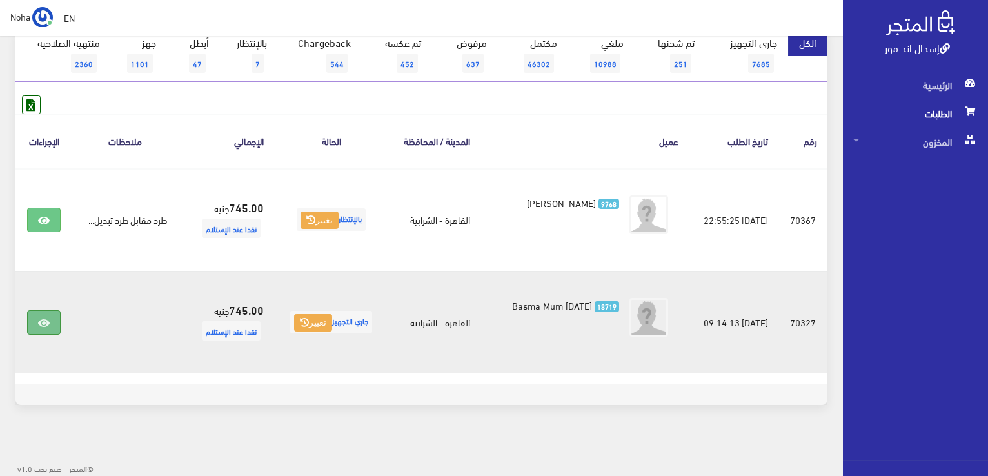
click at [30, 324] on link at bounding box center [44, 322] width 34 height 24
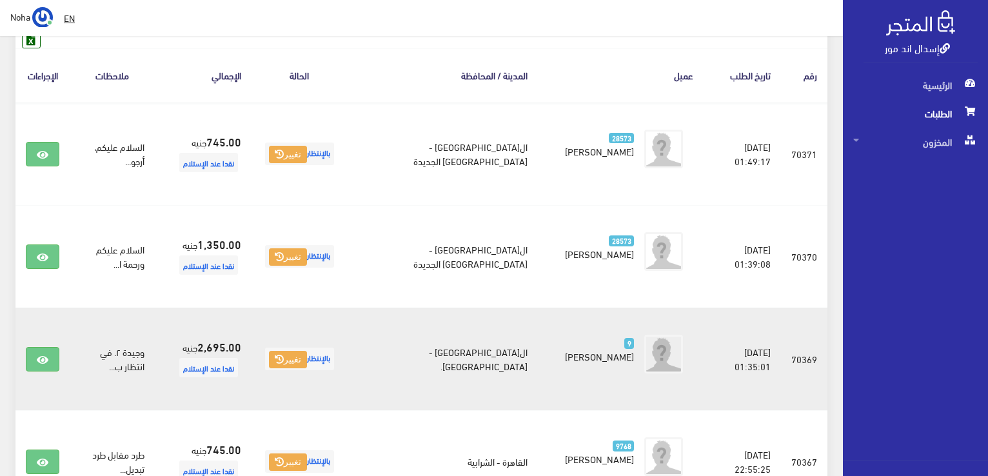
scroll to position [139, 0]
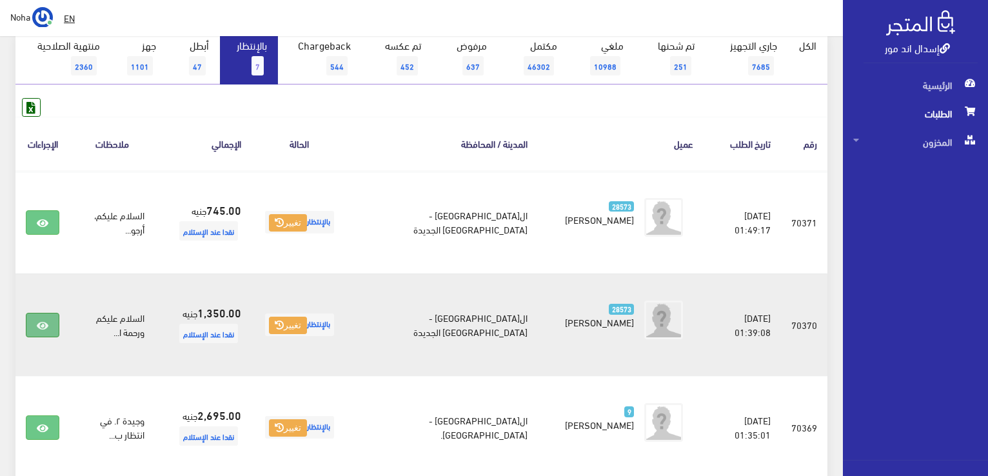
click at [50, 322] on link at bounding box center [43, 325] width 34 height 24
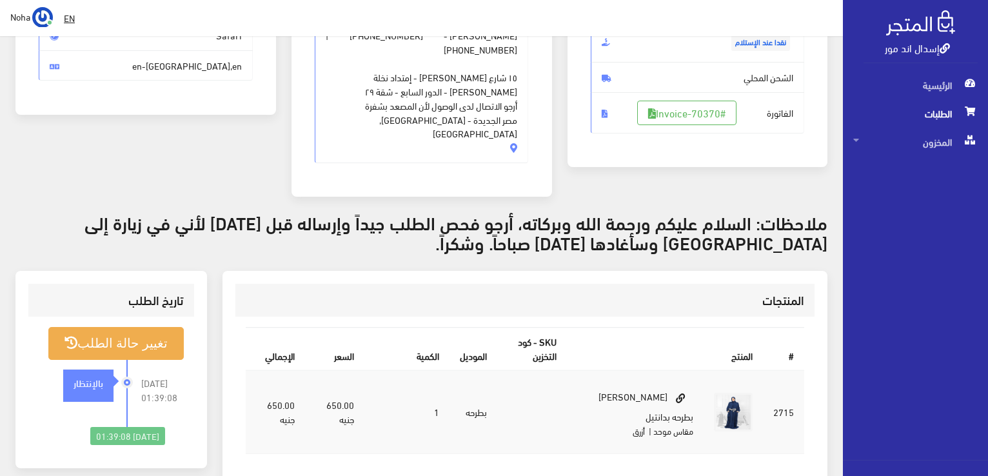
scroll to position [258, 0]
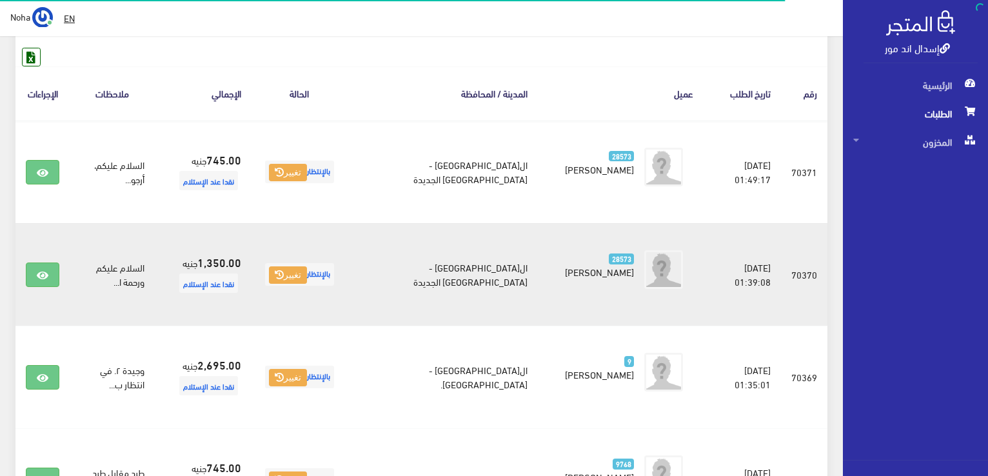
scroll to position [203, 0]
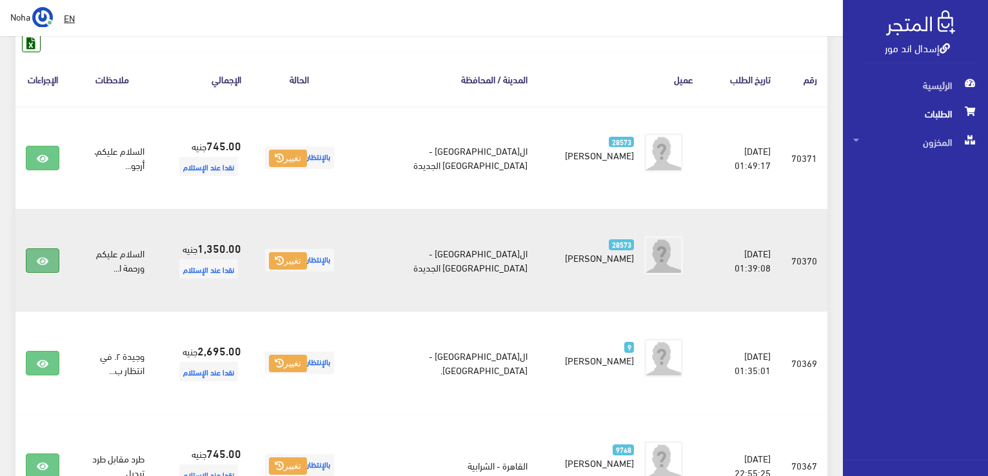
click at [49, 248] on link at bounding box center [43, 260] width 34 height 24
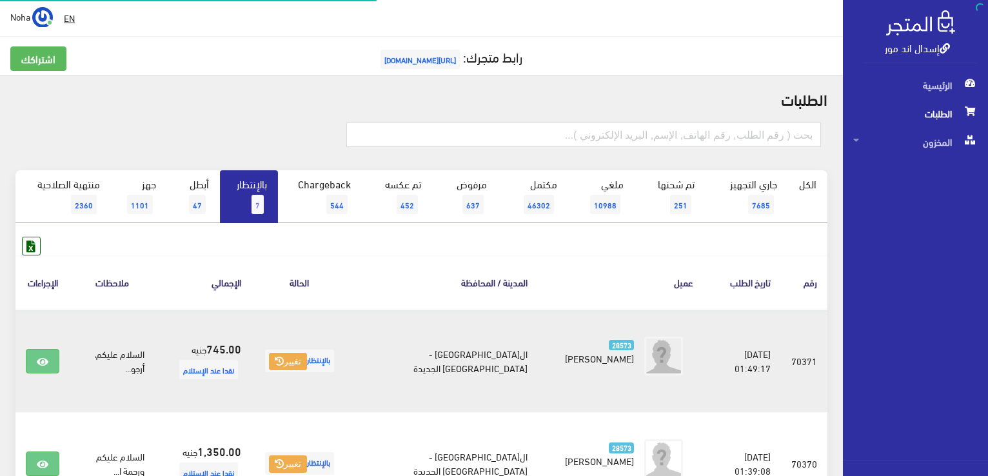
scroll to position [203, 0]
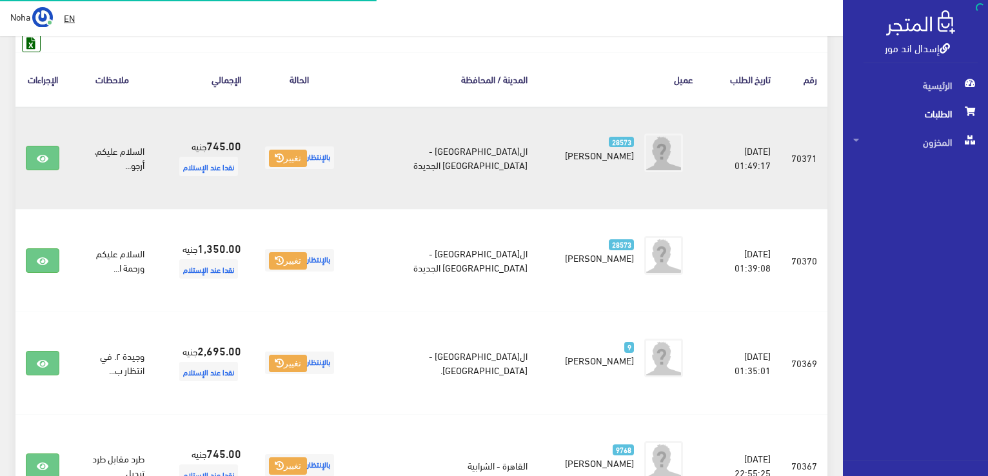
click at [59, 173] on td at bounding box center [42, 157] width 54 height 103
click at [41, 146] on link at bounding box center [43, 158] width 34 height 24
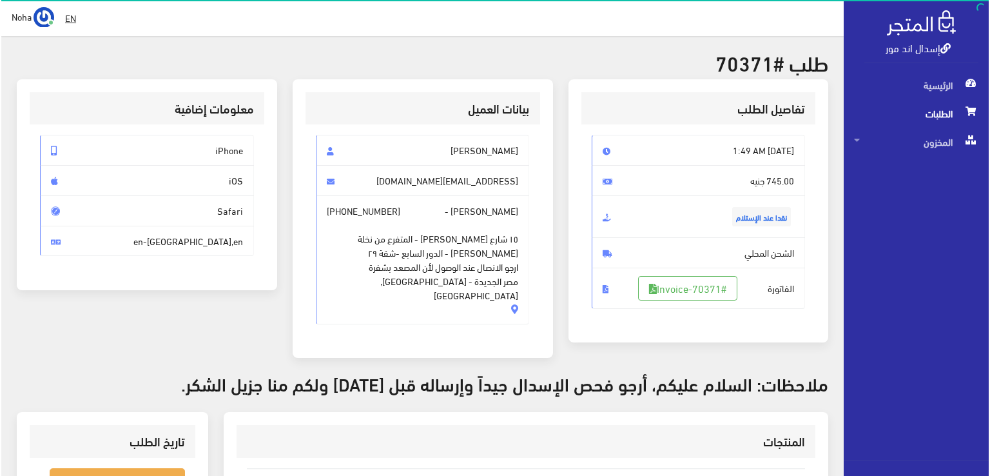
scroll to position [129, 0]
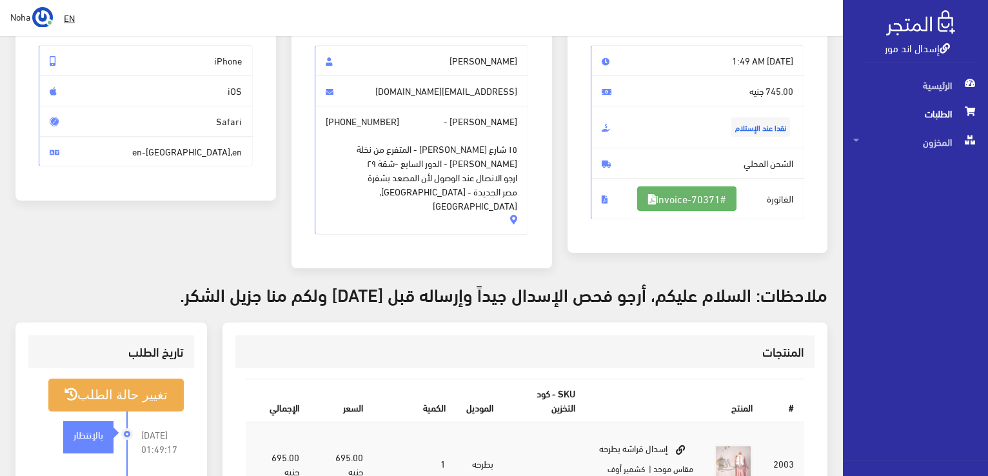
click at [685, 199] on link "#Invoice-70371" at bounding box center [686, 198] width 99 height 24
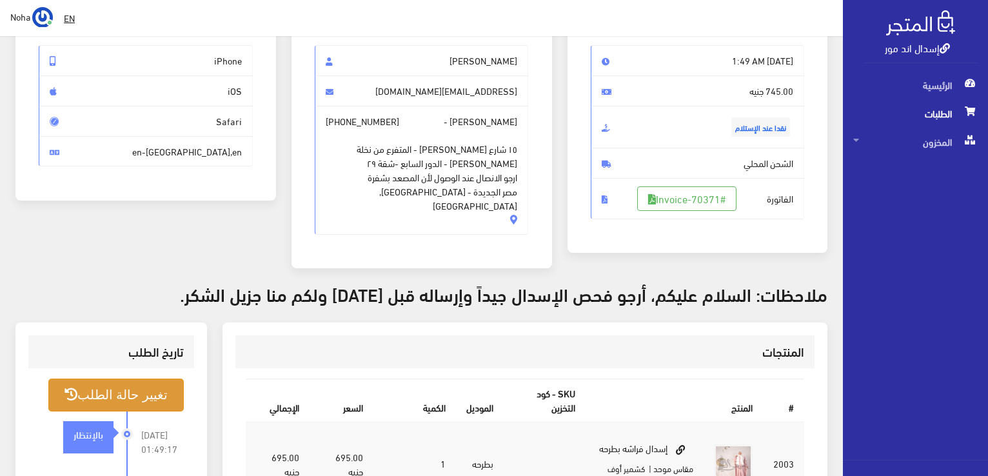
click at [161, 380] on button "تغيير حالة الطلب" at bounding box center [115, 394] width 135 height 33
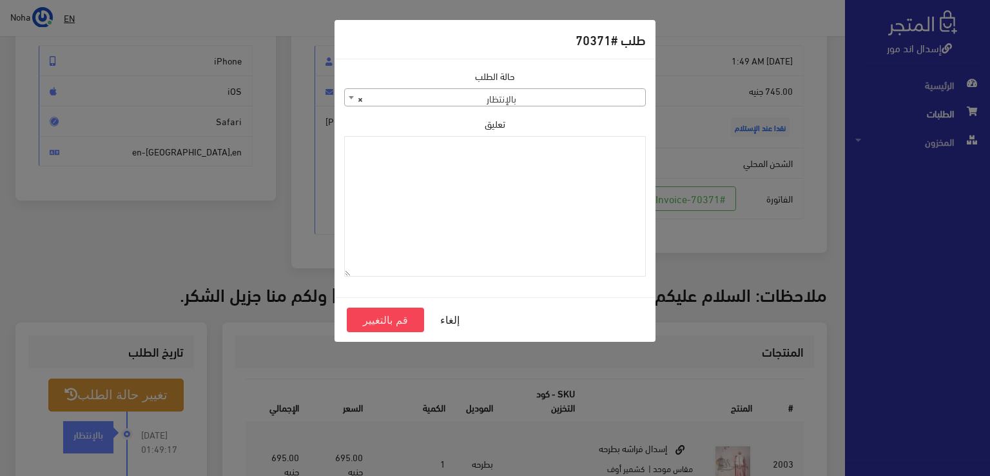
click at [516, 99] on span "× بالإنتظار" at bounding box center [495, 98] width 300 height 18
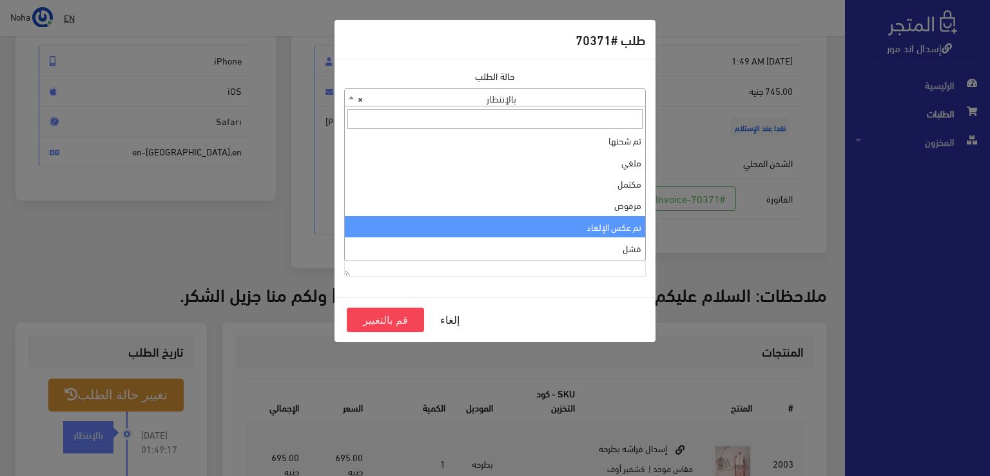
scroll to position [0, 0]
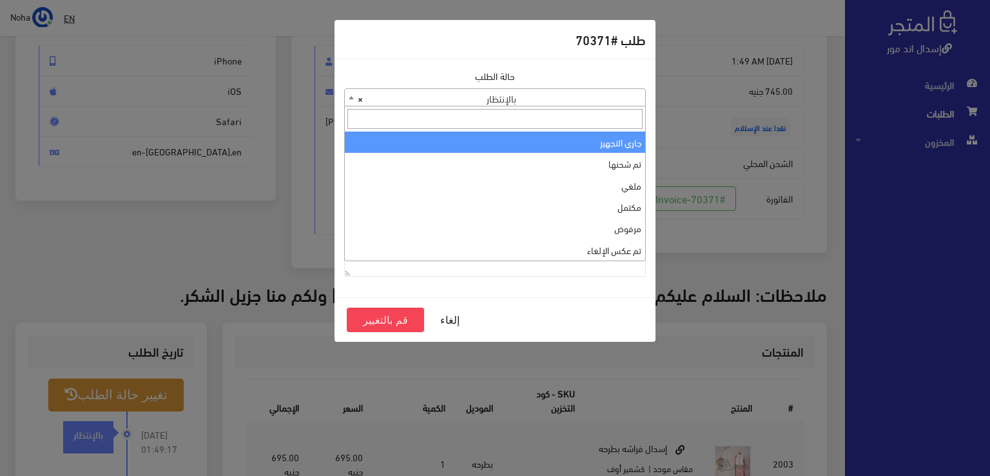
select select "1"
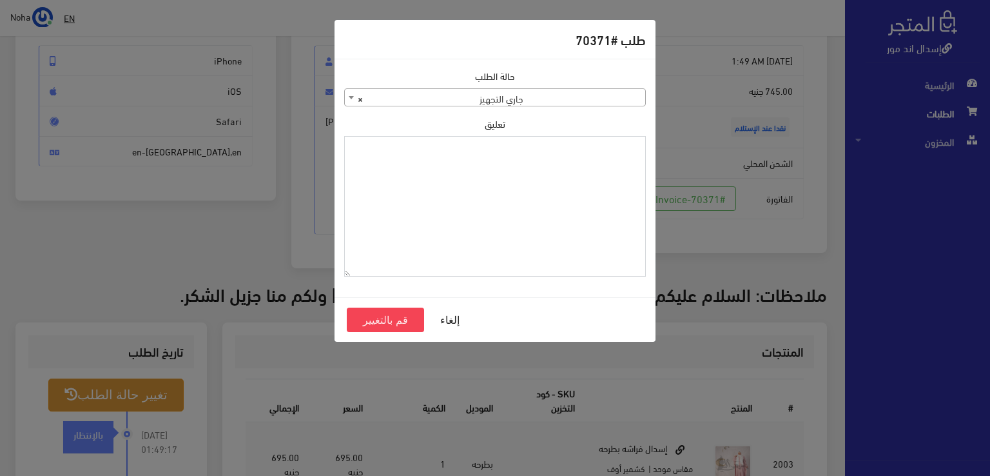
paste textarea "1118133"
type textarea "1118133"
click at [395, 315] on button "قم بالتغيير" at bounding box center [385, 320] width 77 height 24
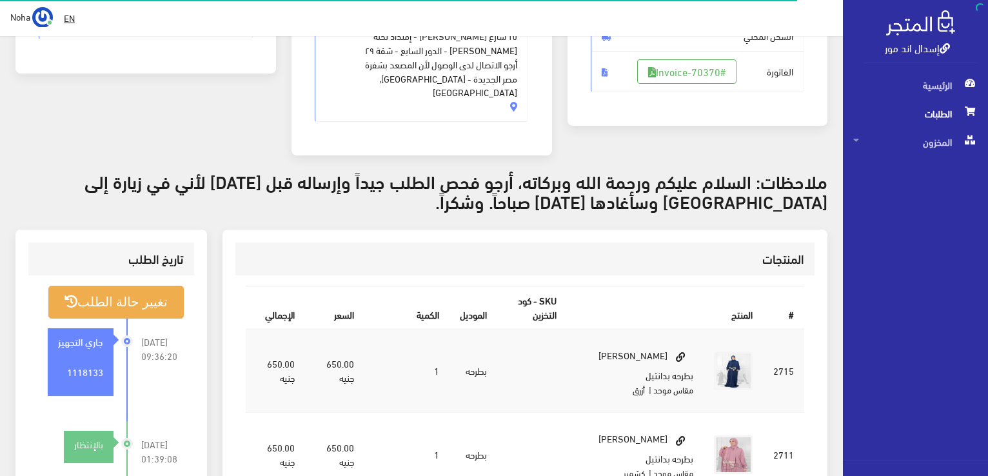
scroll to position [258, 0]
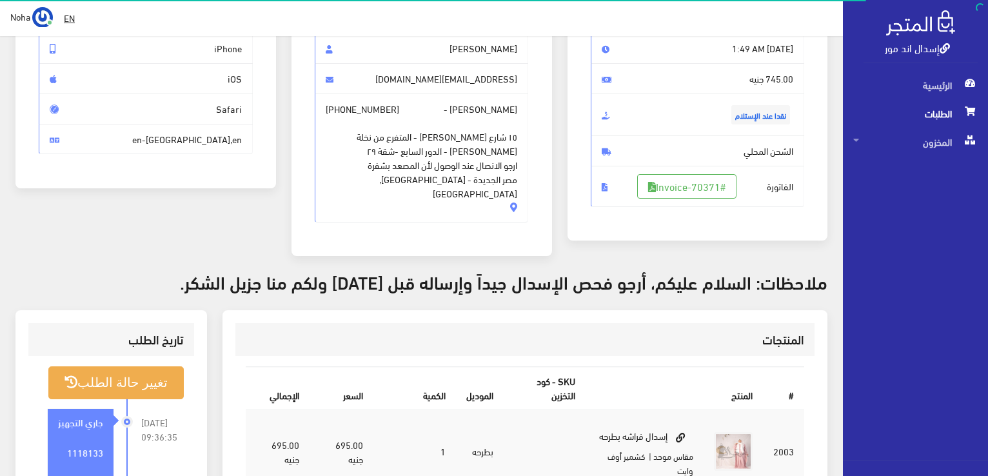
scroll to position [258, 0]
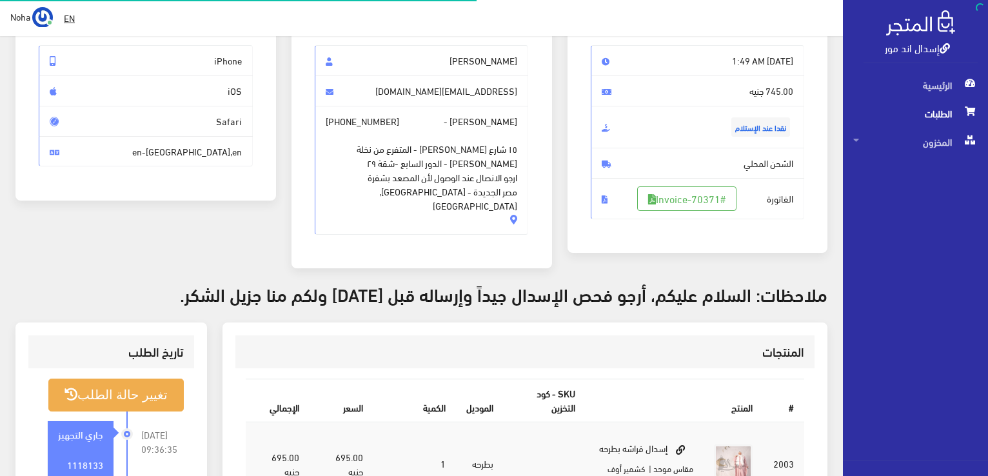
scroll to position [129, 0]
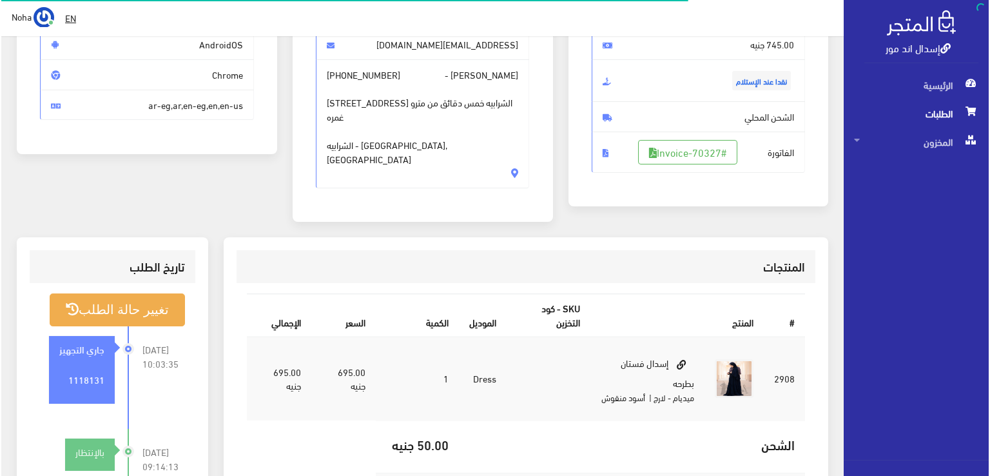
scroll to position [193, 0]
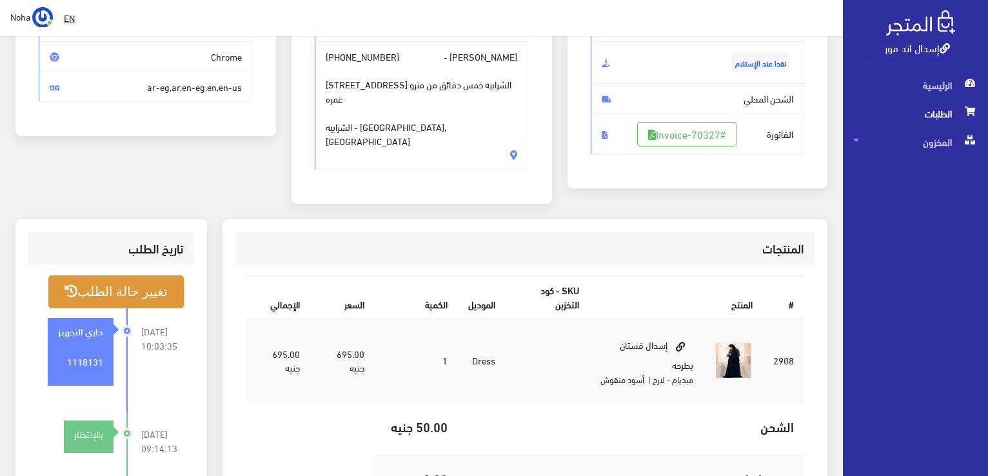
click at [116, 275] on button "تغيير حالة الطلب" at bounding box center [115, 291] width 135 height 33
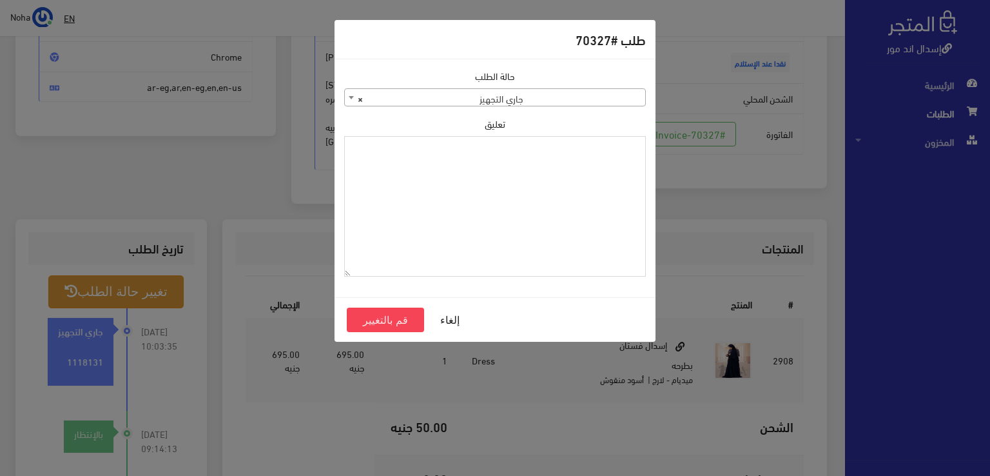
click at [543, 200] on textarea "تعليق" at bounding box center [495, 206] width 302 height 141
drag, startPoint x: 541, startPoint y: 194, endPoint x: 521, endPoint y: 152, distance: 47.0
click at [521, 152] on textarea "هتغير المقاس" at bounding box center [495, 206] width 302 height 141
type textarea "هتغير المقاس70367"
click at [401, 320] on button "قم بالتغيير" at bounding box center [385, 320] width 77 height 24
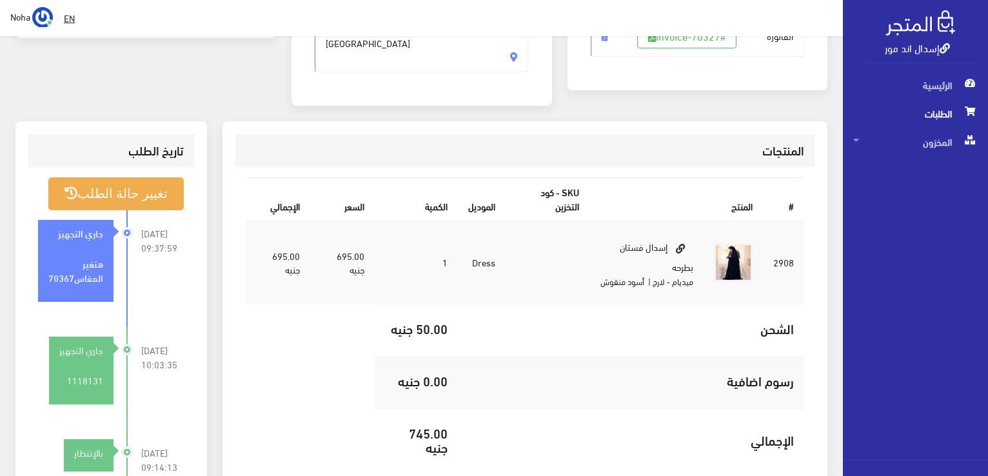
scroll to position [322, 0]
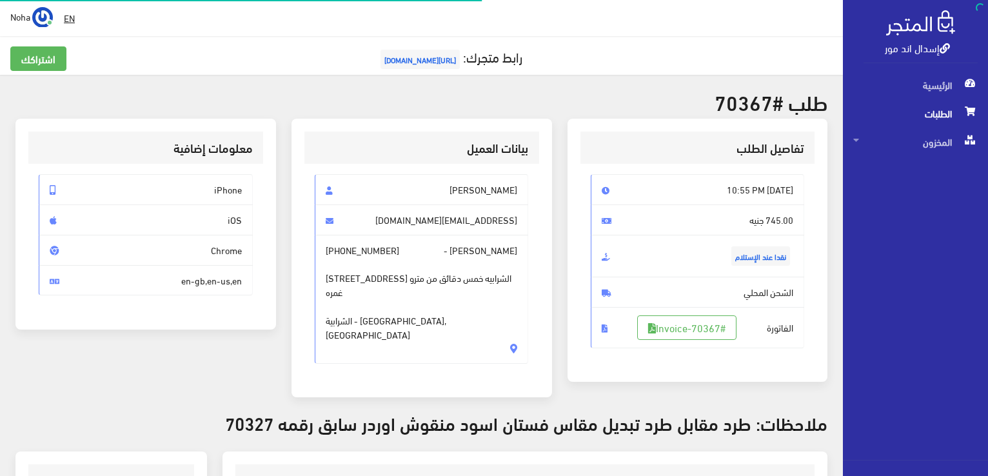
scroll to position [193, 0]
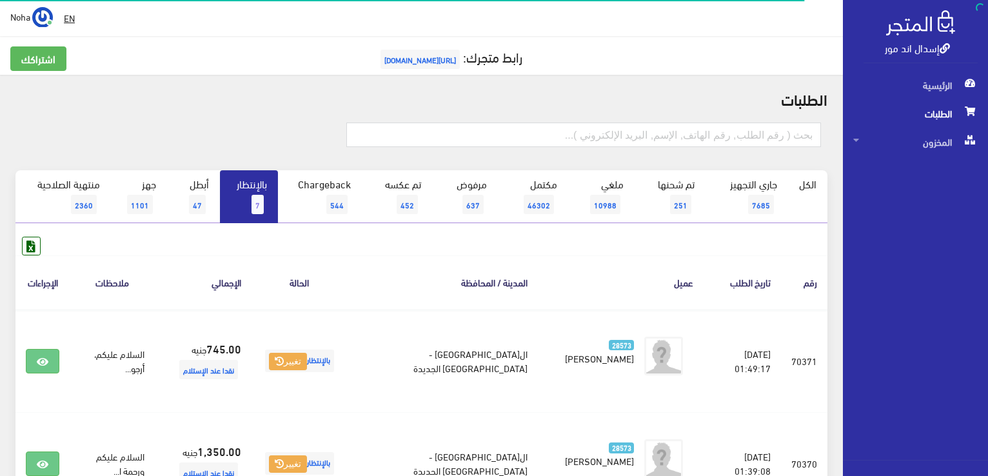
click at [264, 184] on link "بالإنتظار 7" at bounding box center [249, 196] width 58 height 53
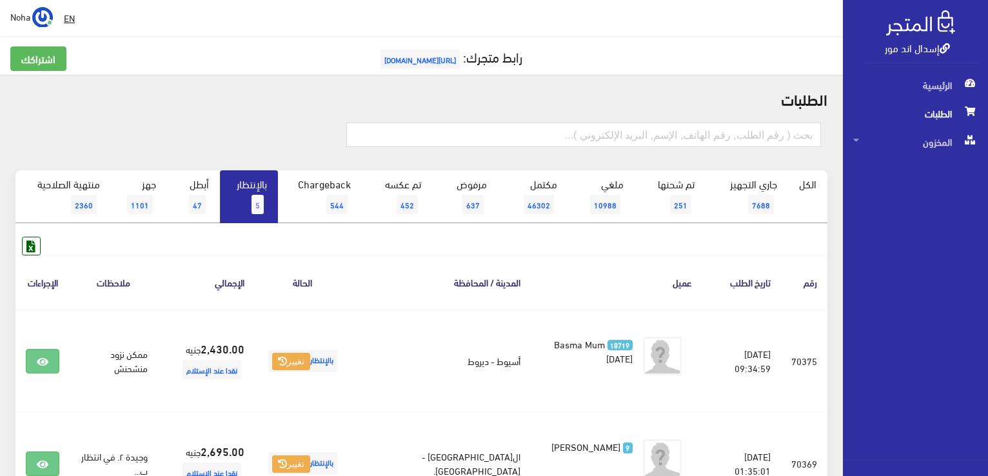
click at [268, 193] on link "بالإنتظار 5" at bounding box center [249, 196] width 58 height 53
click at [246, 204] on link "بالإنتظار 5" at bounding box center [249, 196] width 58 height 53
click at [235, 210] on link "بالإنتظار 5" at bounding box center [249, 196] width 58 height 53
click at [661, 137] on input "text" at bounding box center [583, 134] width 475 height 24
type input "01055992254"
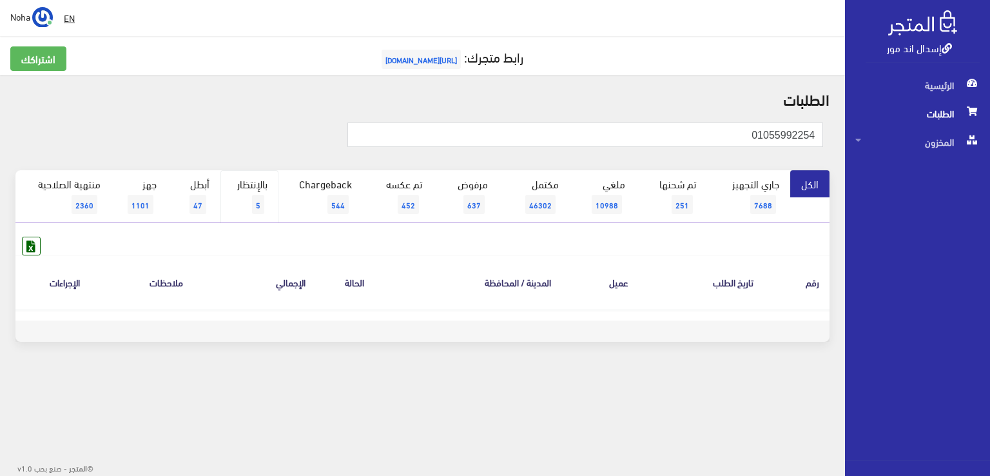
click at [258, 197] on span "5" at bounding box center [258, 204] width 12 height 19
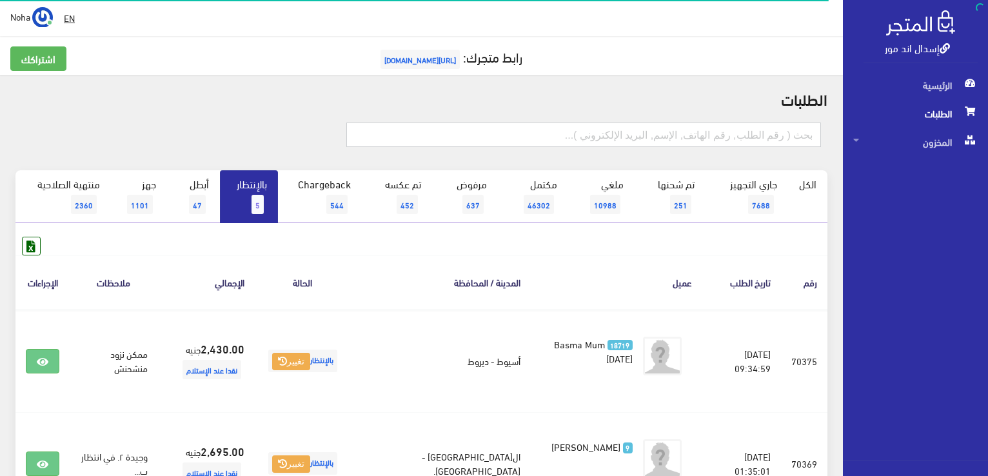
click at [551, 132] on input "text" at bounding box center [583, 134] width 475 height 24
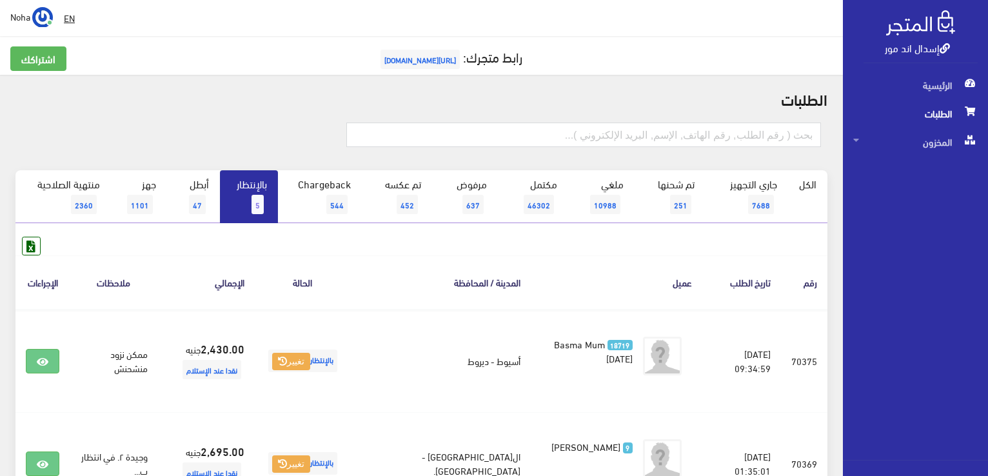
click at [400, 57] on span "[URL][DOMAIN_NAME]" at bounding box center [419, 59] width 79 height 19
click at [248, 191] on link "بالإنتظار 5" at bounding box center [249, 196] width 58 height 53
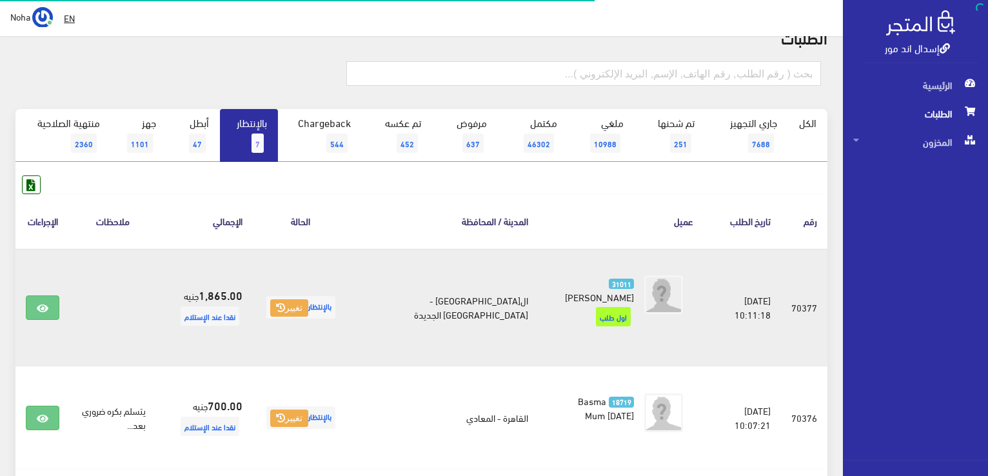
scroll to position [193, 0]
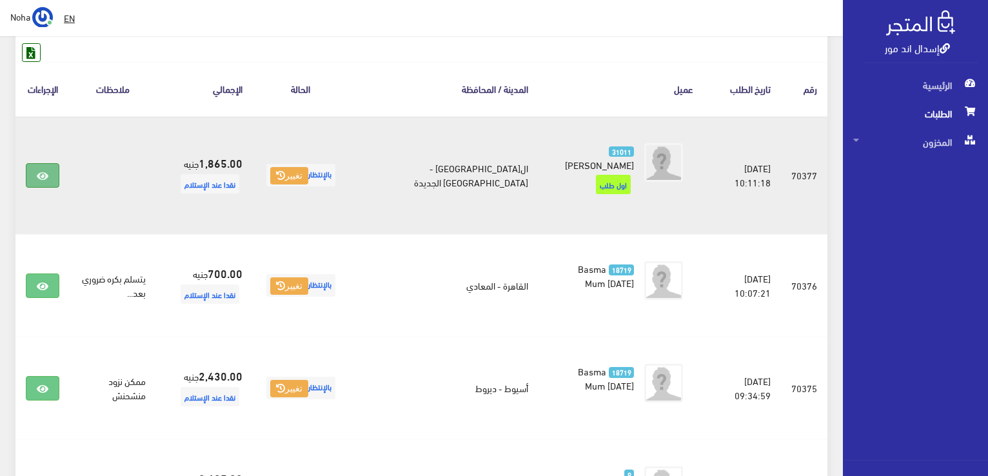
click at [46, 171] on icon at bounding box center [43, 176] width 12 height 10
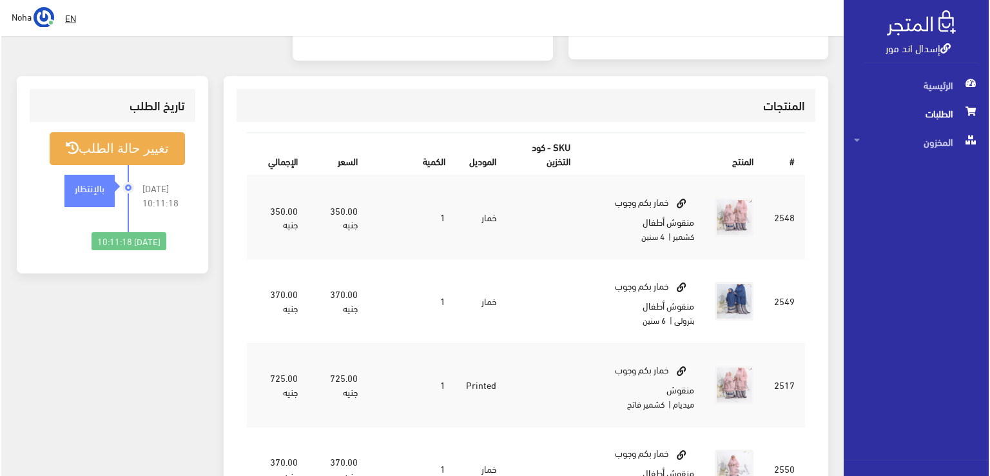
scroll to position [193, 0]
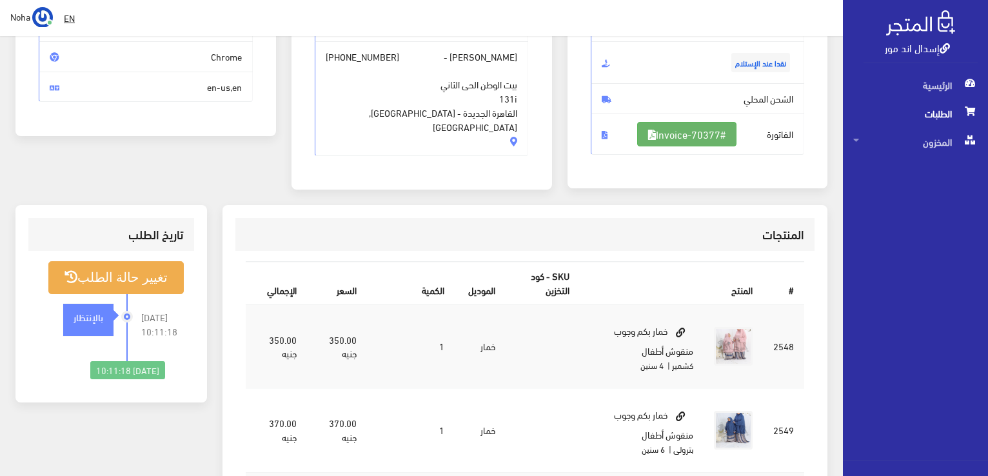
click at [678, 137] on link "#Invoice-70377" at bounding box center [686, 134] width 99 height 24
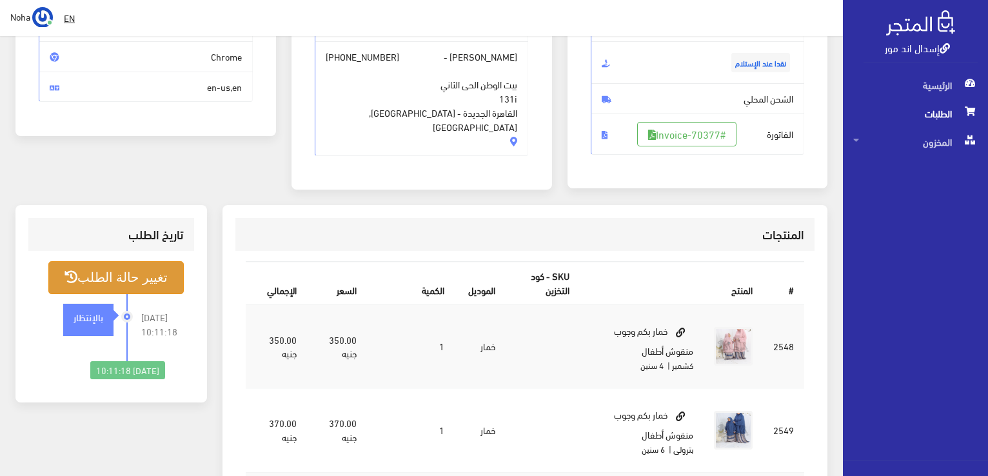
click at [140, 272] on button "تغيير حالة الطلب" at bounding box center [115, 277] width 135 height 33
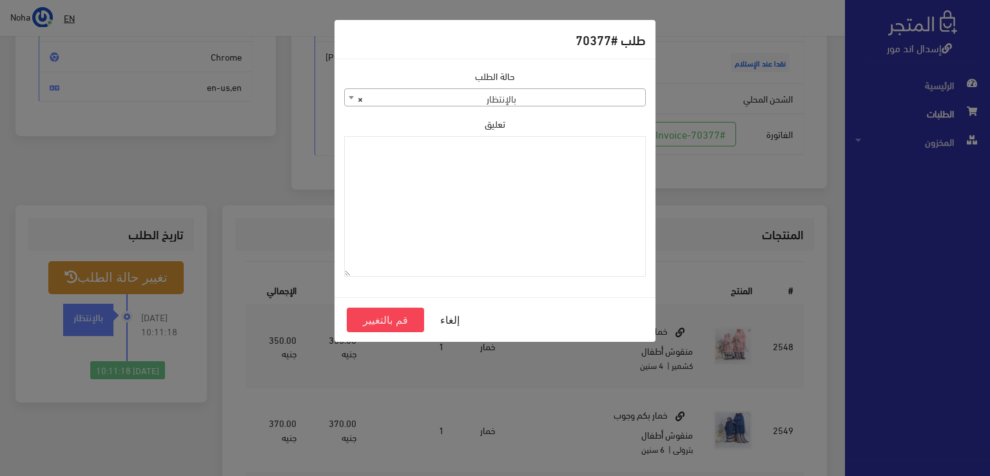
click at [374, 99] on span "× بالإنتظار" at bounding box center [495, 98] width 300 height 18
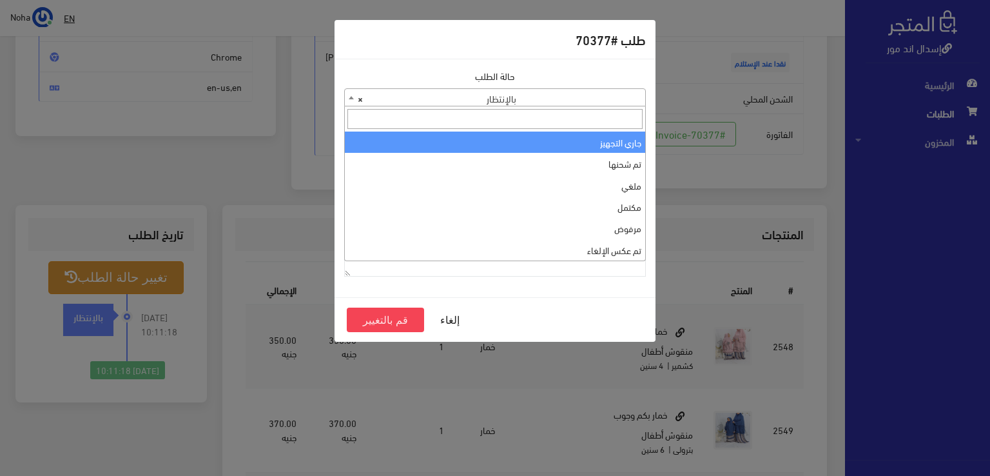
select select "1"
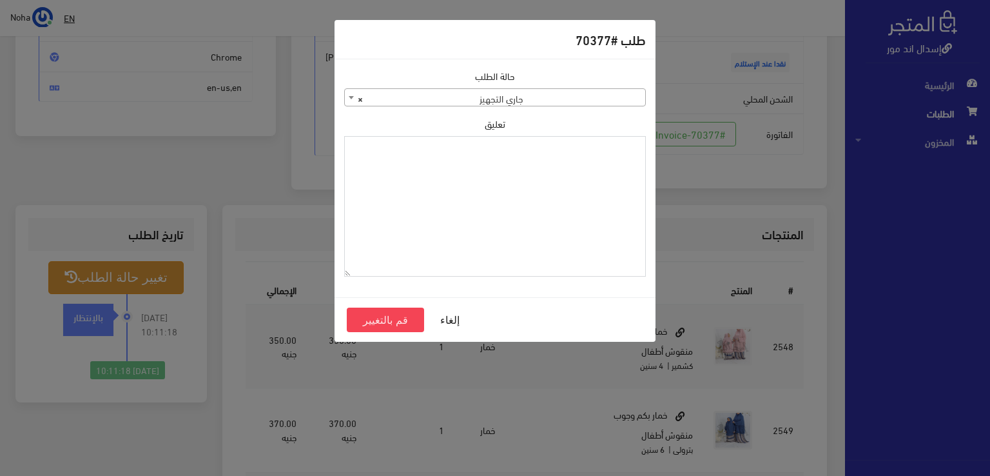
paste textarea "1118133"
type textarea "1118133"
click at [378, 322] on button "قم بالتغيير" at bounding box center [385, 320] width 77 height 24
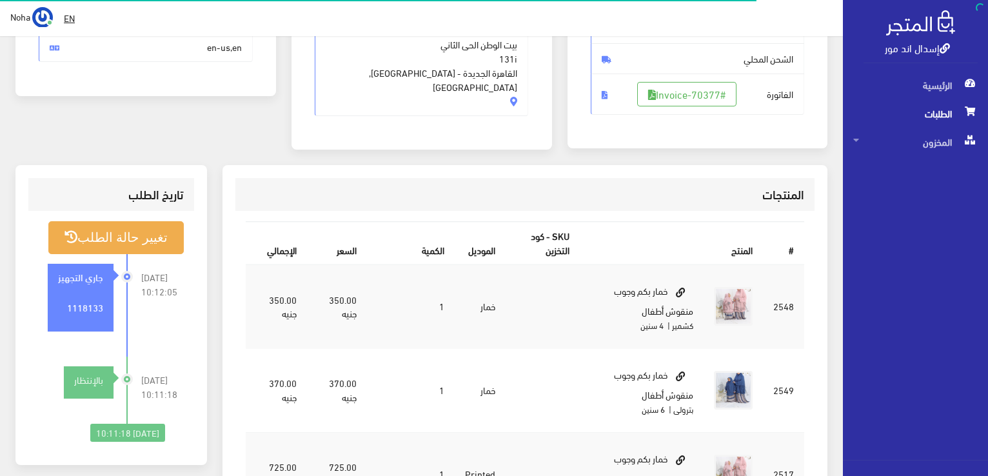
scroll to position [258, 0]
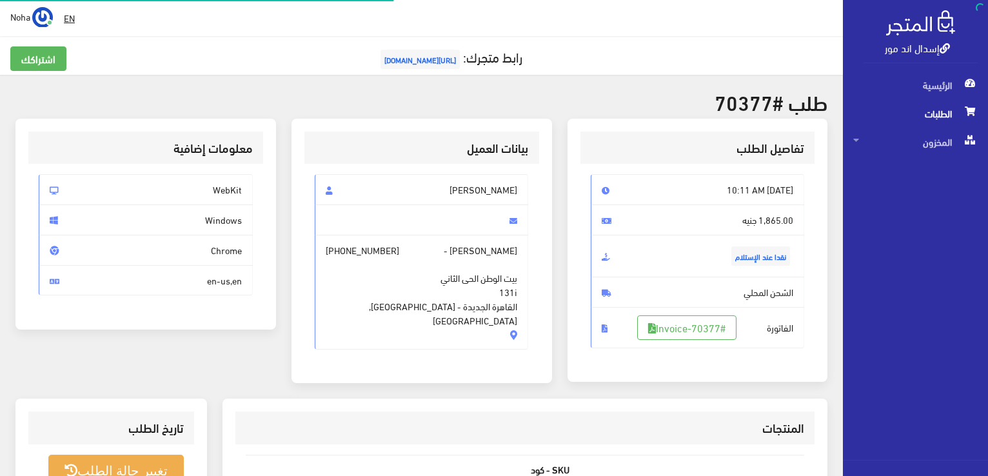
scroll to position [185, 0]
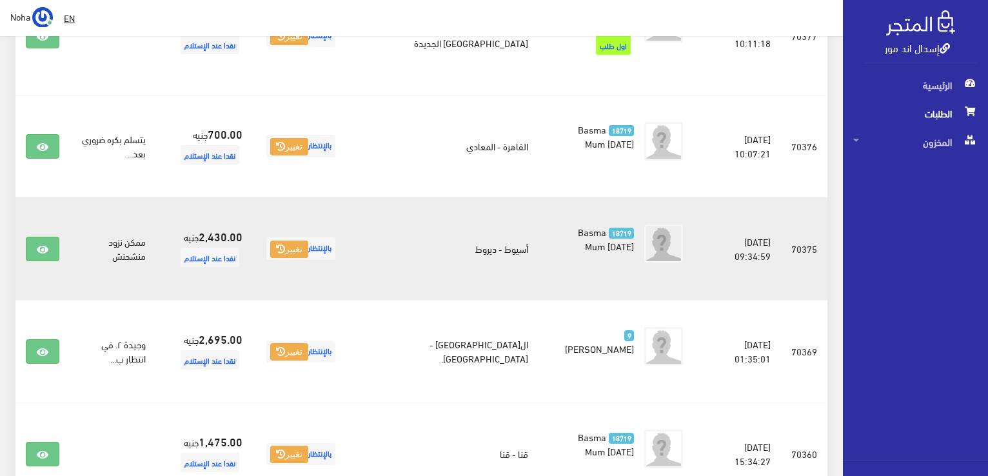
scroll to position [258, 0]
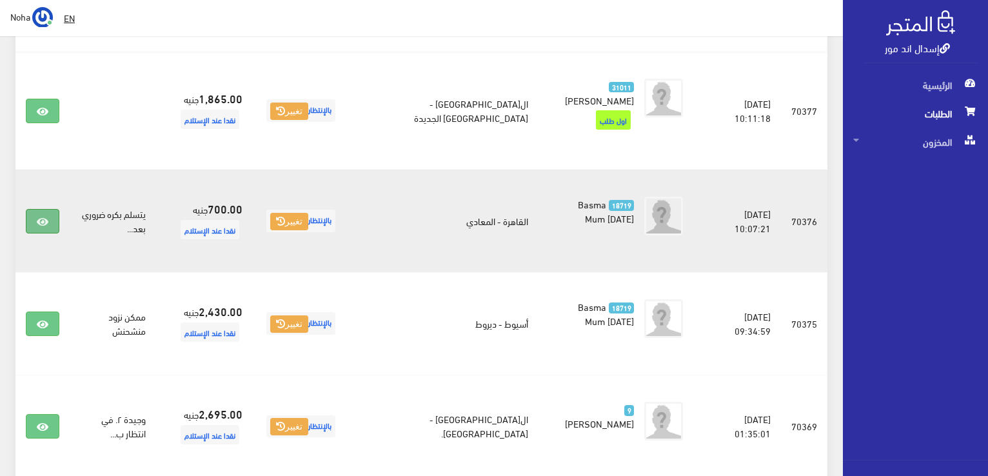
click at [39, 217] on icon at bounding box center [43, 222] width 12 height 10
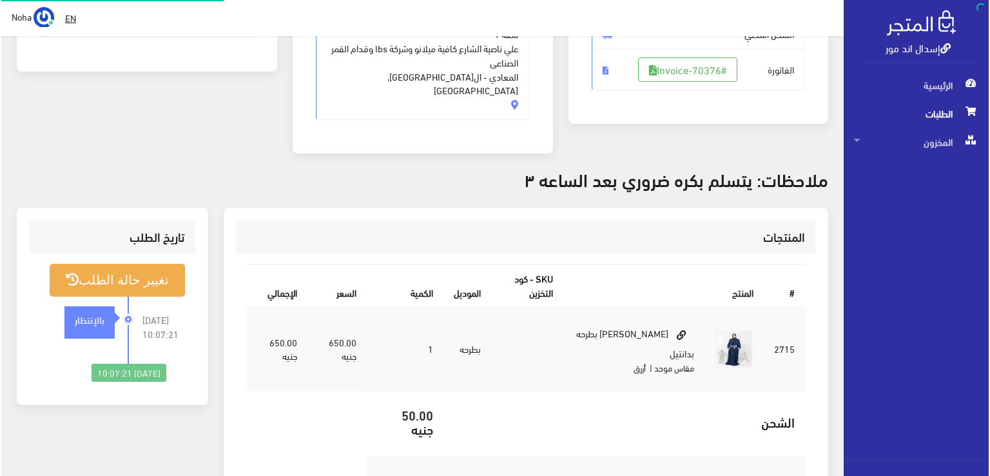
scroll to position [258, 0]
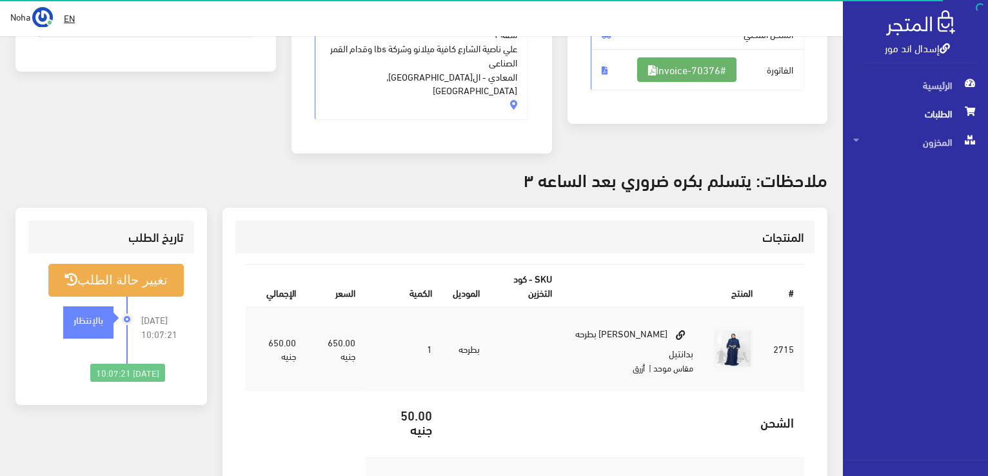
click at [690, 77] on link "#Invoice-70376" at bounding box center [686, 69] width 99 height 24
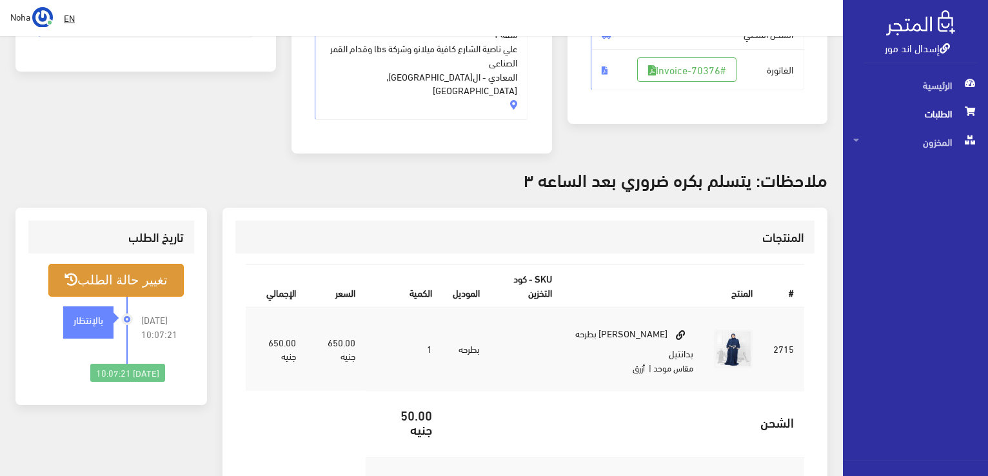
click at [146, 269] on button "تغيير حالة الطلب" at bounding box center [115, 280] width 135 height 33
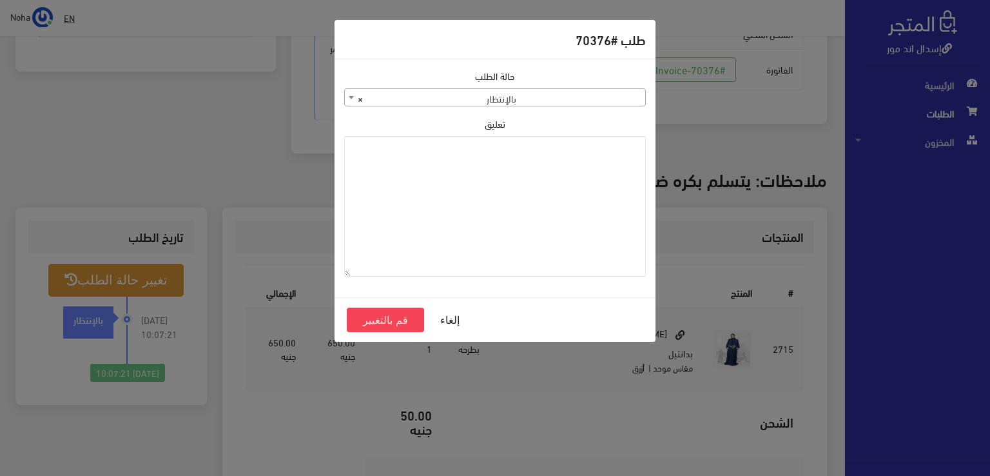
click at [622, 98] on span "× بالإنتظار" at bounding box center [495, 98] width 300 height 18
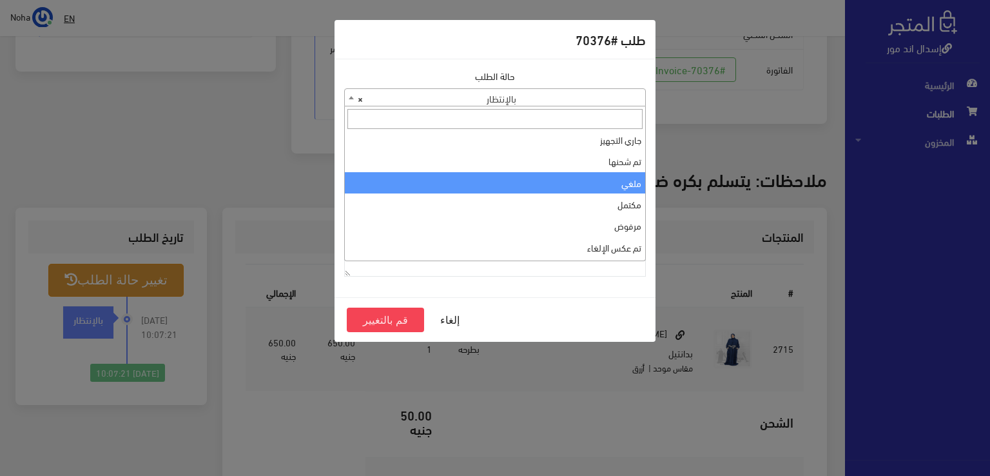
scroll to position [0, 0]
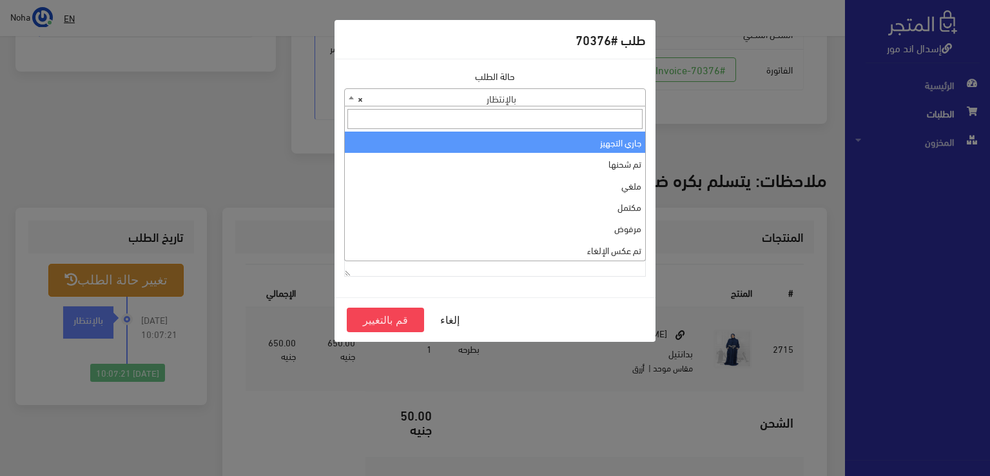
select select "1"
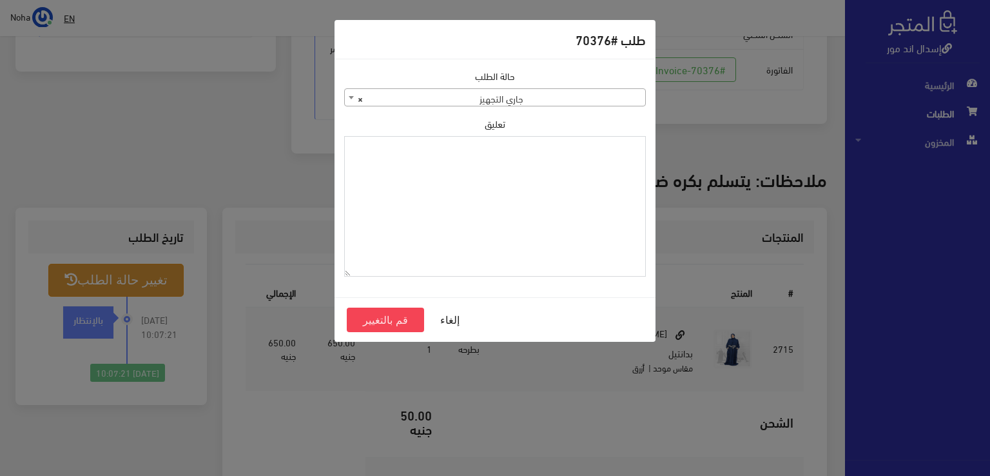
paste textarea "1118133"
type textarea "1118133"
click at [370, 317] on button "قم بالتغيير" at bounding box center [385, 320] width 77 height 24
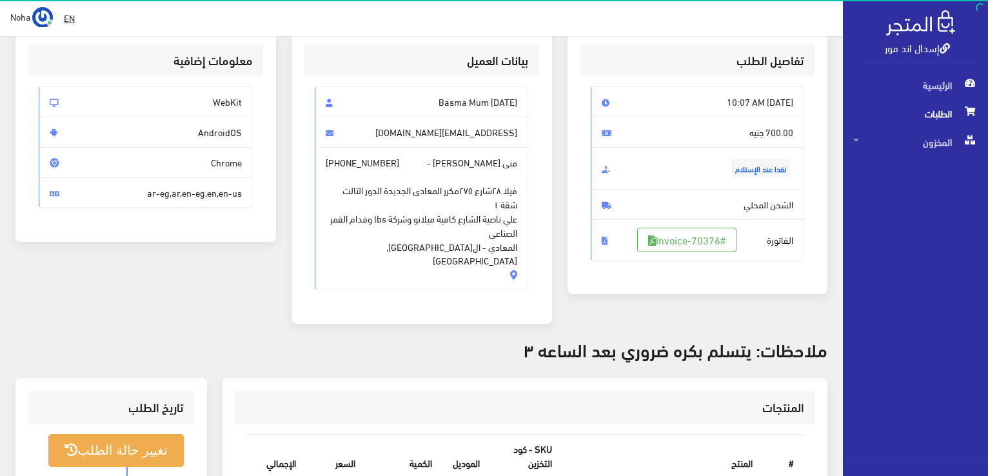
scroll to position [193, 0]
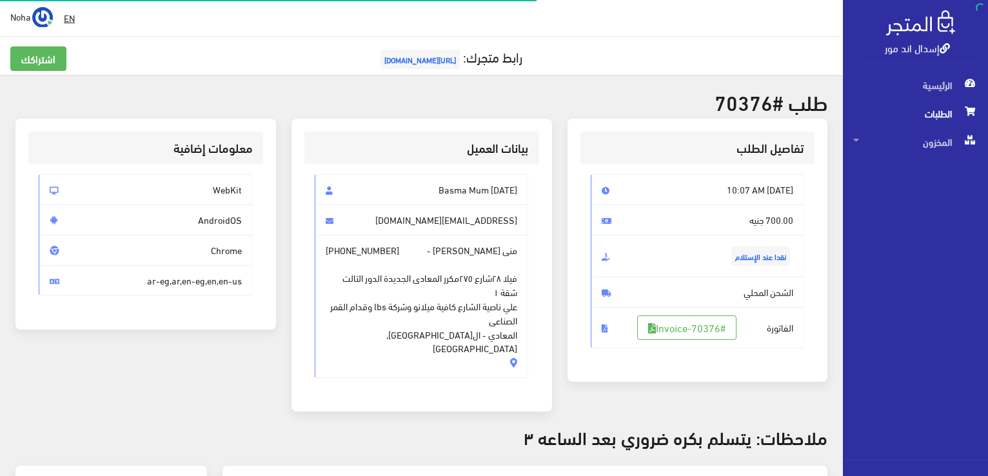
scroll to position [253, 0]
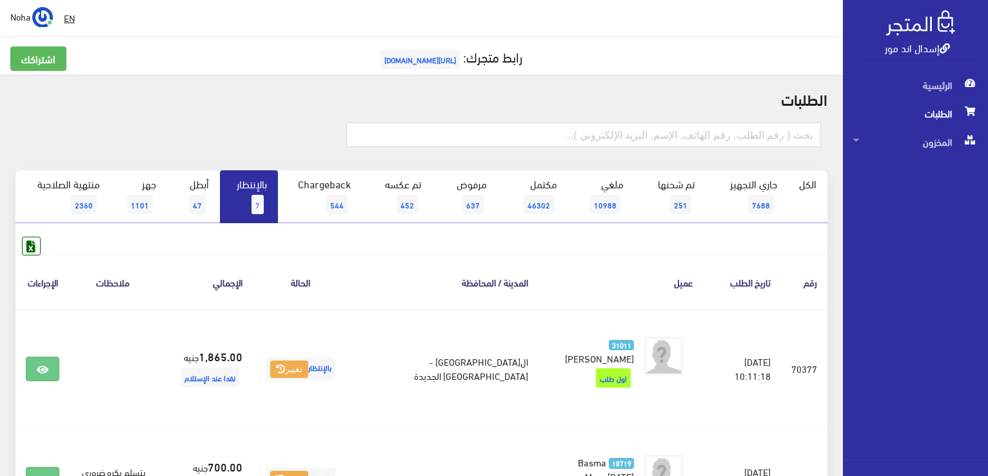
click at [253, 196] on span "7" at bounding box center [257, 204] width 12 height 19
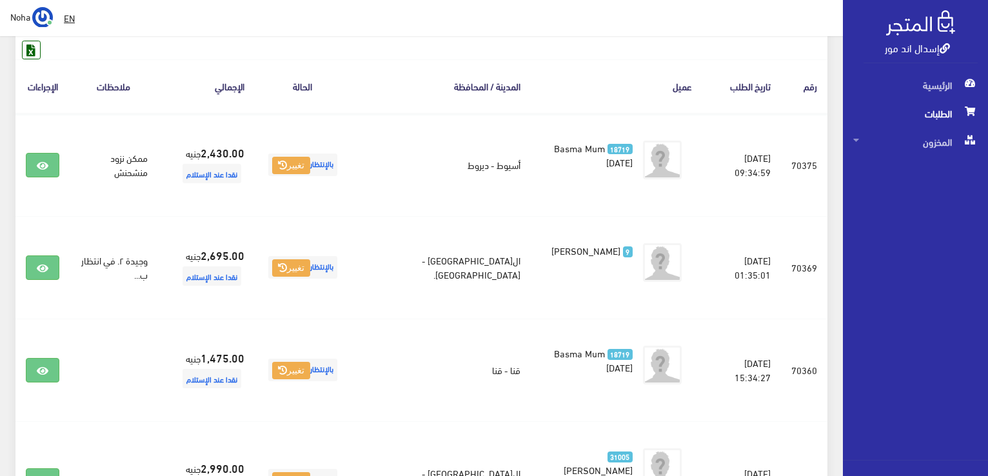
scroll to position [322, 0]
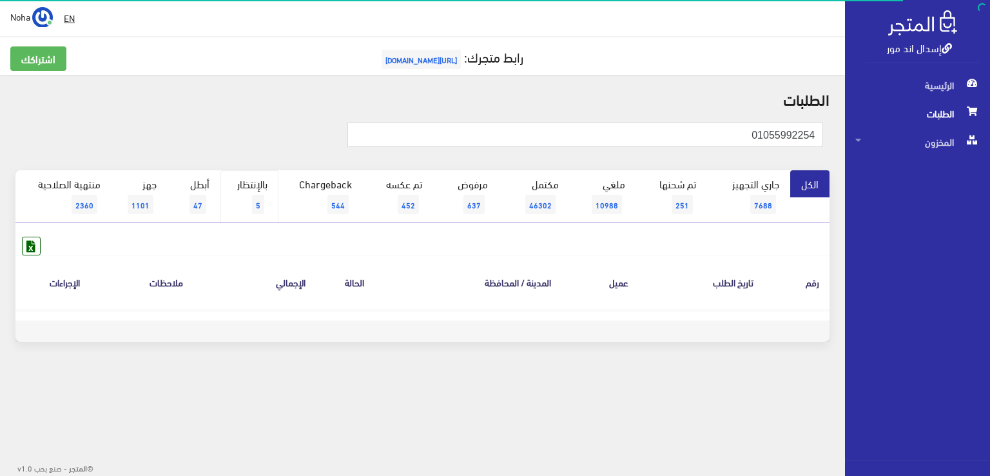
click at [245, 191] on link "بالإنتظار 5" at bounding box center [249, 196] width 58 height 53
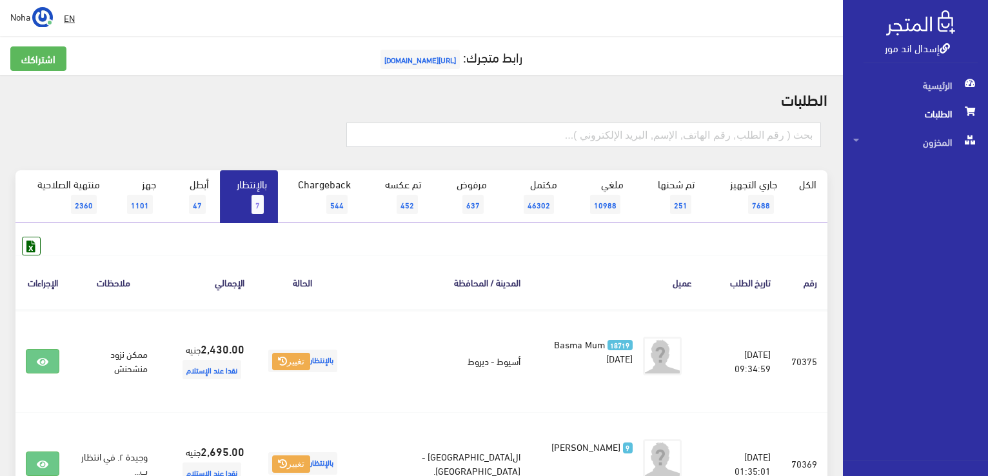
click at [250, 197] on link "بالإنتظار 7" at bounding box center [249, 196] width 58 height 53
click at [259, 193] on link "بالإنتظار 5" at bounding box center [249, 196] width 58 height 53
